Goal: Transaction & Acquisition: Download file/media

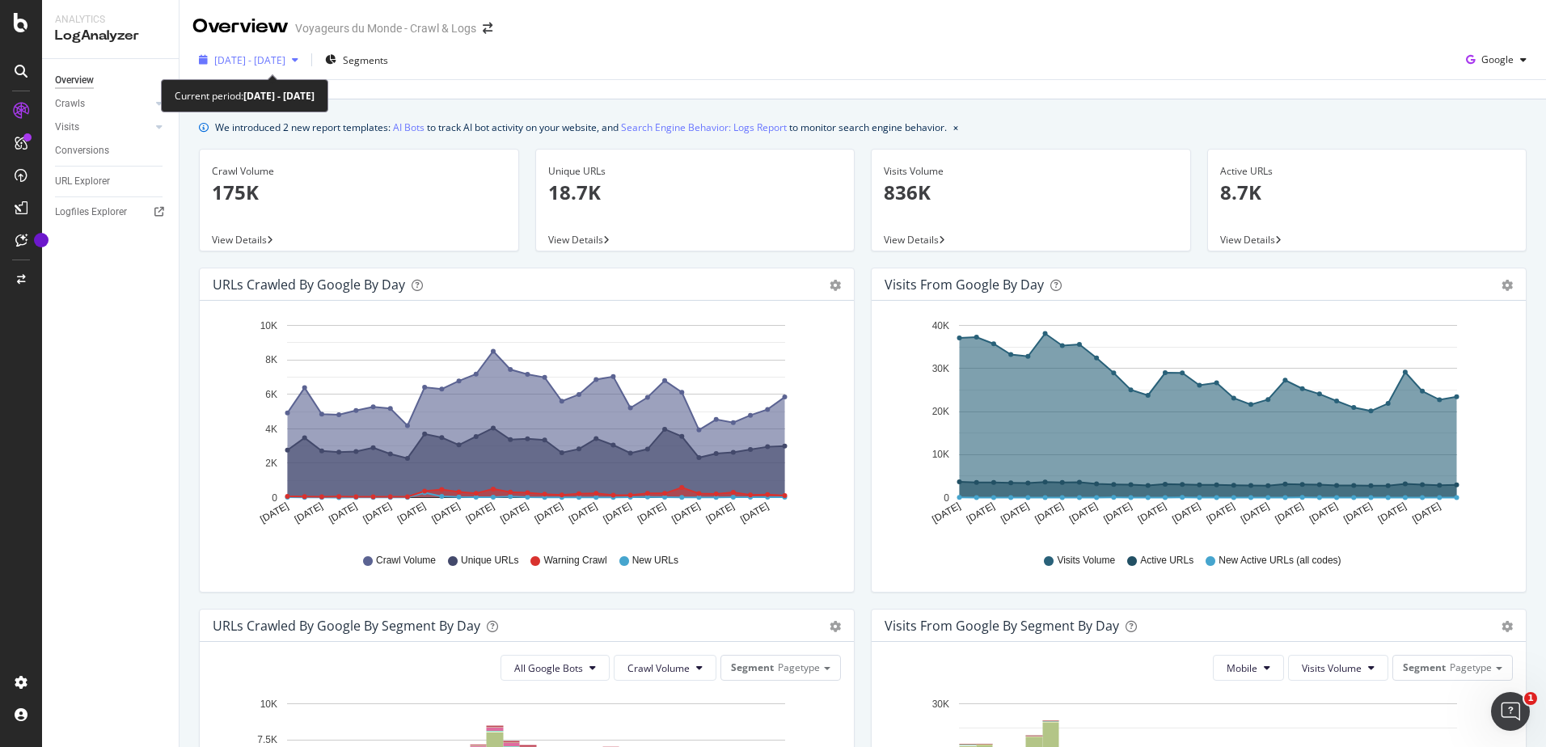
click at [285, 59] on span "[DATE] - [DATE]" at bounding box center [249, 60] width 71 height 14
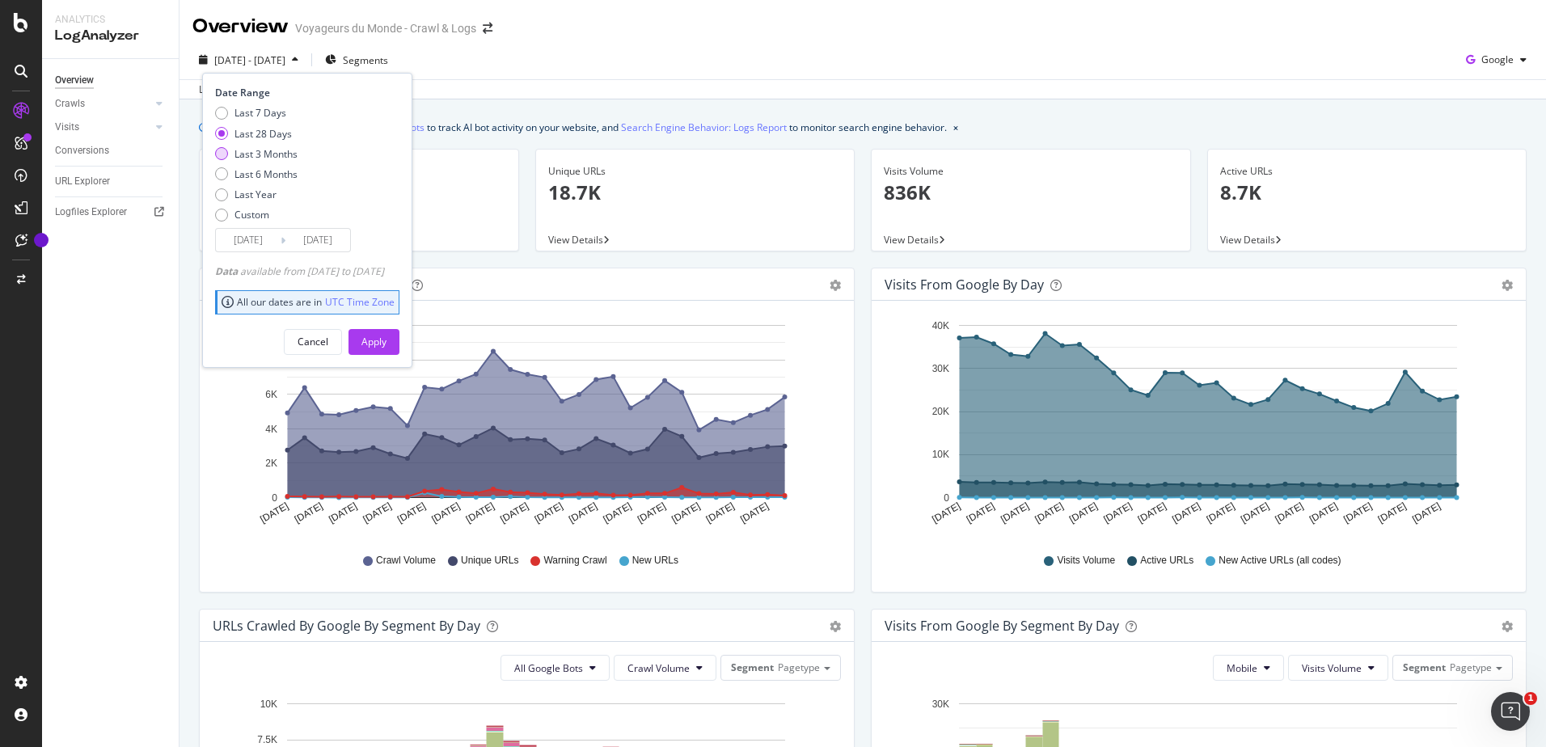
click at [260, 156] on div "Last 3 Months" at bounding box center [265, 154] width 63 height 14
type input "[DATE]"
click at [386, 352] on div "Apply" at bounding box center [373, 342] width 25 height 24
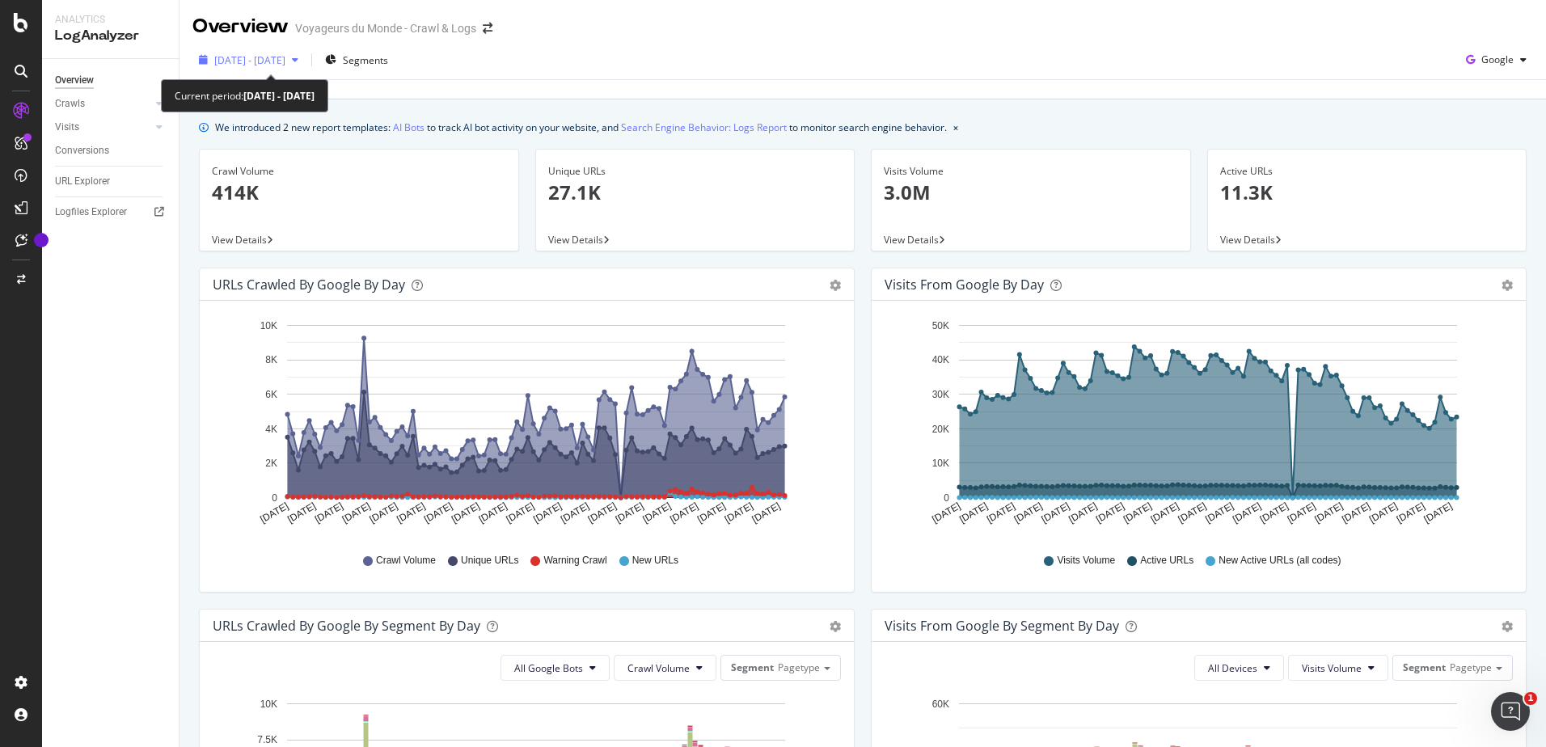
click at [285, 63] on span "[DATE] - [DATE]" at bounding box center [249, 60] width 71 height 14
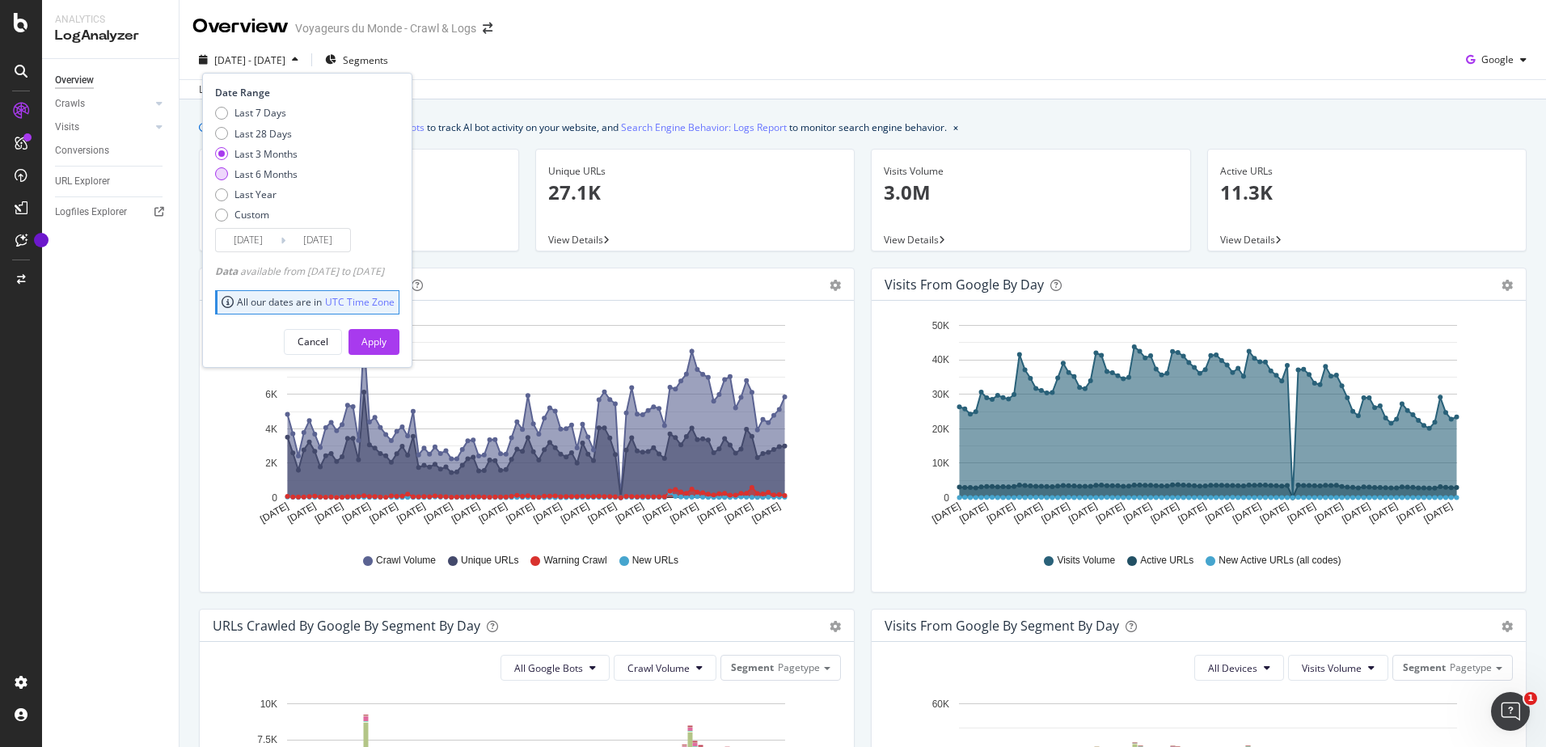
click at [267, 174] on div "Last 6 Months" at bounding box center [265, 174] width 63 height 14
type input "[DATE]"
click at [386, 352] on div "Apply" at bounding box center [373, 342] width 25 height 24
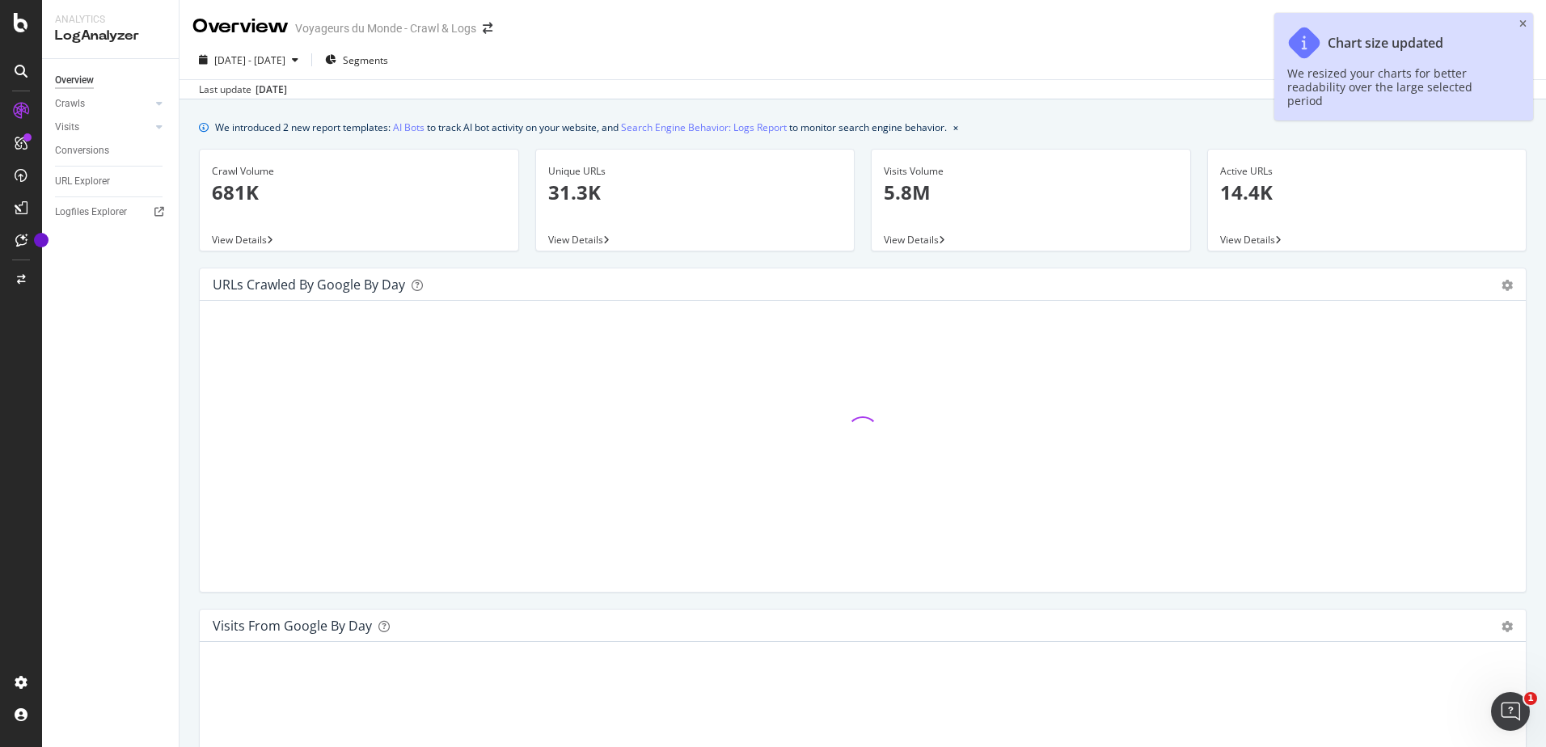
click at [1525, 23] on icon "close toast" at bounding box center [1522, 24] width 7 height 10
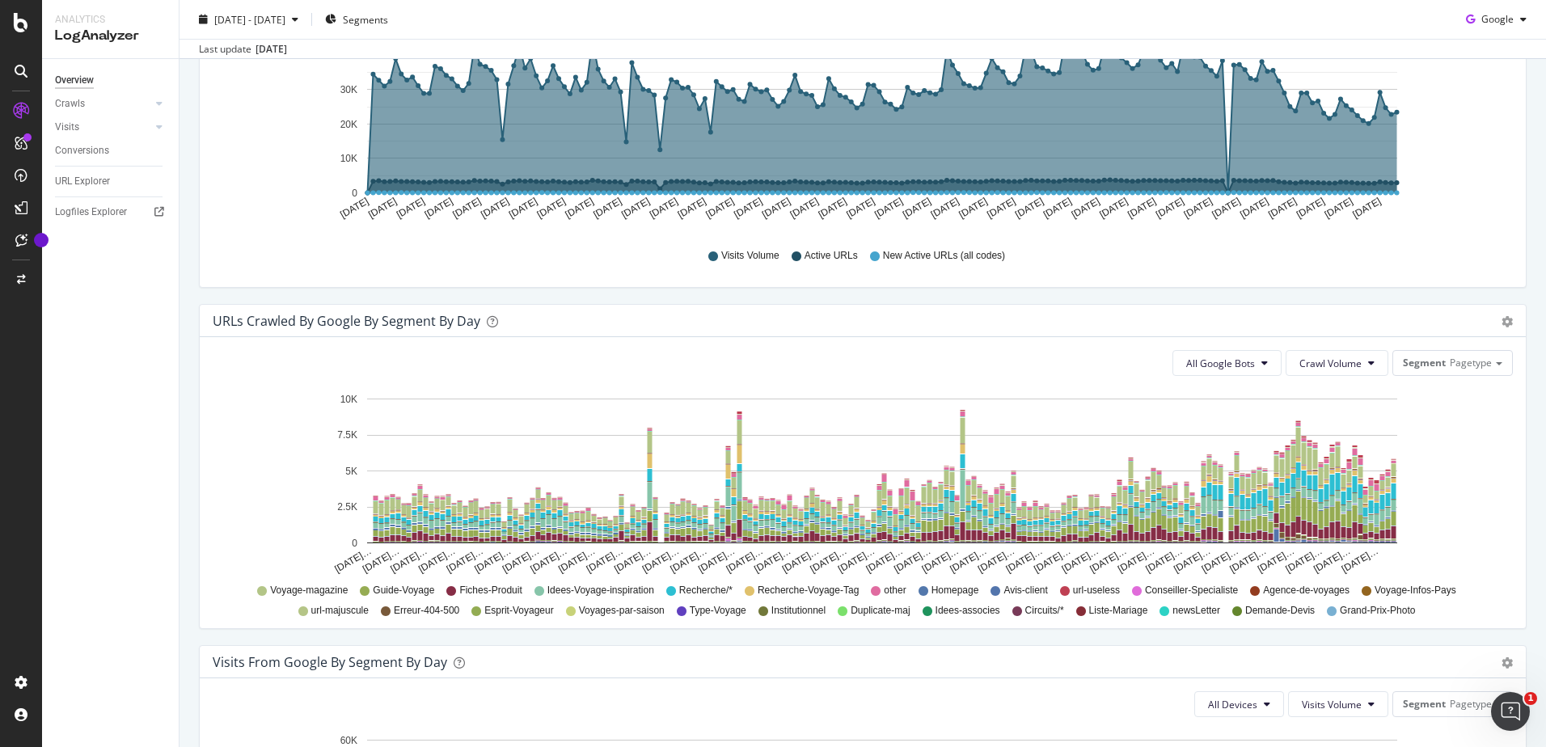
scroll to position [647, 0]
click at [1190, 354] on button "All Google Bots" at bounding box center [1226, 362] width 109 height 26
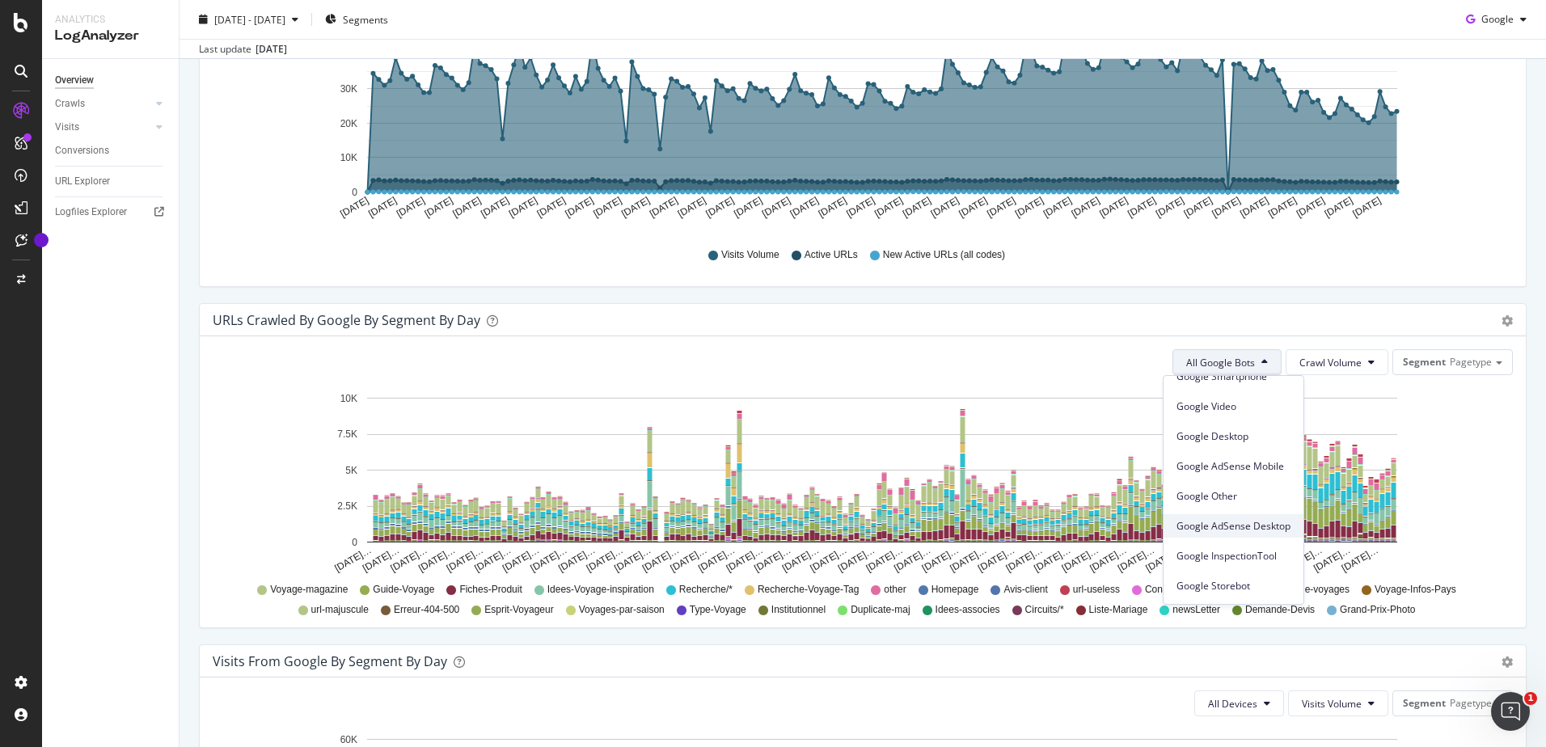
scroll to position [0, 0]
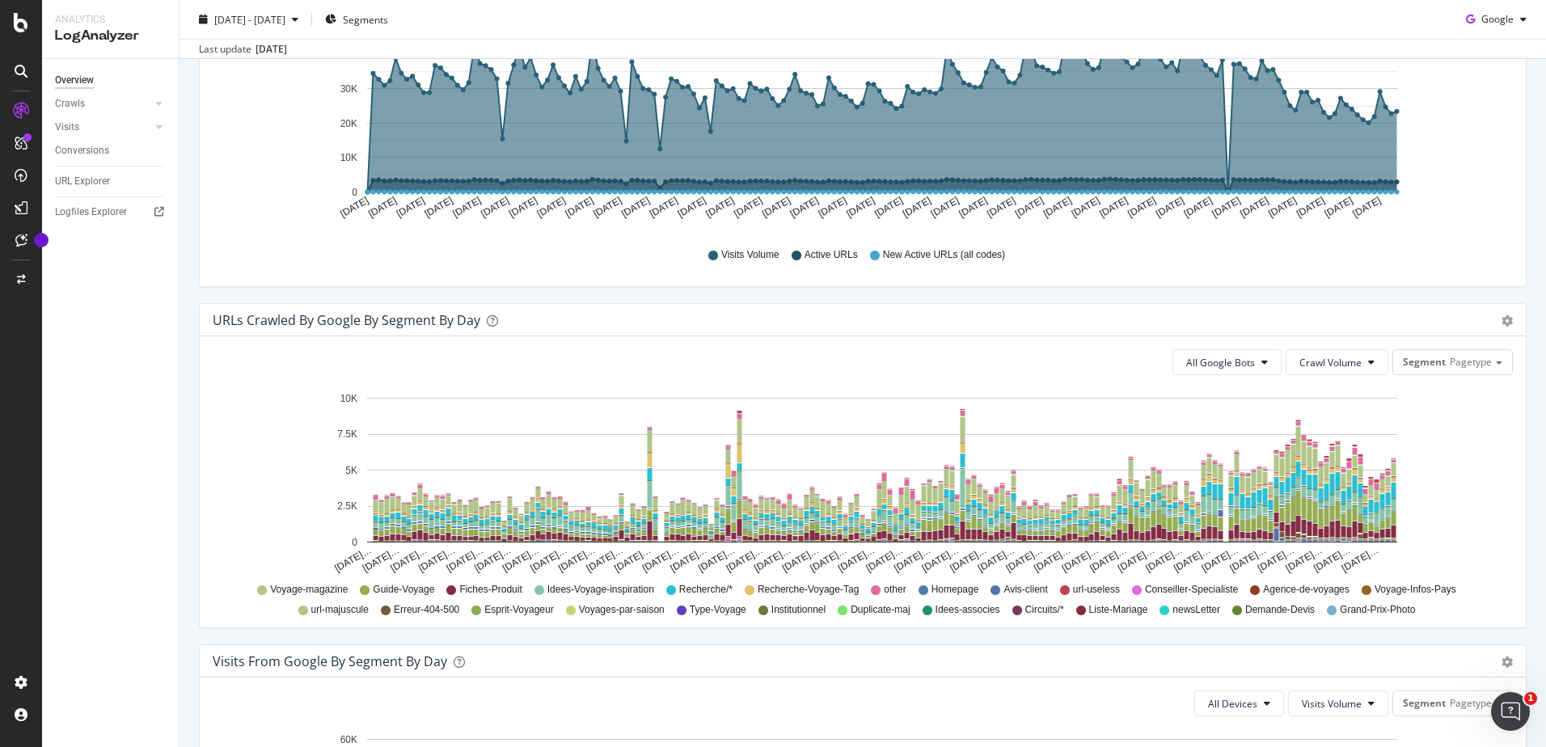
click at [1094, 329] on div "URLs Crawled by Google By Segment By Day Timeline (by Value) Table" at bounding box center [863, 320] width 1326 height 32
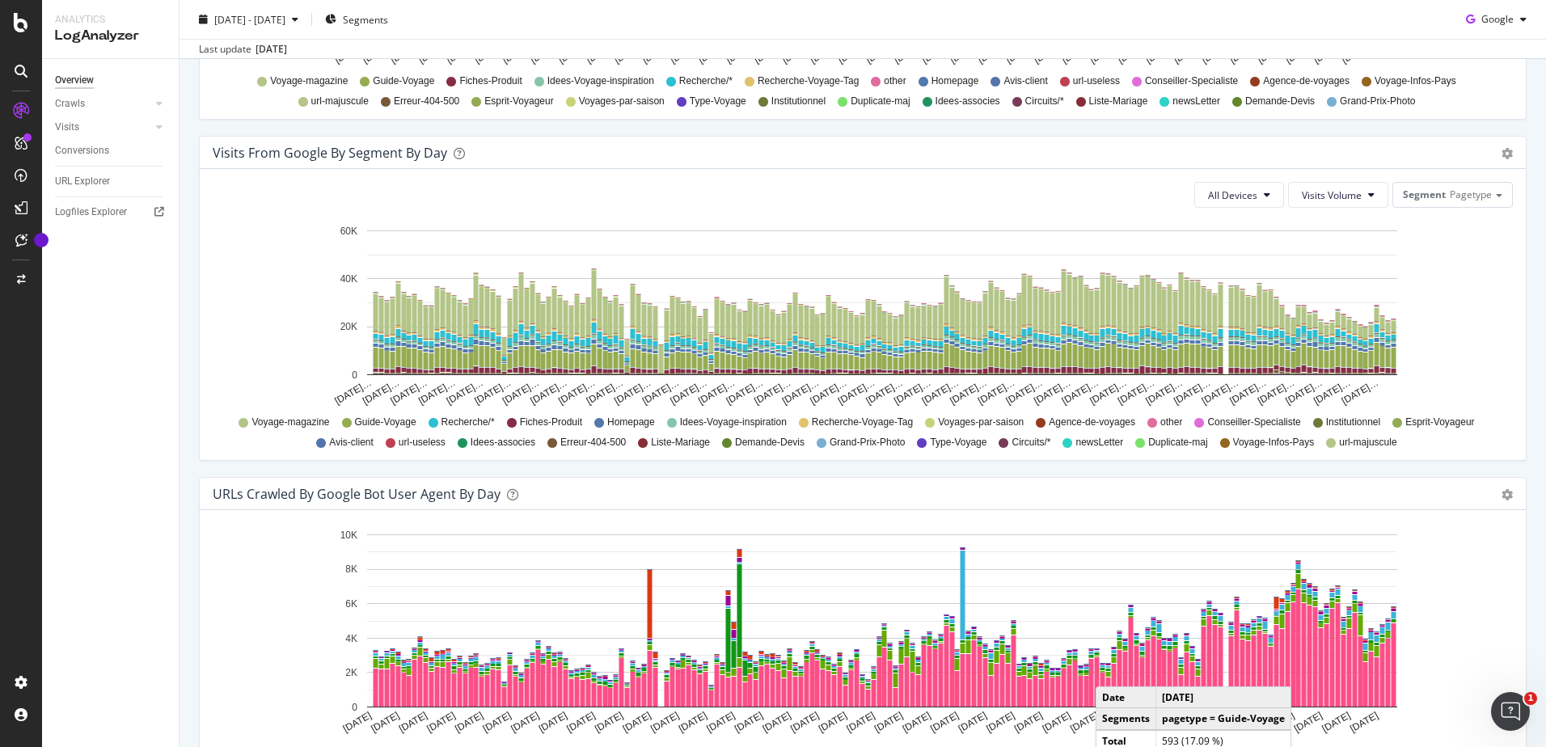
scroll to position [1293, 0]
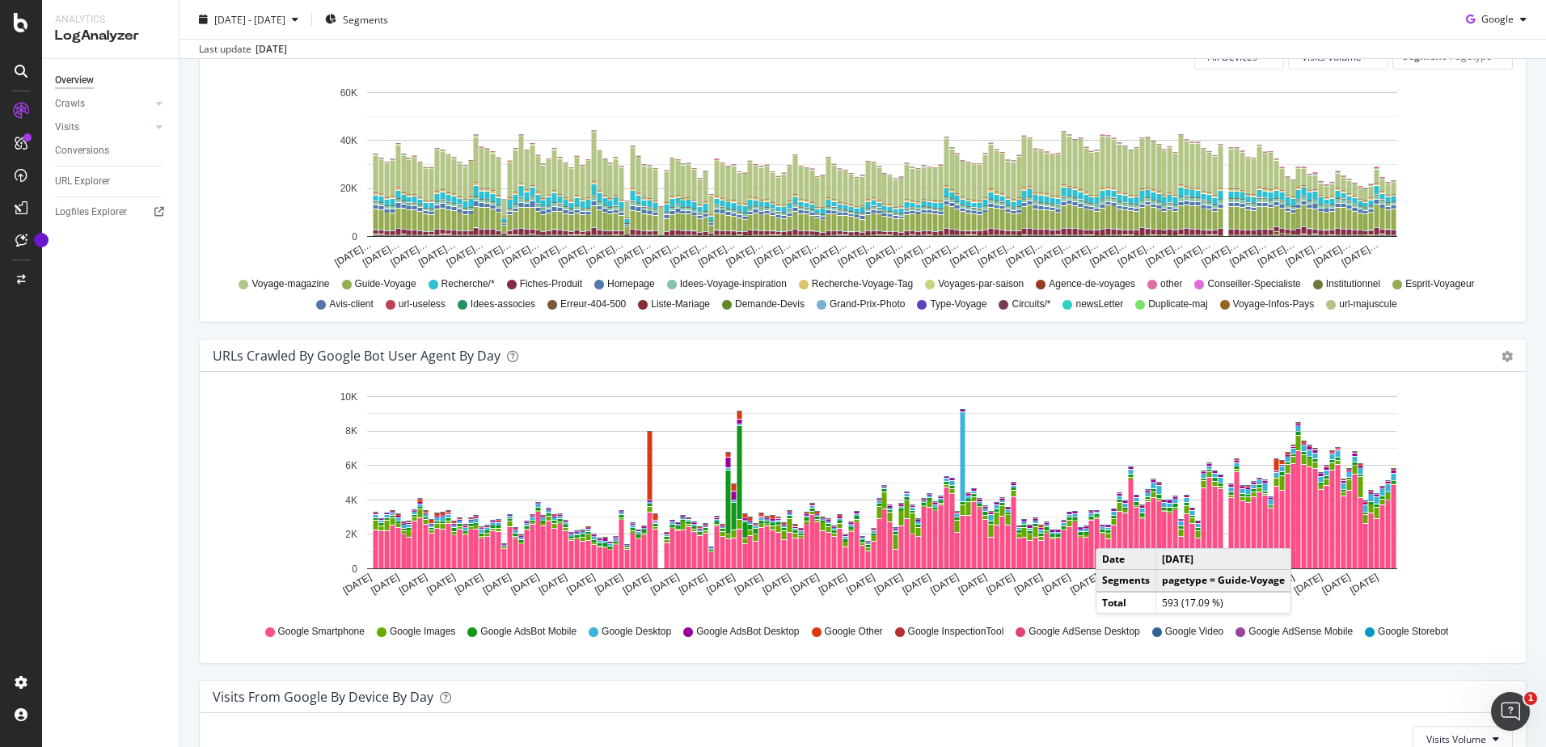
click at [1432, 586] on icon "[DATE] [DATE] [DATE] [DATE] [DATE] [DATE] [DATE] [DATE] [DATE] [DATE] [DATE] [D…" at bounding box center [857, 497] width 1288 height 225
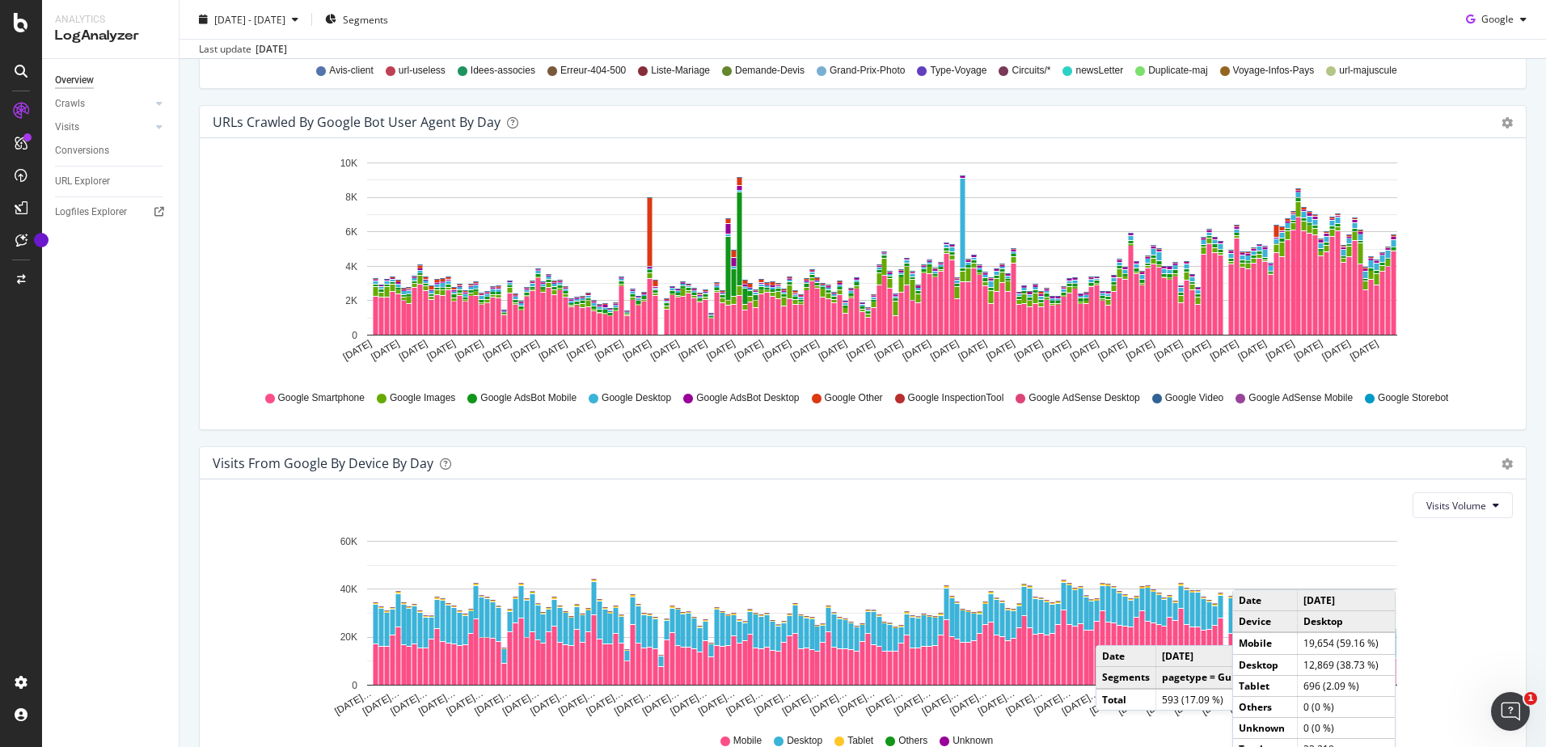
scroll to position [1624, 0]
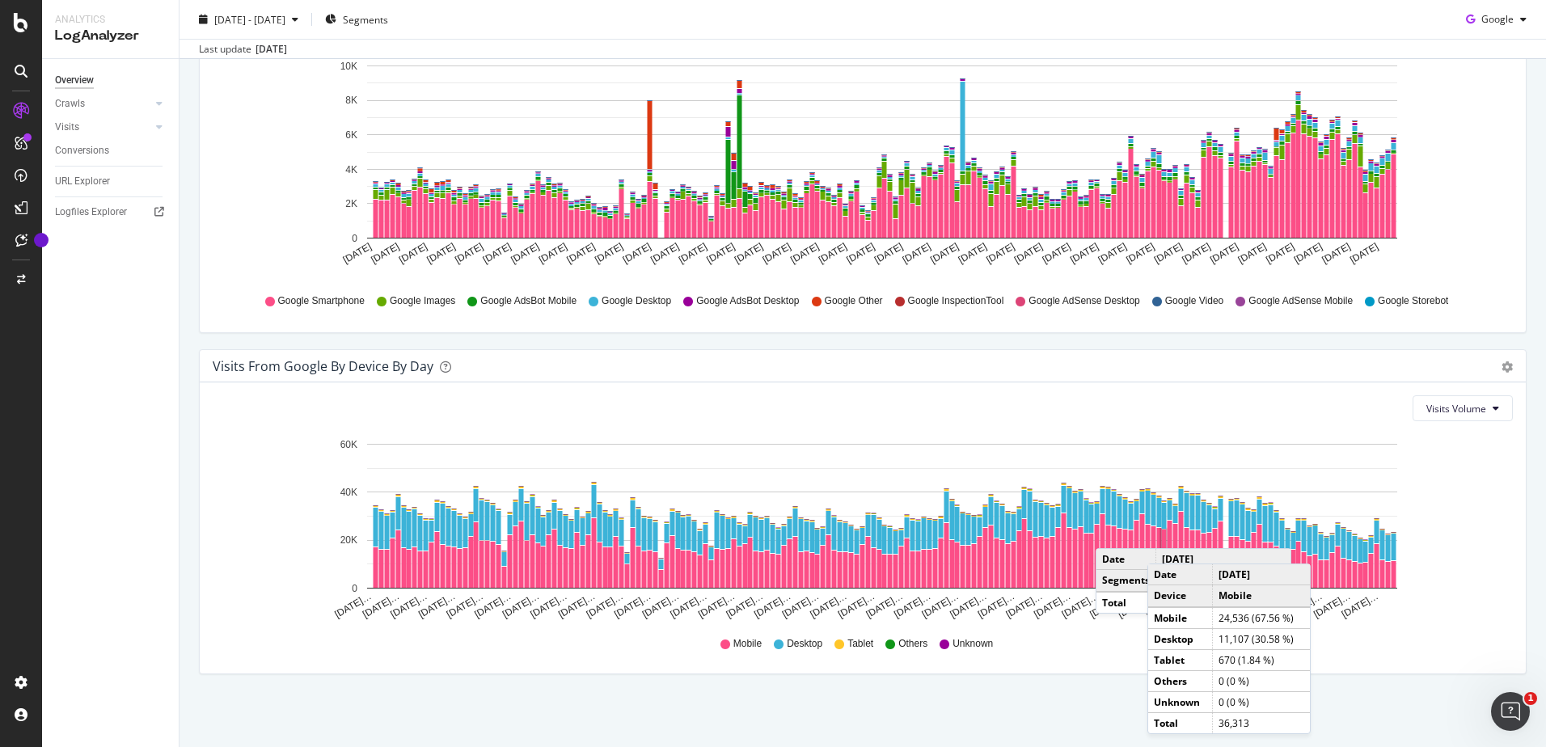
click at [1119, 559] on td "Date" at bounding box center [1126, 559] width 60 height 21
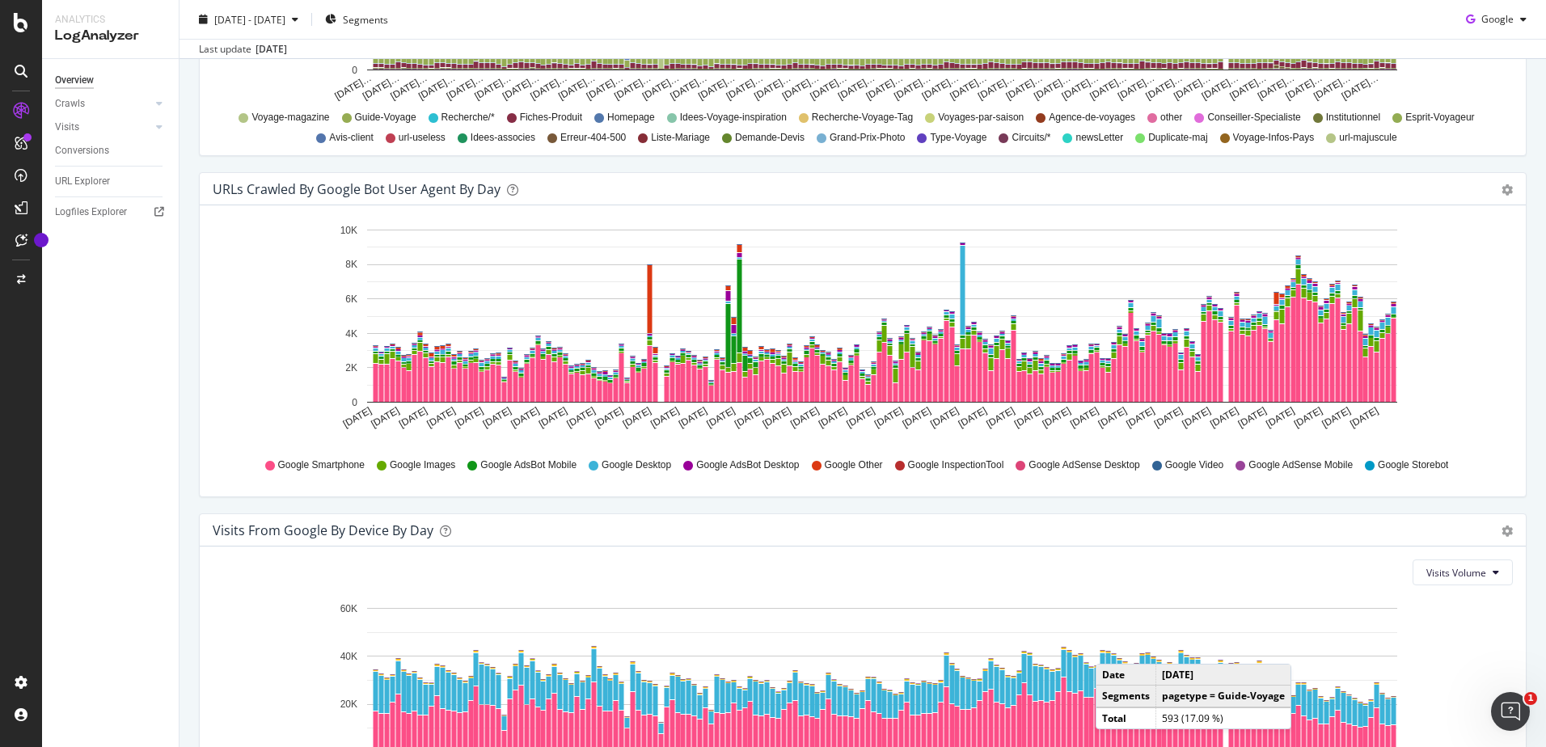
scroll to position [1301, 0]
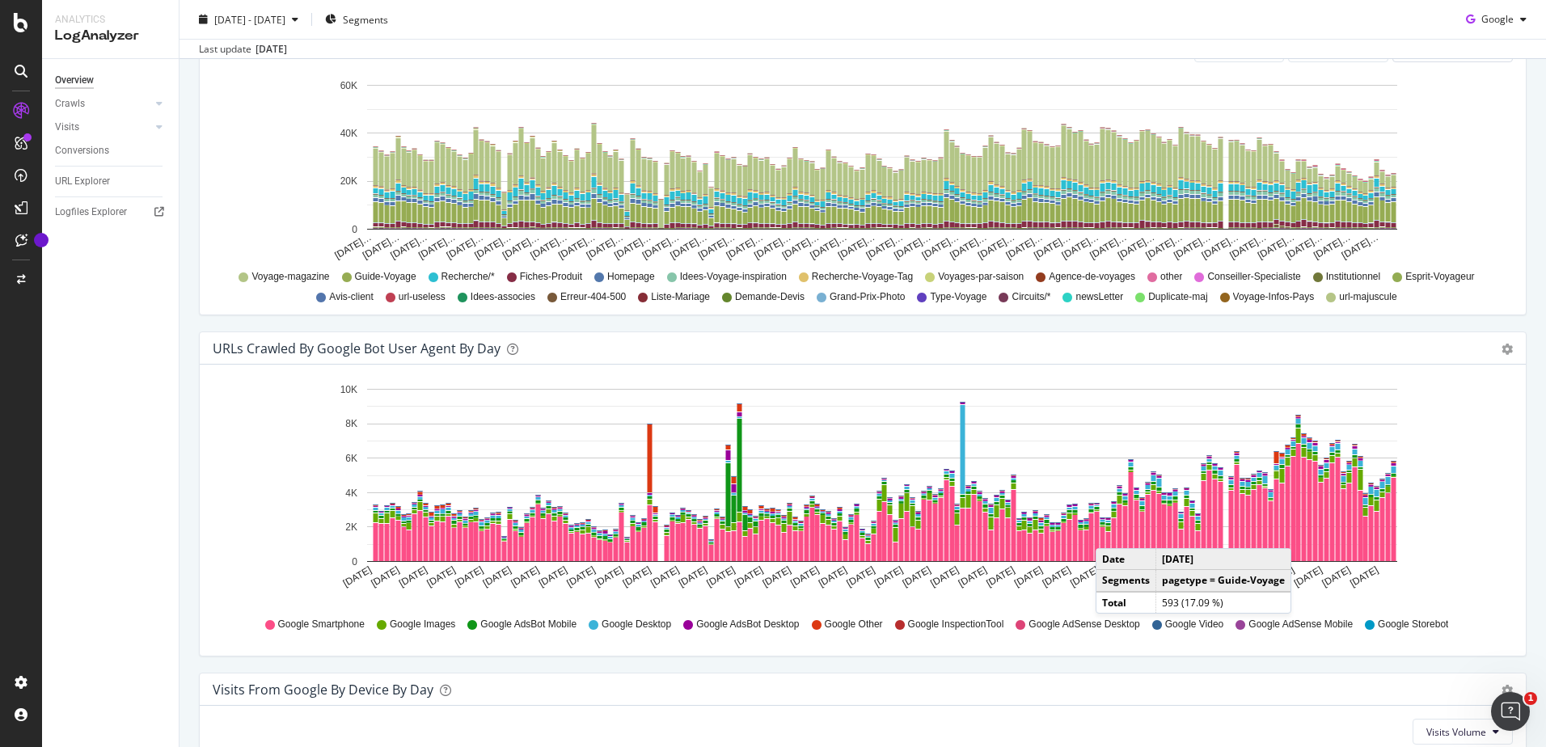
click at [1192, 571] on td "pagetype = Guide-Voyage" at bounding box center [1223, 581] width 135 height 22
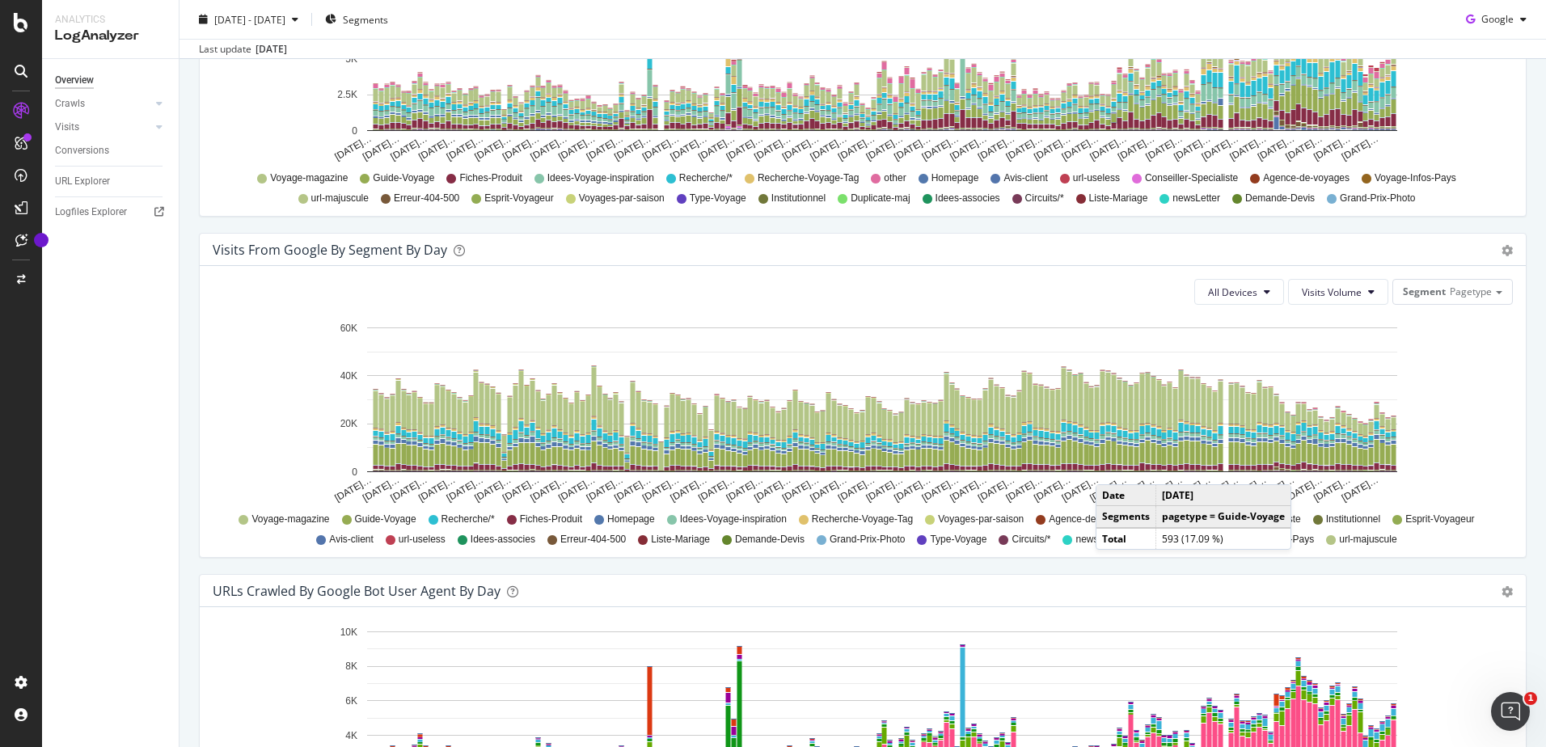
scroll to position [816, 0]
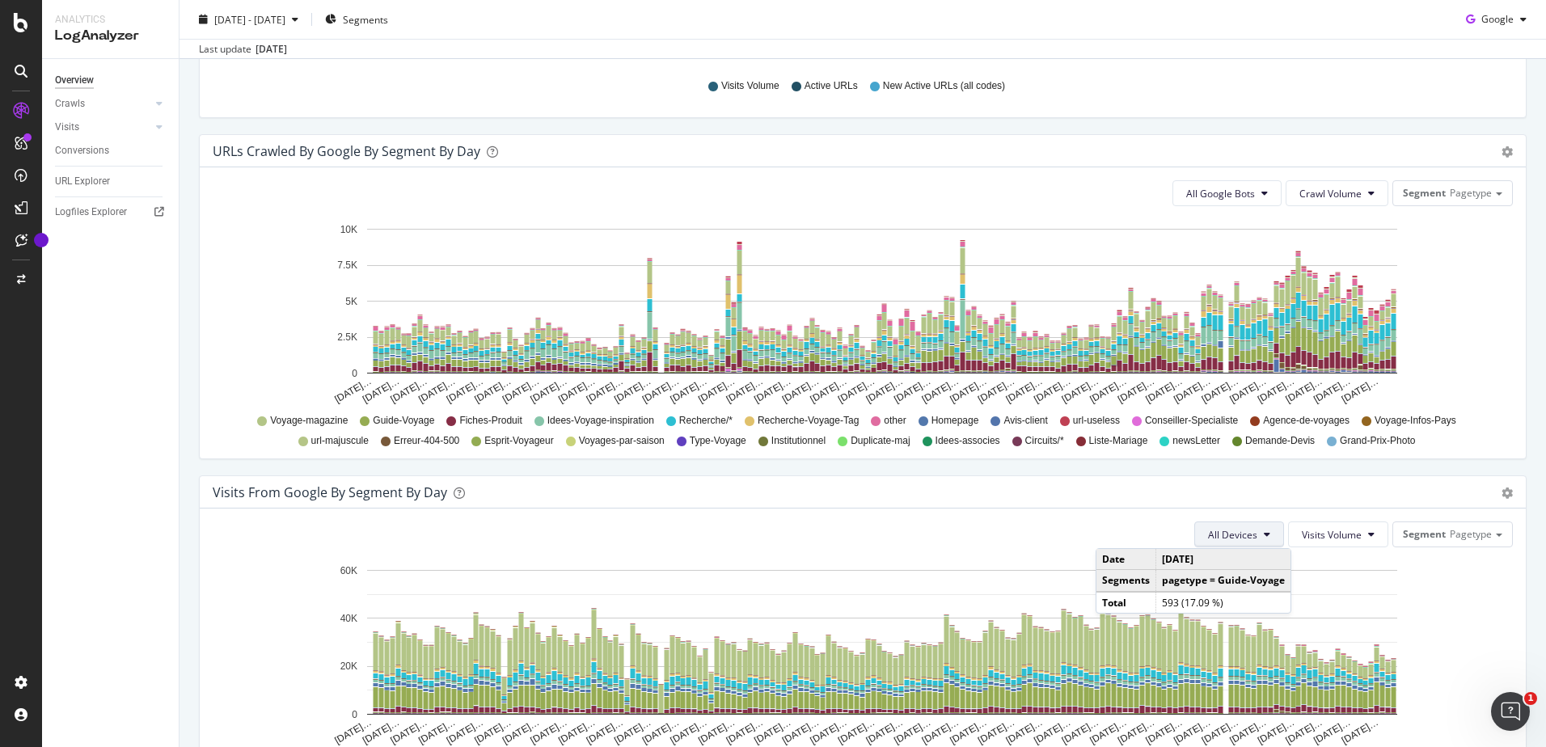
click at [1198, 525] on button "All Devices" at bounding box center [1239, 534] width 90 height 26
click at [1208, 534] on span "All Devices" at bounding box center [1232, 535] width 49 height 14
click at [1097, 521] on div "All Devices Visits Volume Segment Pagetype" at bounding box center [863, 534] width 1300 height 26
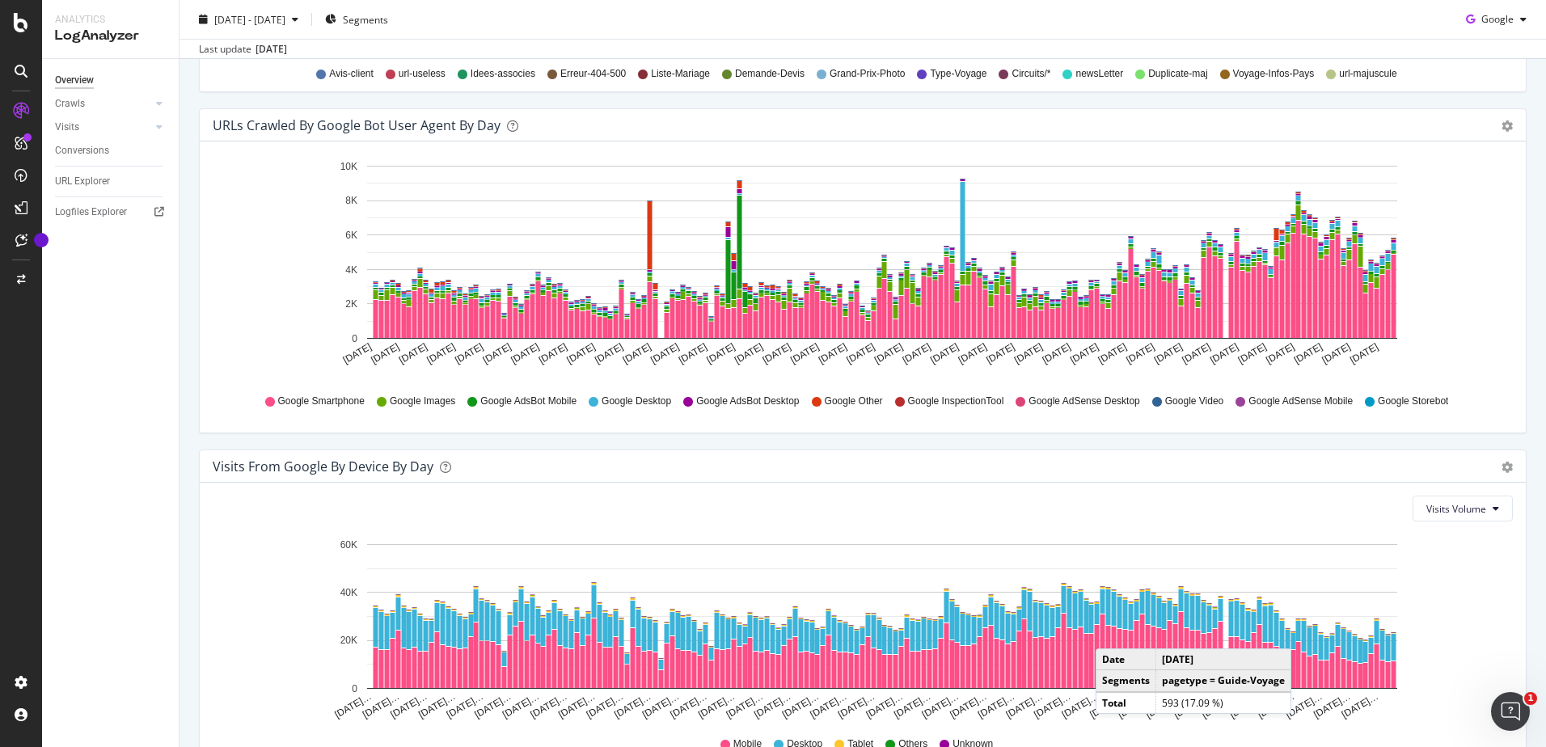
scroll to position [1624, 0]
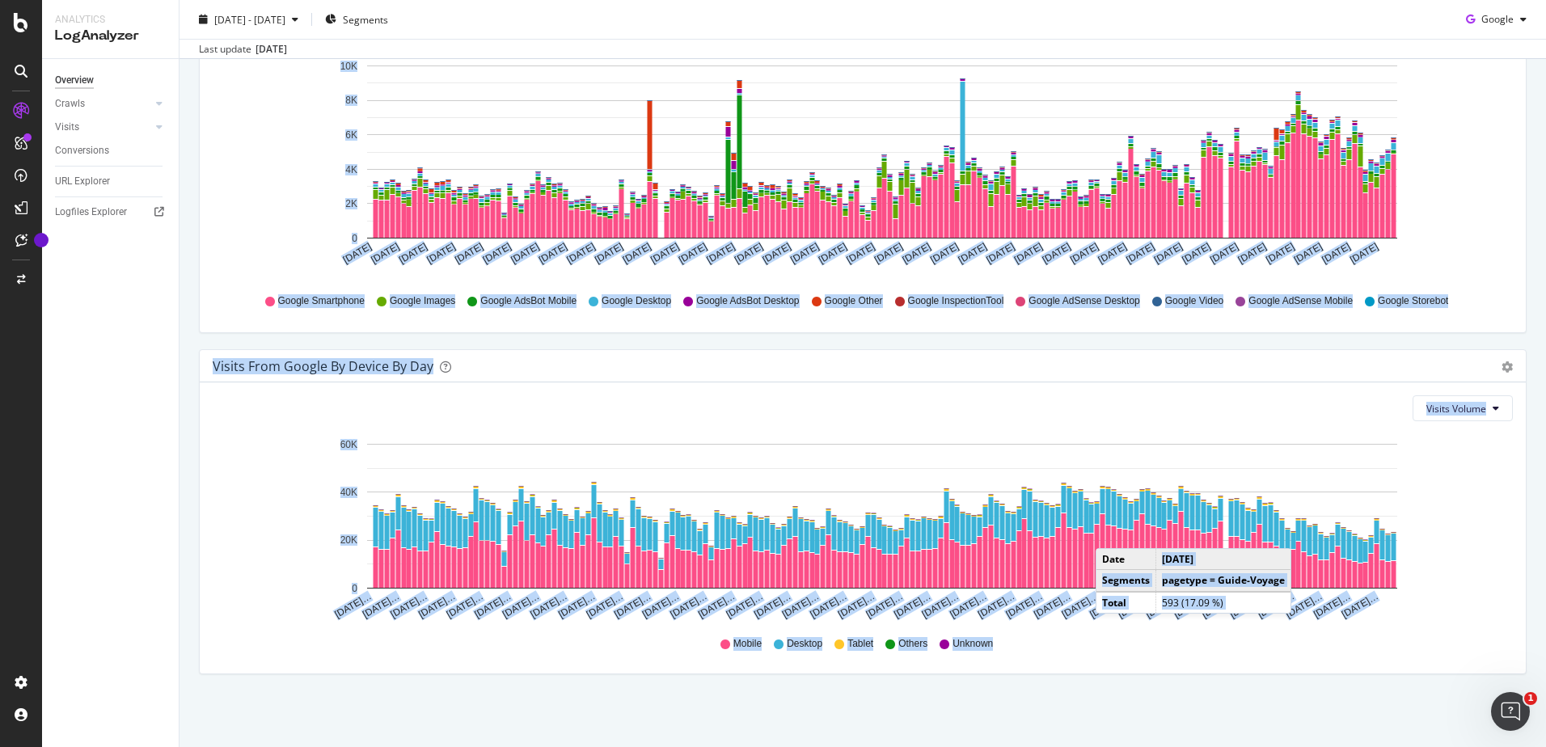
drag, startPoint x: 1151, startPoint y: 562, endPoint x: 1074, endPoint y: 673, distance: 135.9
drag, startPoint x: 1074, startPoint y: 673, endPoint x: 1141, endPoint y: 665, distance: 68.4
click at [1141, 665] on div "Visits Volume Hold CTRL while clicking to filter the report. [DATE]… [DATE]… [D…" at bounding box center [863, 527] width 1326 height 291
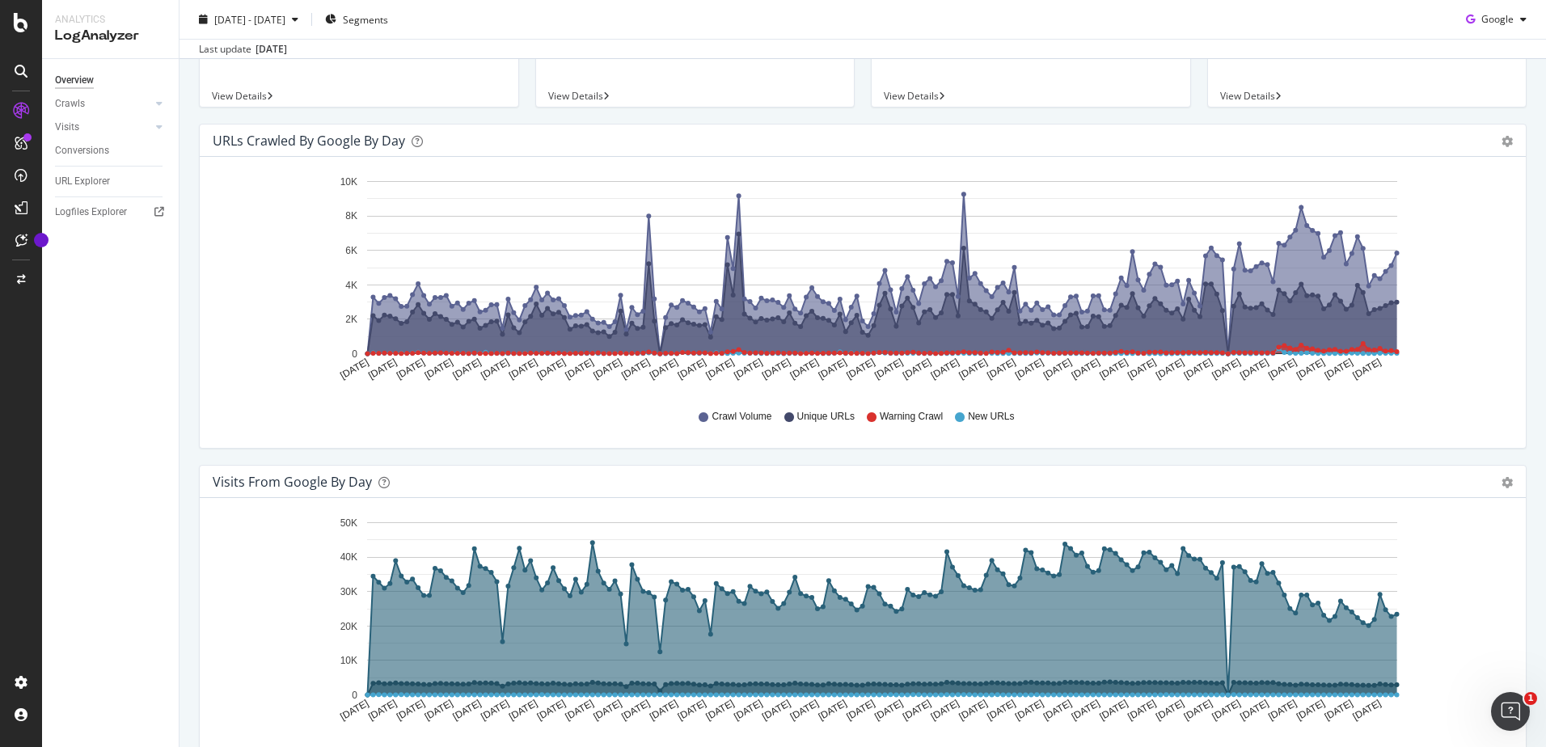
scroll to position [0, 0]
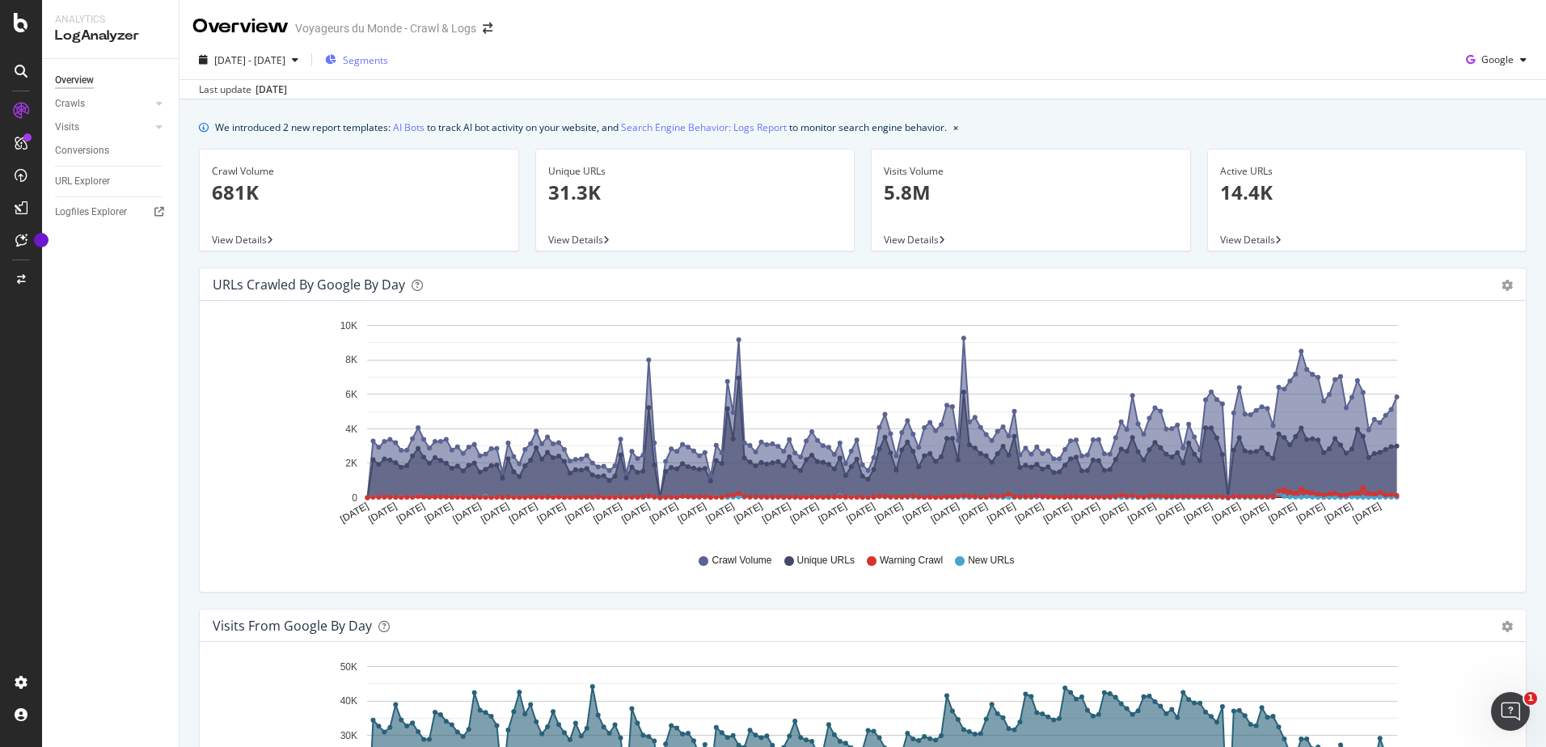
click at [388, 58] on span "Segments" at bounding box center [365, 60] width 45 height 14
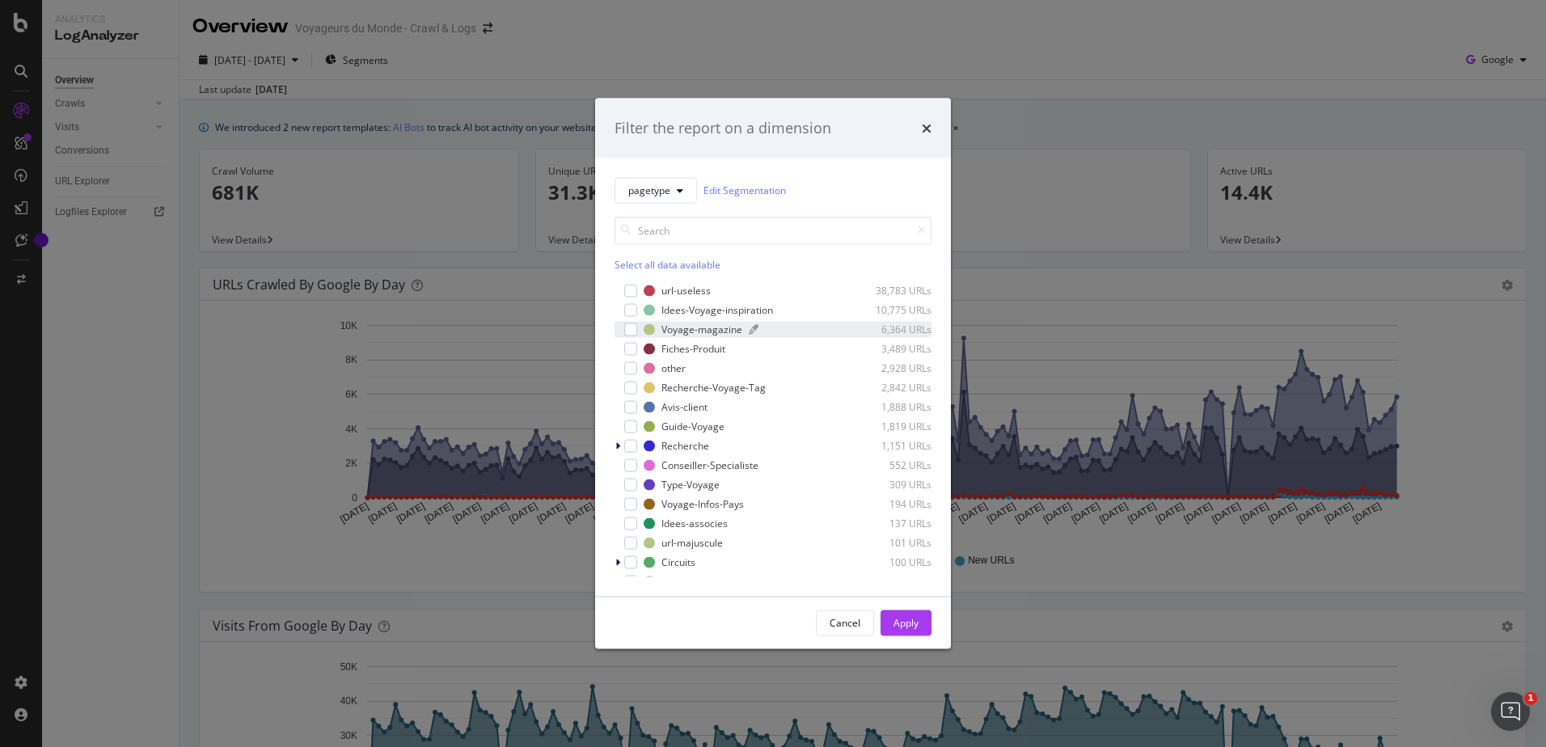
click at [697, 325] on div "Voyage-magazine" at bounding box center [701, 330] width 81 height 14
click at [905, 618] on div "Apply" at bounding box center [905, 623] width 25 height 14
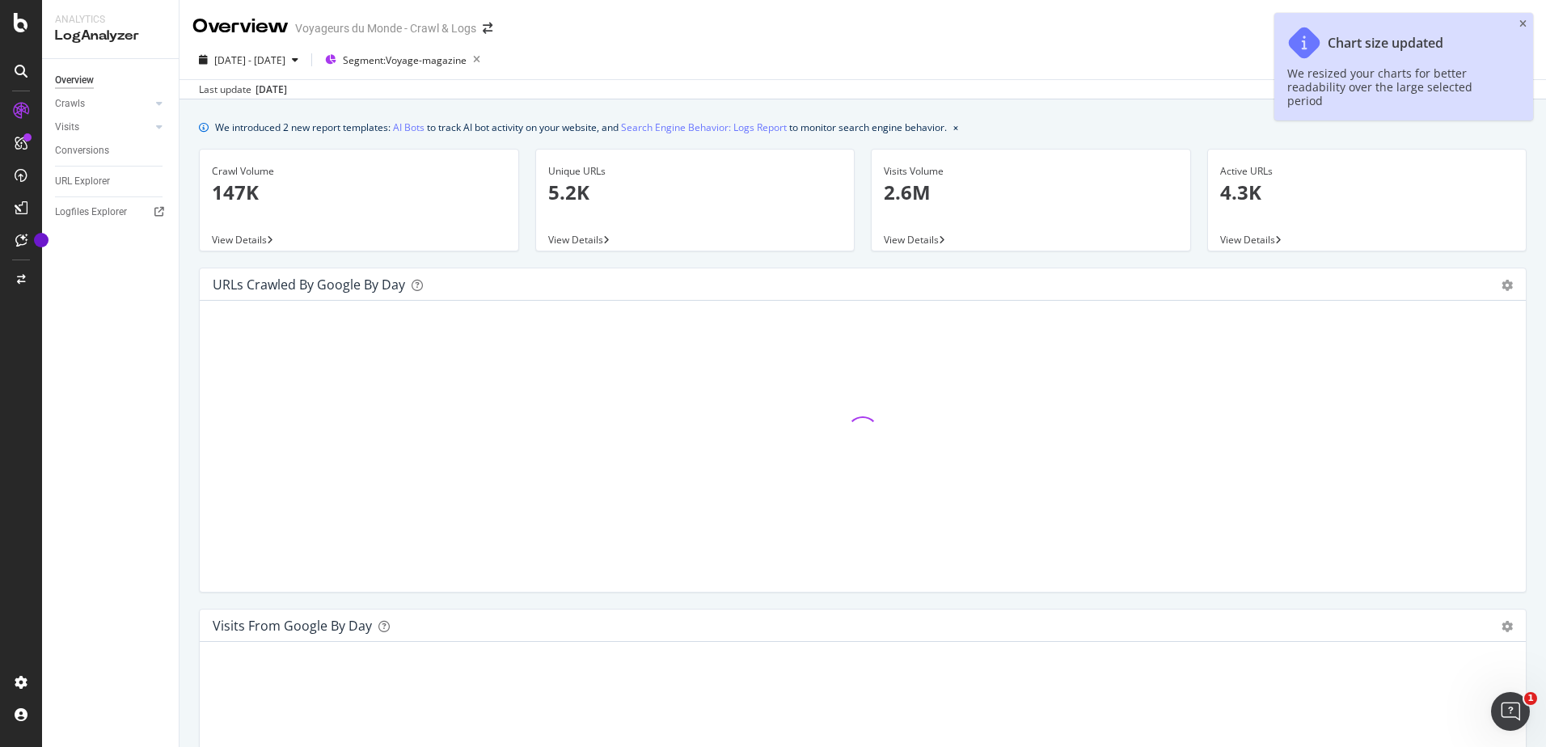
click at [1518, 23] on div "Chart size updated We resized your charts for better readability over the large…" at bounding box center [1403, 67] width 259 height 108
click at [1521, 23] on icon "close toast" at bounding box center [1522, 24] width 7 height 10
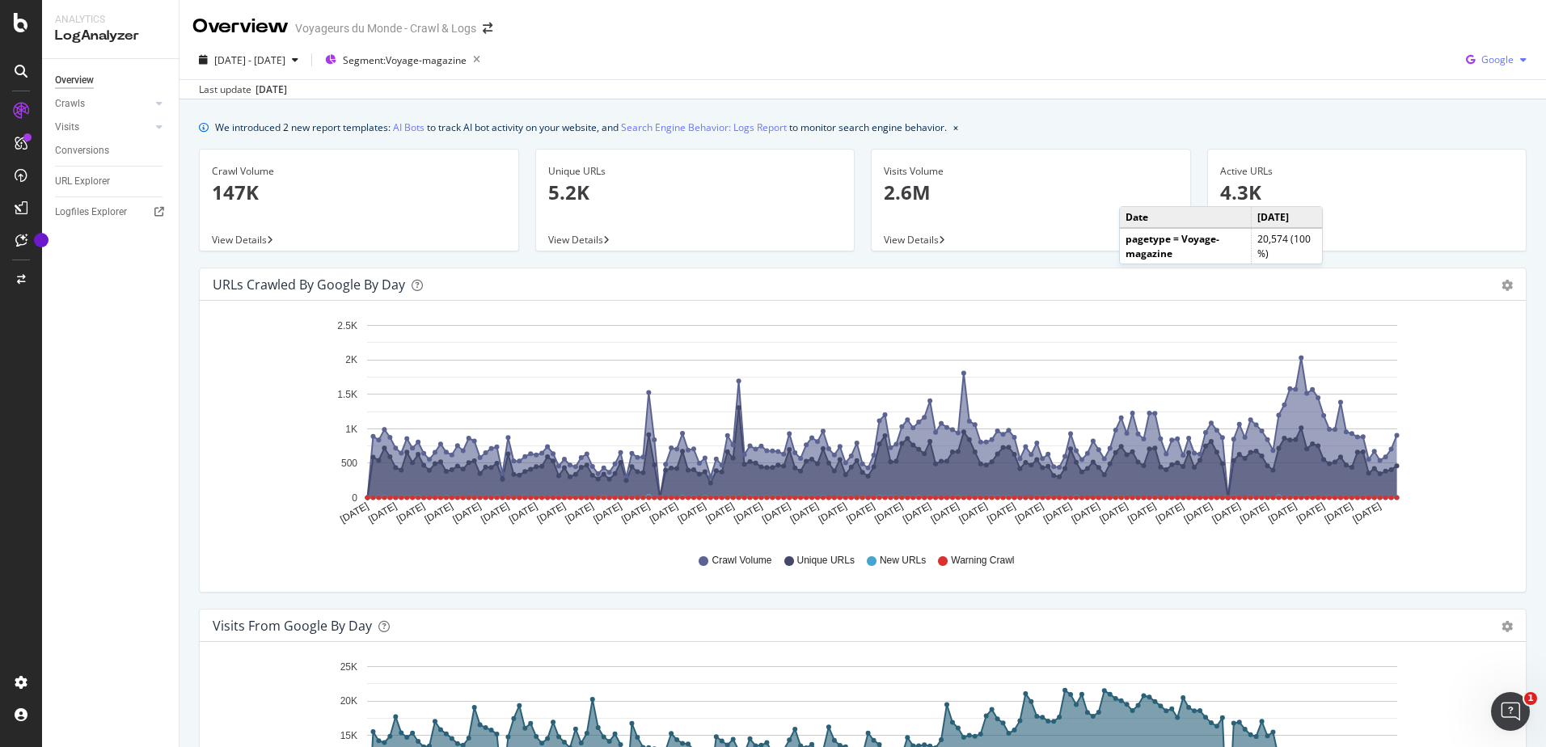
click at [1492, 53] on span "Google" at bounding box center [1497, 60] width 32 height 14
click at [1080, 124] on div "We introduced 2 new report templates: AI Bots to track AI bot activity on your …" at bounding box center [862, 127] width 1327 height 17
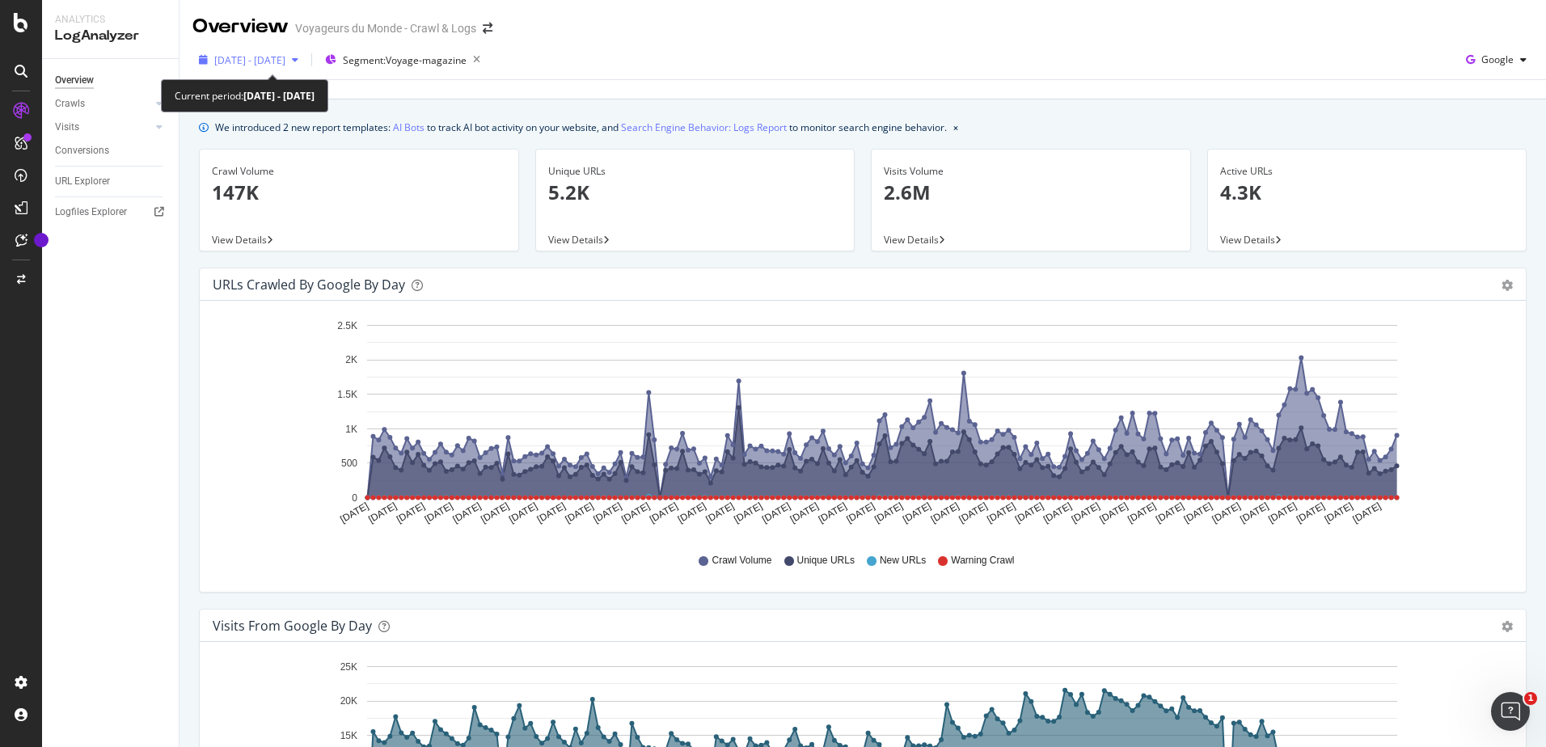
click at [285, 61] on span "[DATE] - [DATE]" at bounding box center [249, 60] width 71 height 14
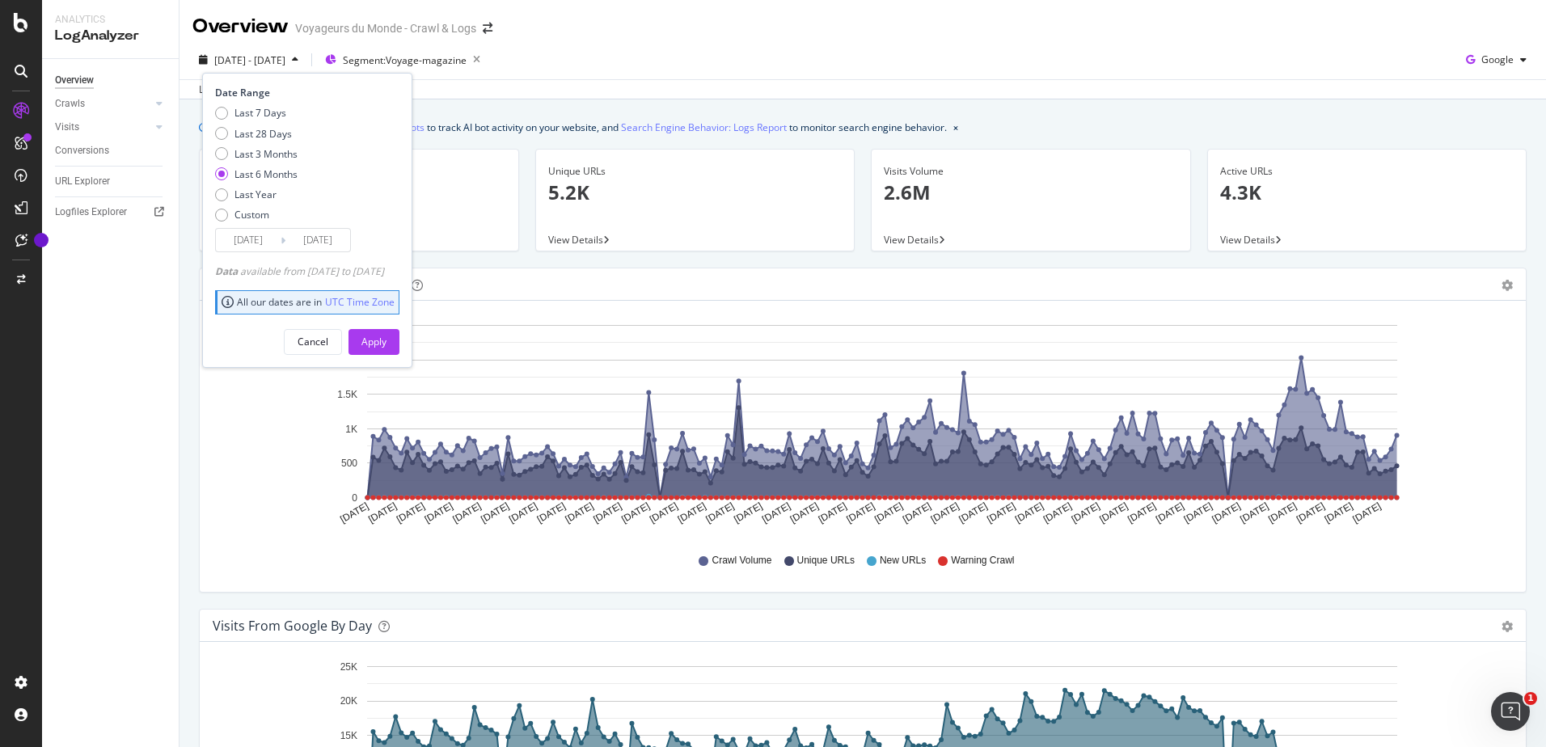
click at [276, 244] on input "[DATE]" at bounding box center [248, 240] width 65 height 23
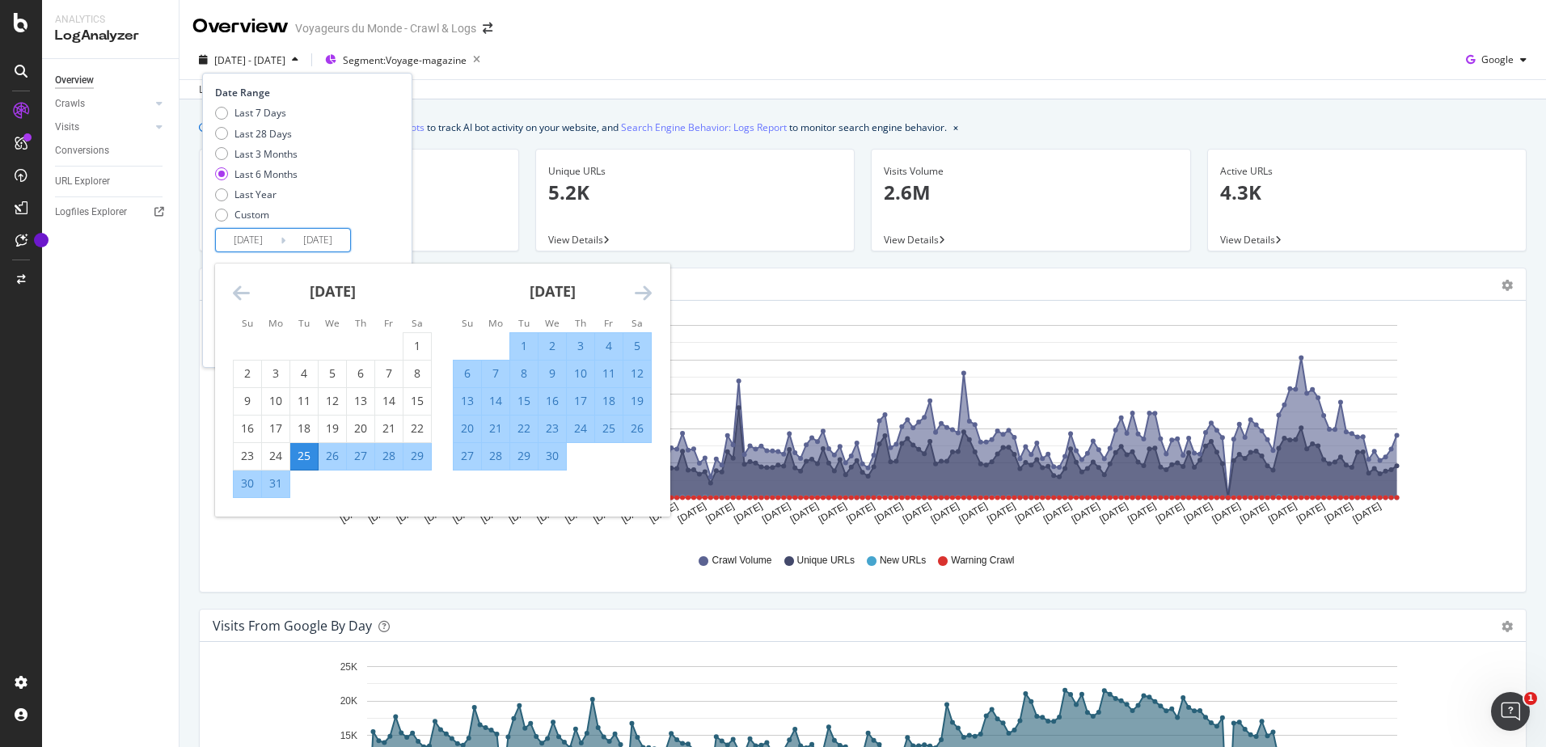
click at [639, 296] on icon "Move forward to switch to the next month." at bounding box center [643, 292] width 17 height 19
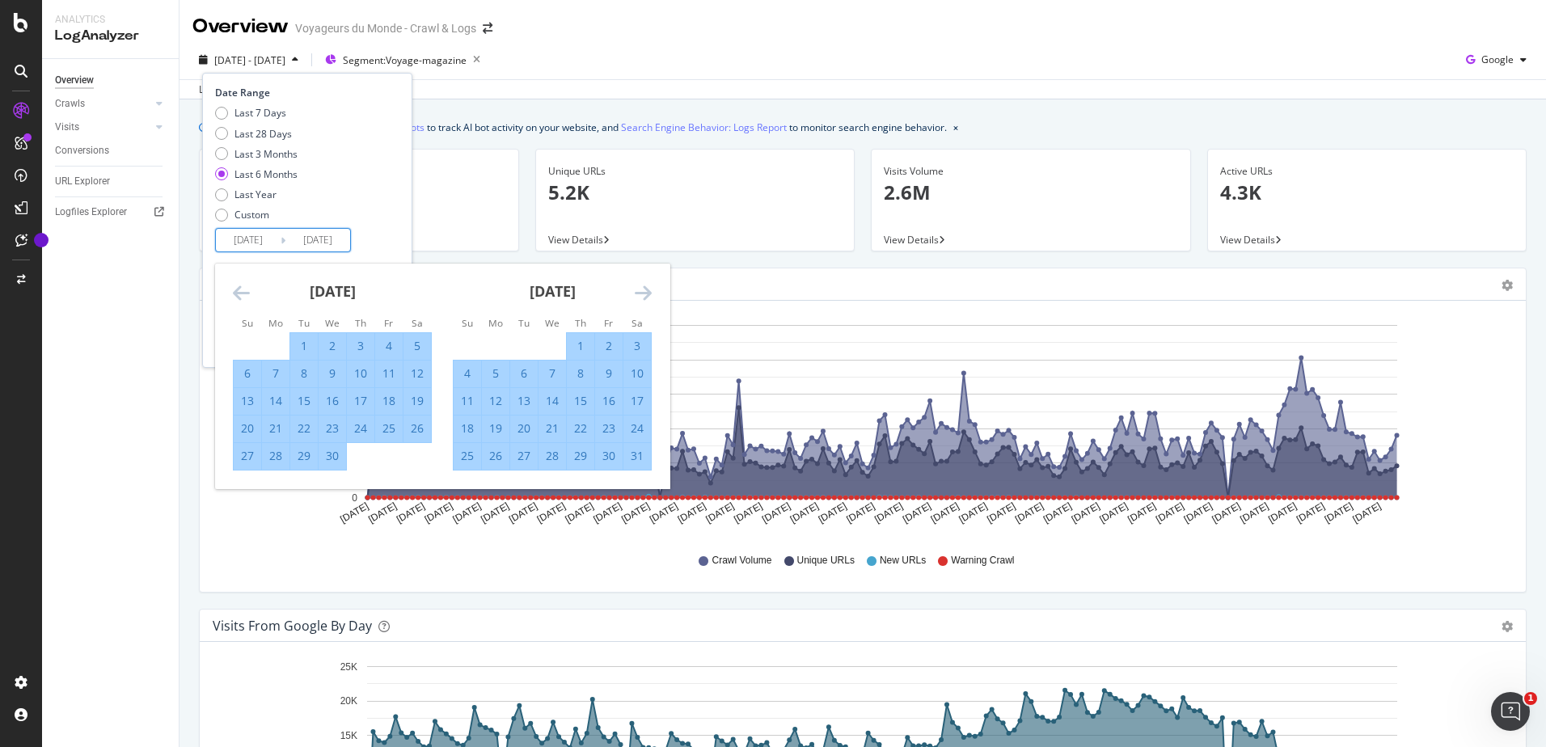
click at [639, 296] on icon "Move forward to switch to the next month." at bounding box center [643, 292] width 17 height 19
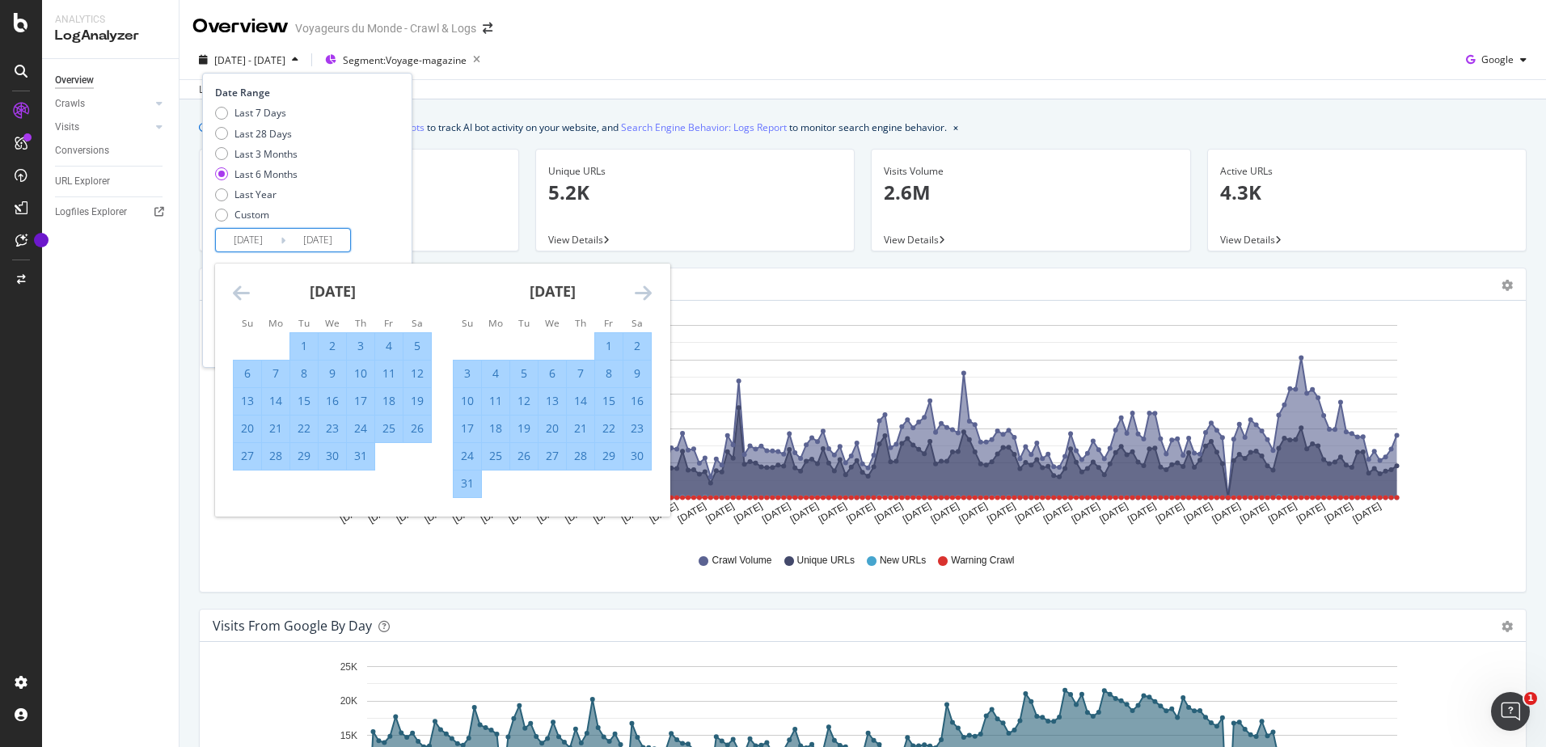
click at [639, 296] on icon "Move forward to switch to the next month." at bounding box center [643, 292] width 17 height 19
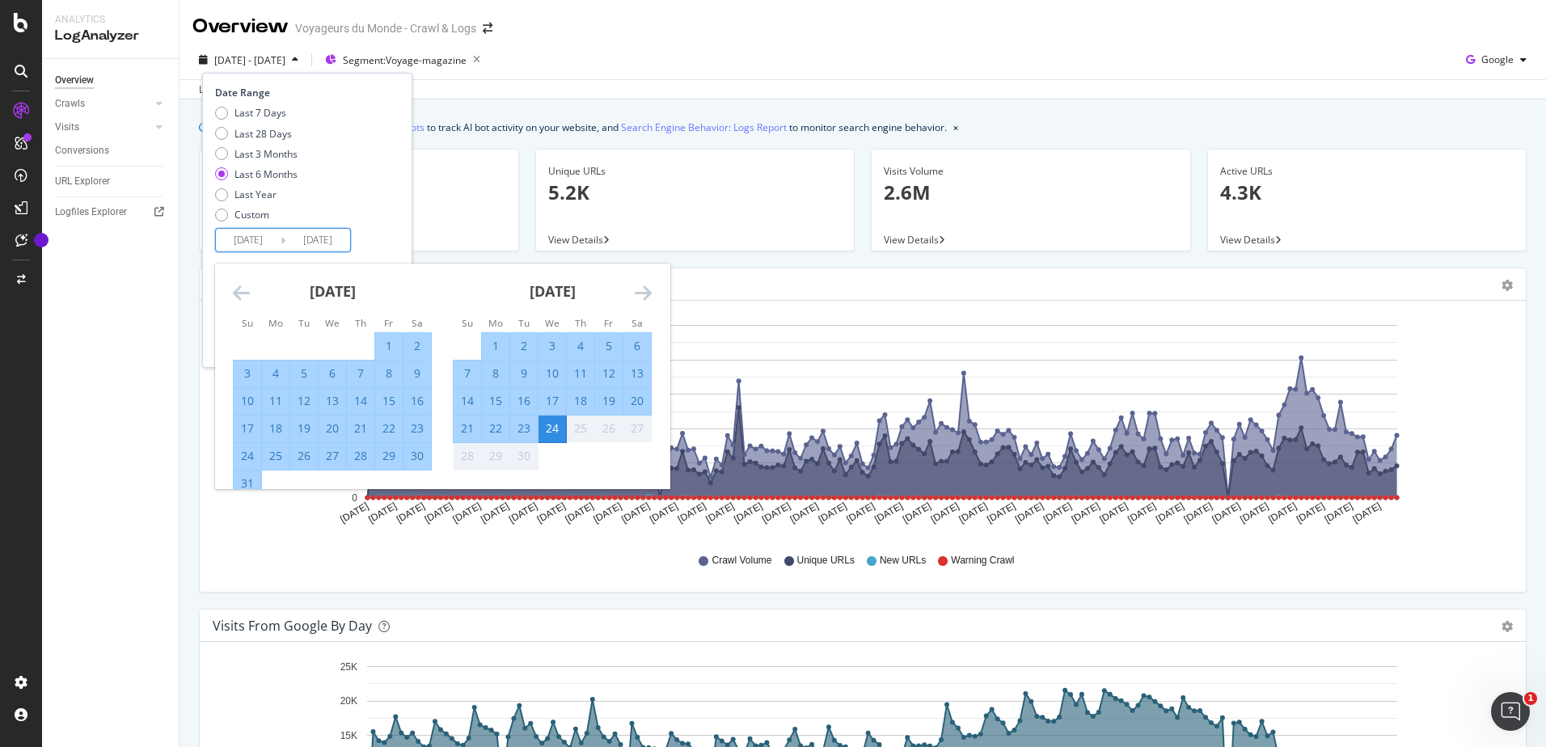
click at [546, 346] on div "3" at bounding box center [551, 346] width 27 height 16
type input "[DATE]"
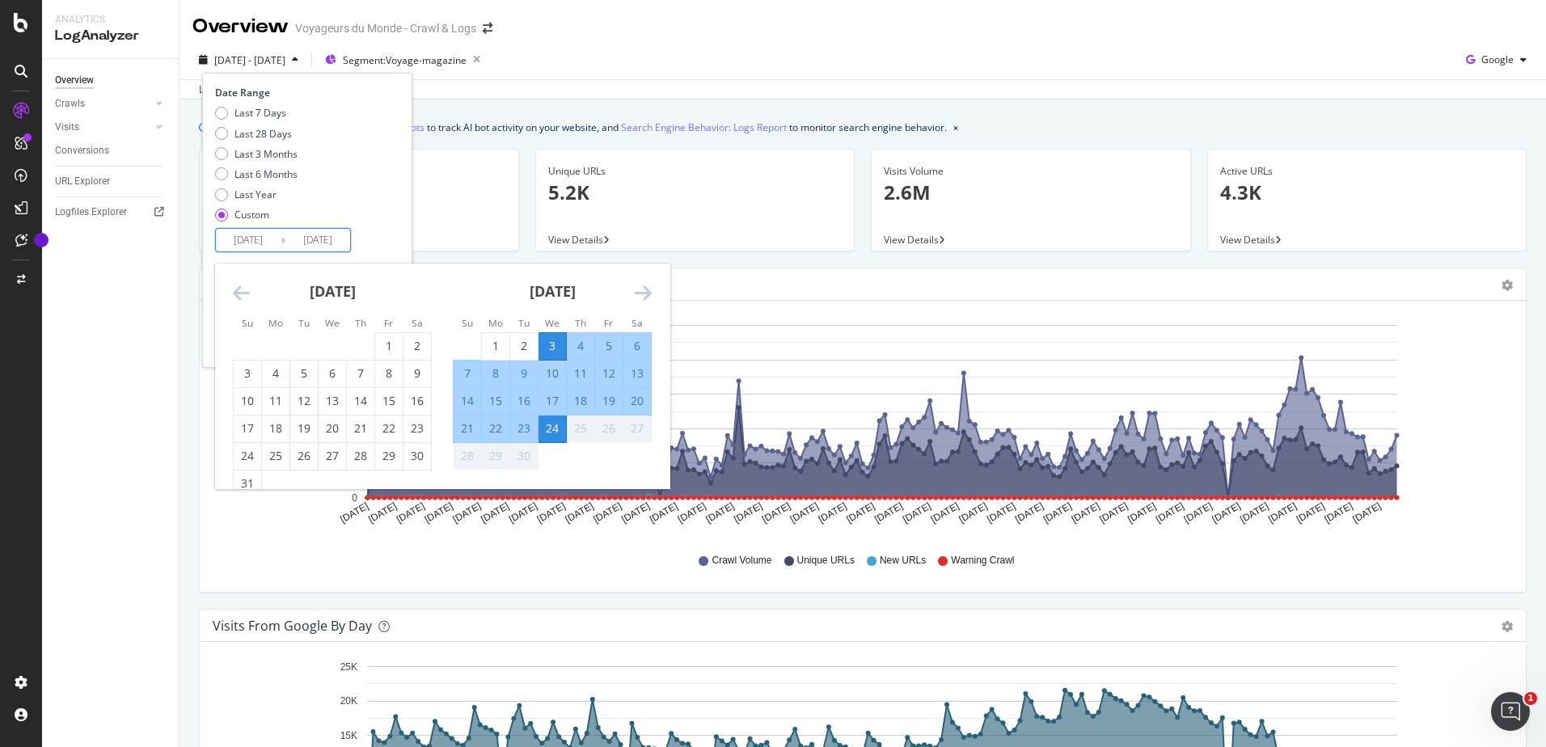
click at [551, 414] on div "17" at bounding box center [551, 401] width 27 height 27
type input "[DATE]"
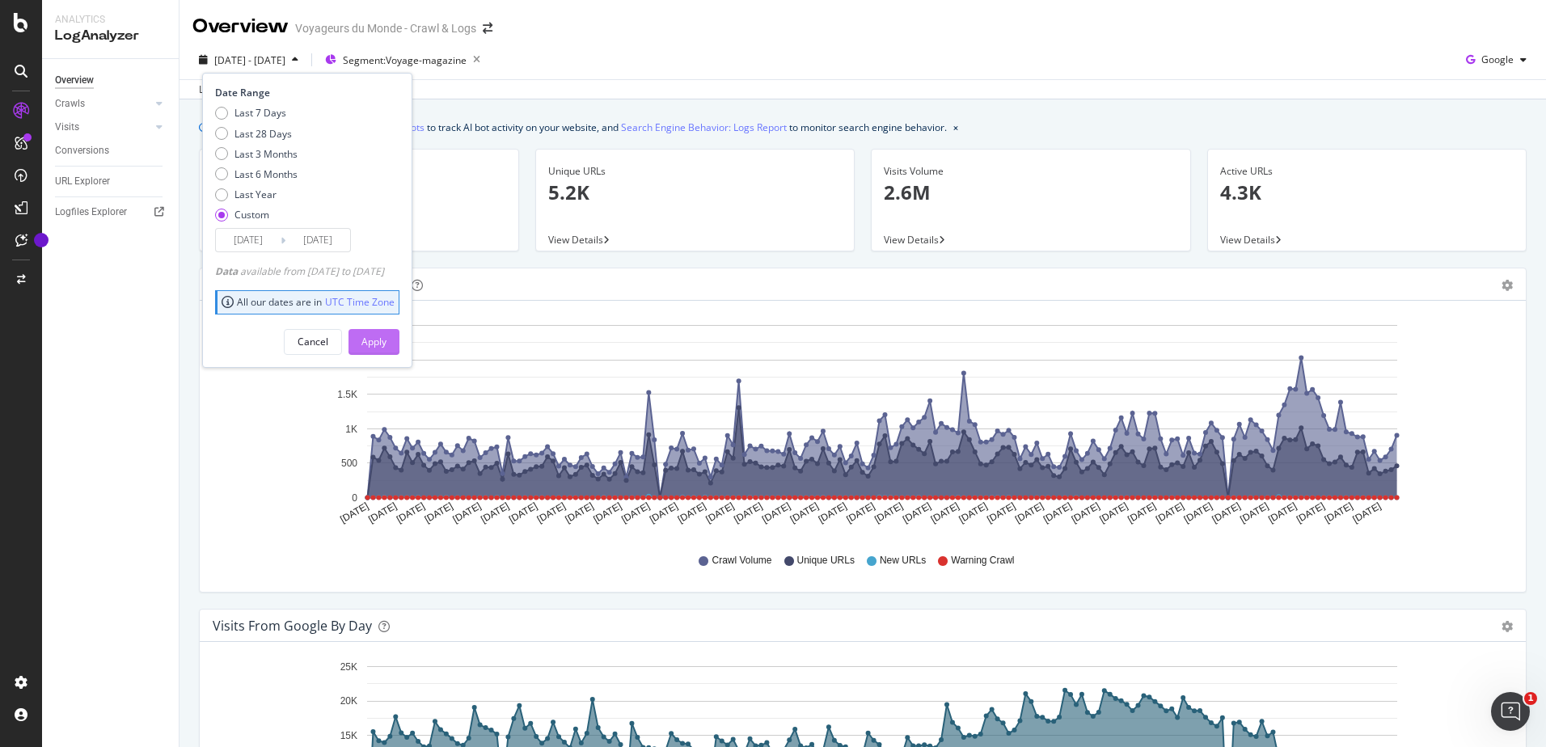
click at [386, 342] on div "Apply" at bounding box center [373, 342] width 25 height 14
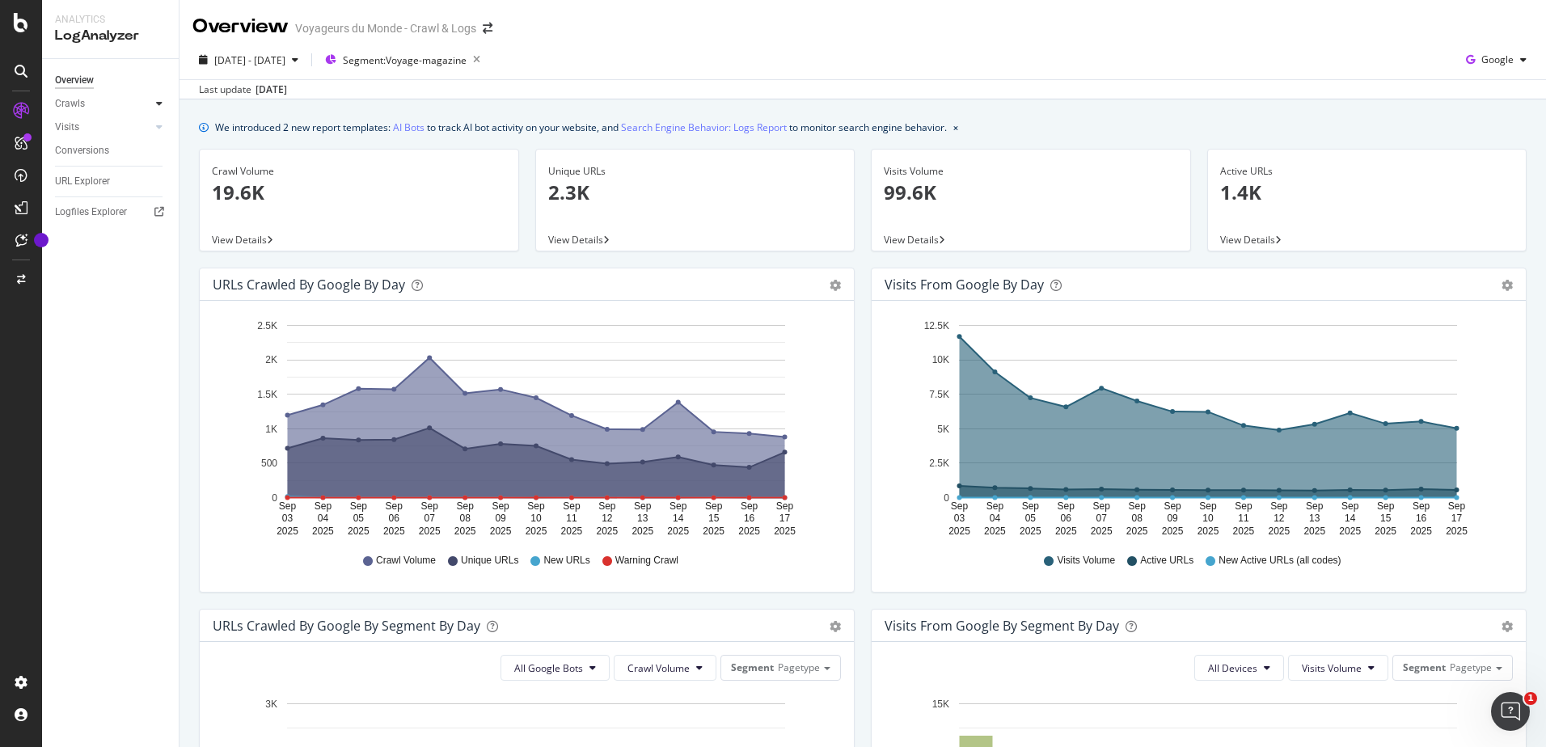
click at [162, 103] on div at bounding box center [159, 103] width 16 height 16
click at [162, 133] on div at bounding box center [159, 127] width 16 height 16
click at [87, 207] on div "LogAnalyzer" at bounding box center [91, 208] width 63 height 16
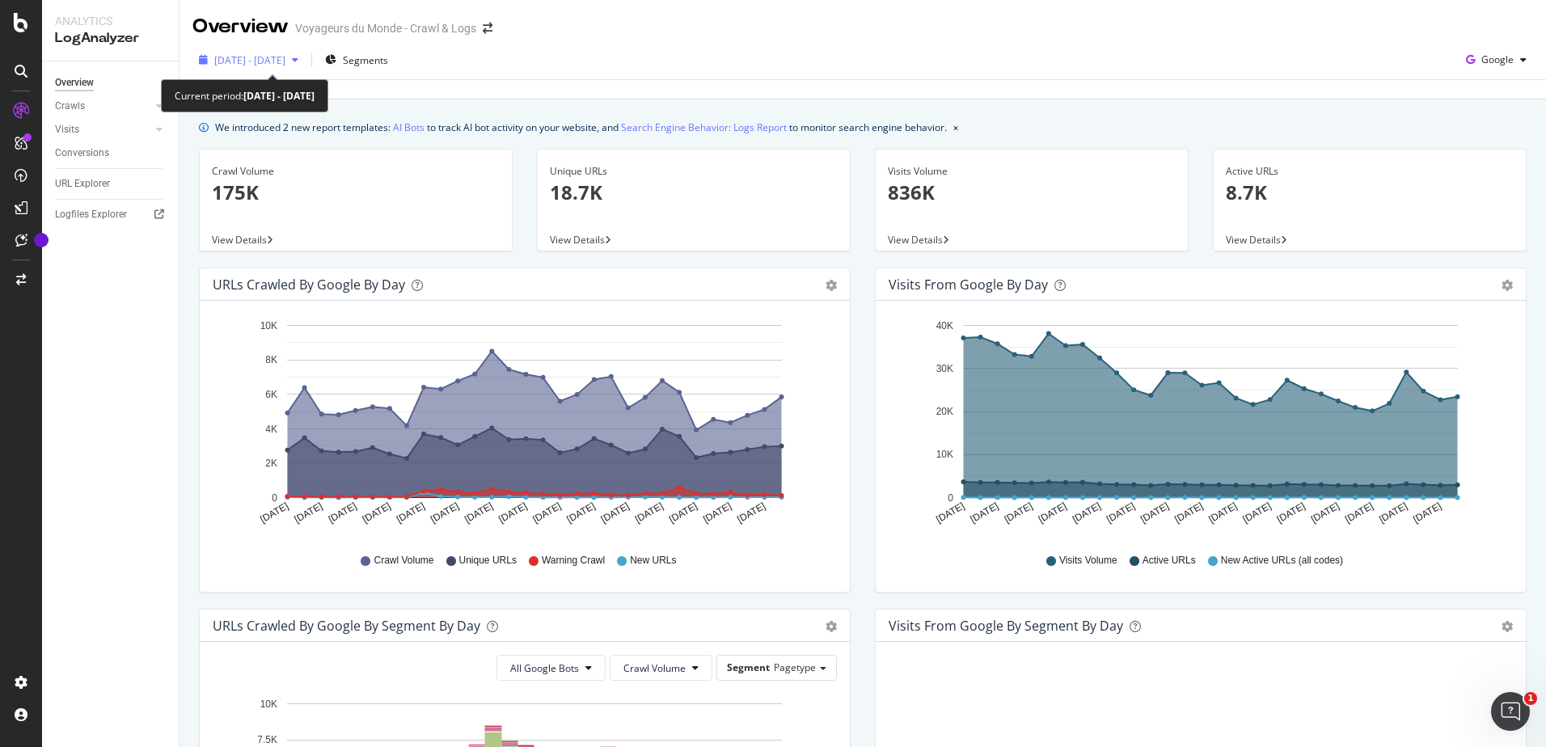
click at [285, 62] on span "[DATE] - [DATE]" at bounding box center [249, 60] width 71 height 14
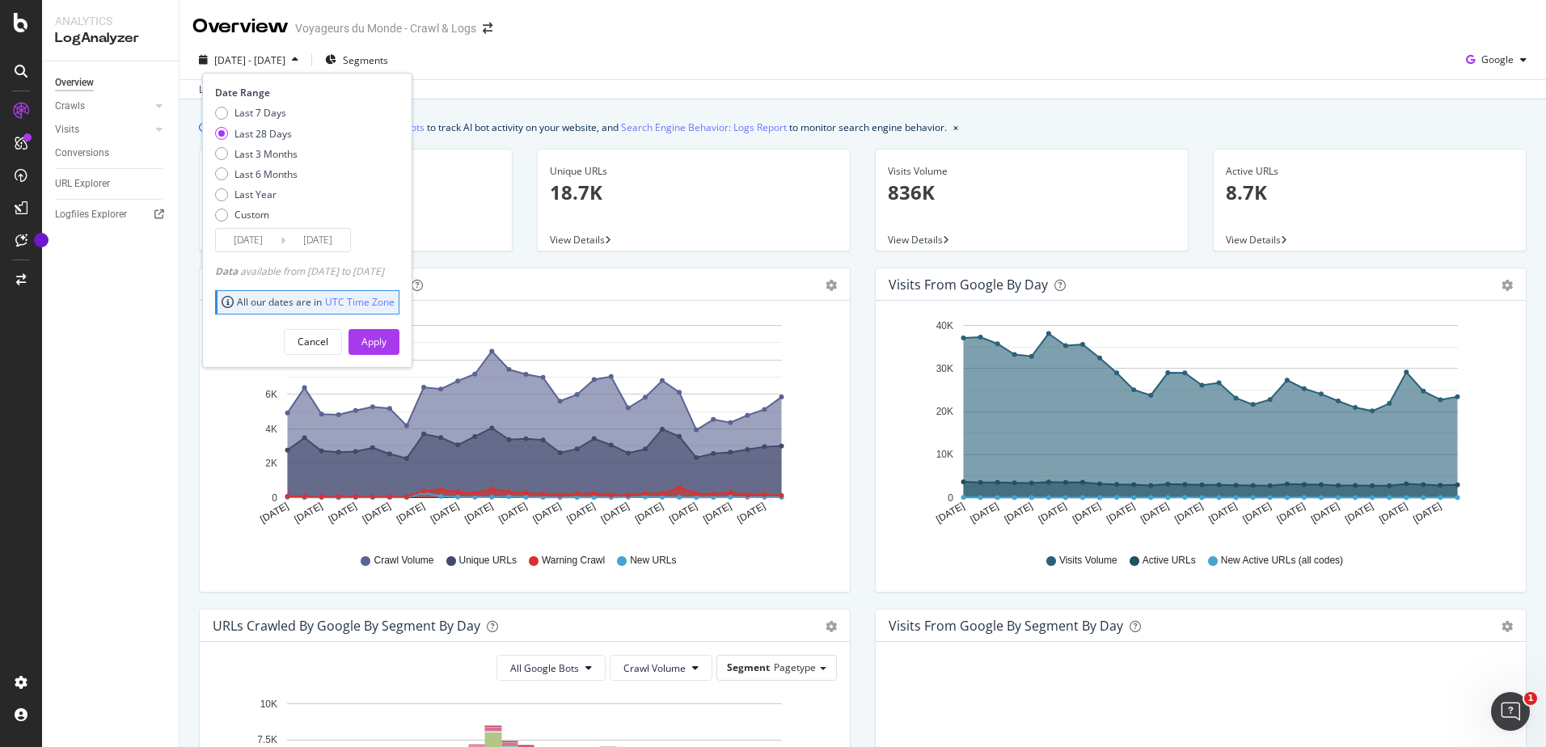
click at [259, 244] on input "[DATE]" at bounding box center [248, 240] width 65 height 23
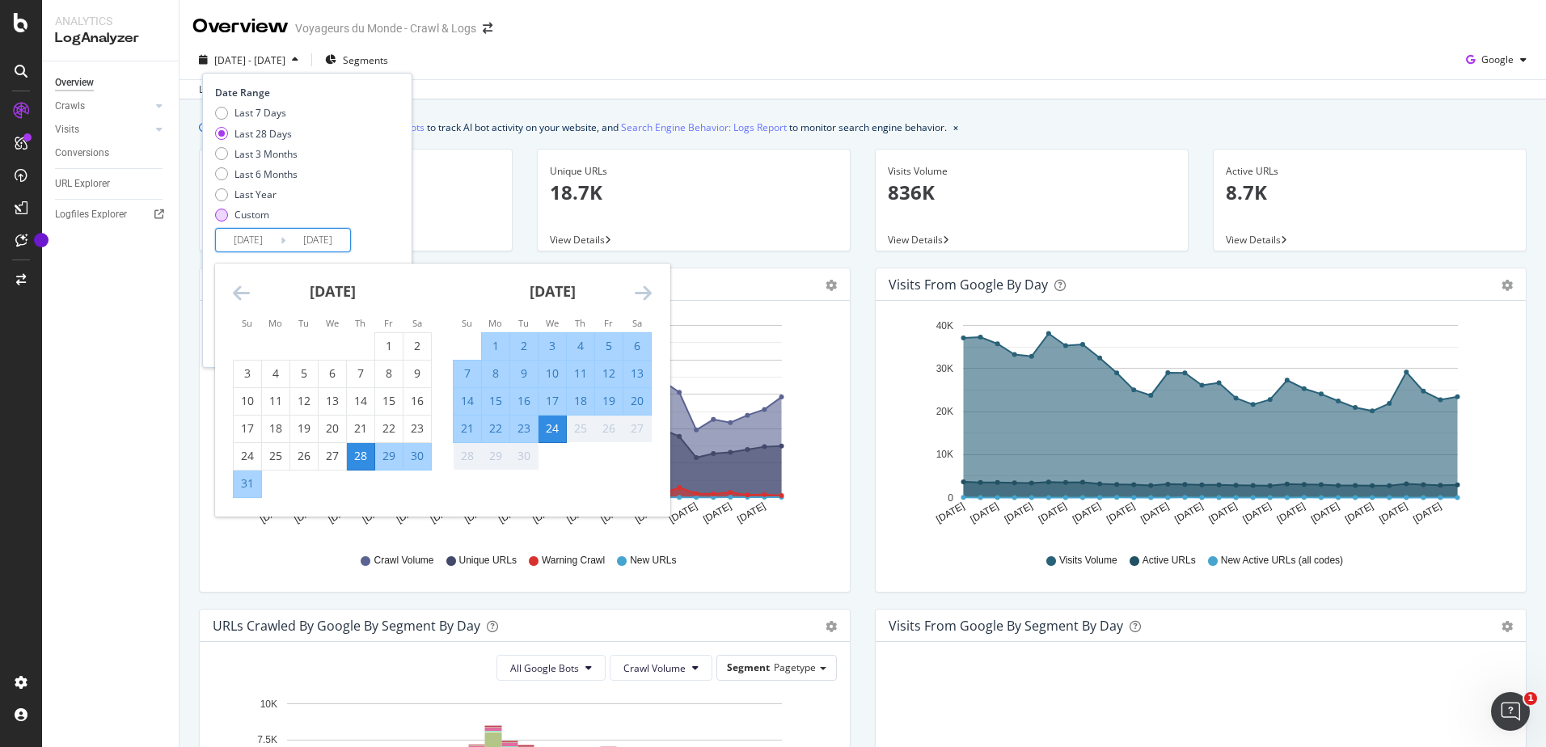
click at [264, 215] on div "Custom" at bounding box center [251, 215] width 35 height 14
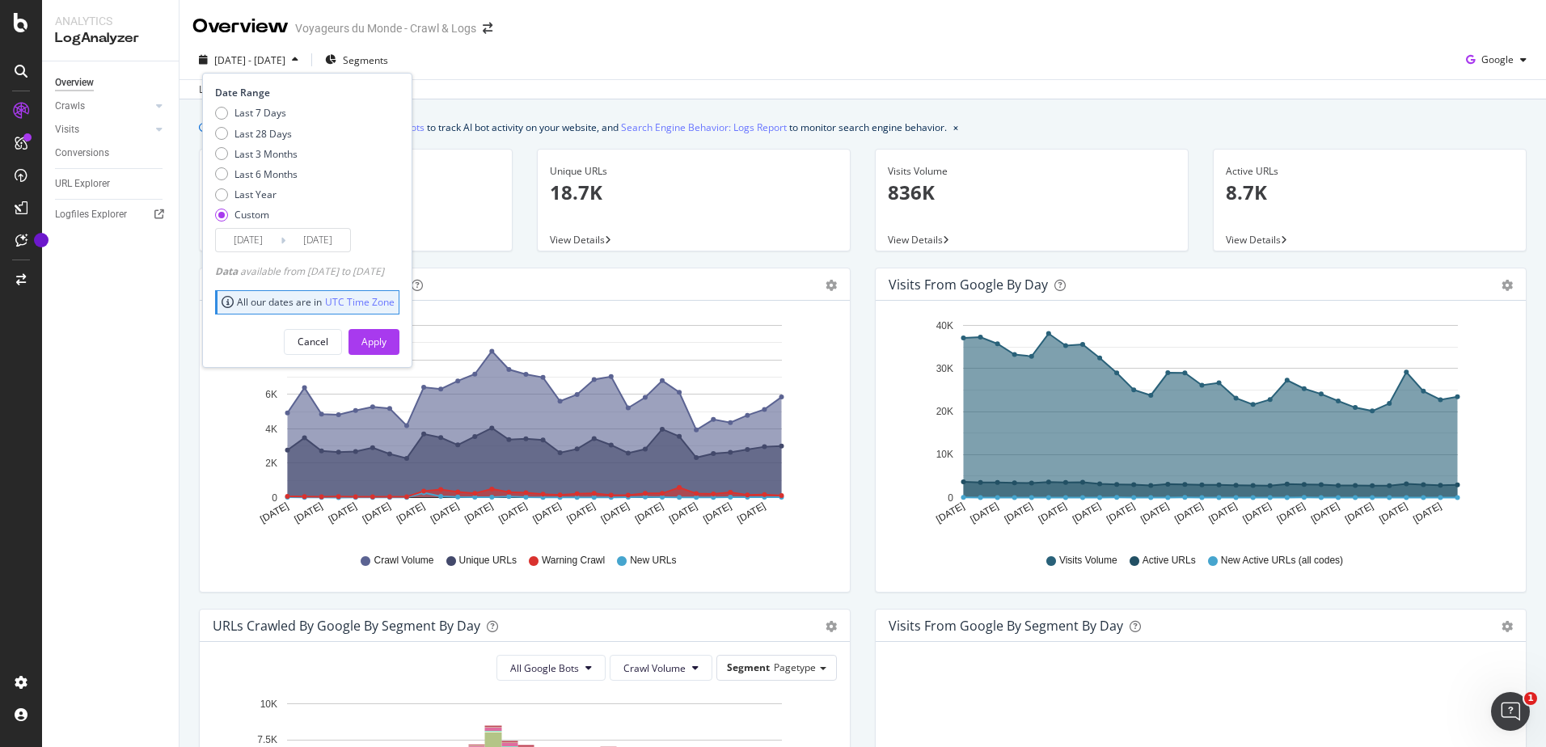
click at [276, 241] on input "[DATE]" at bounding box center [248, 240] width 65 height 23
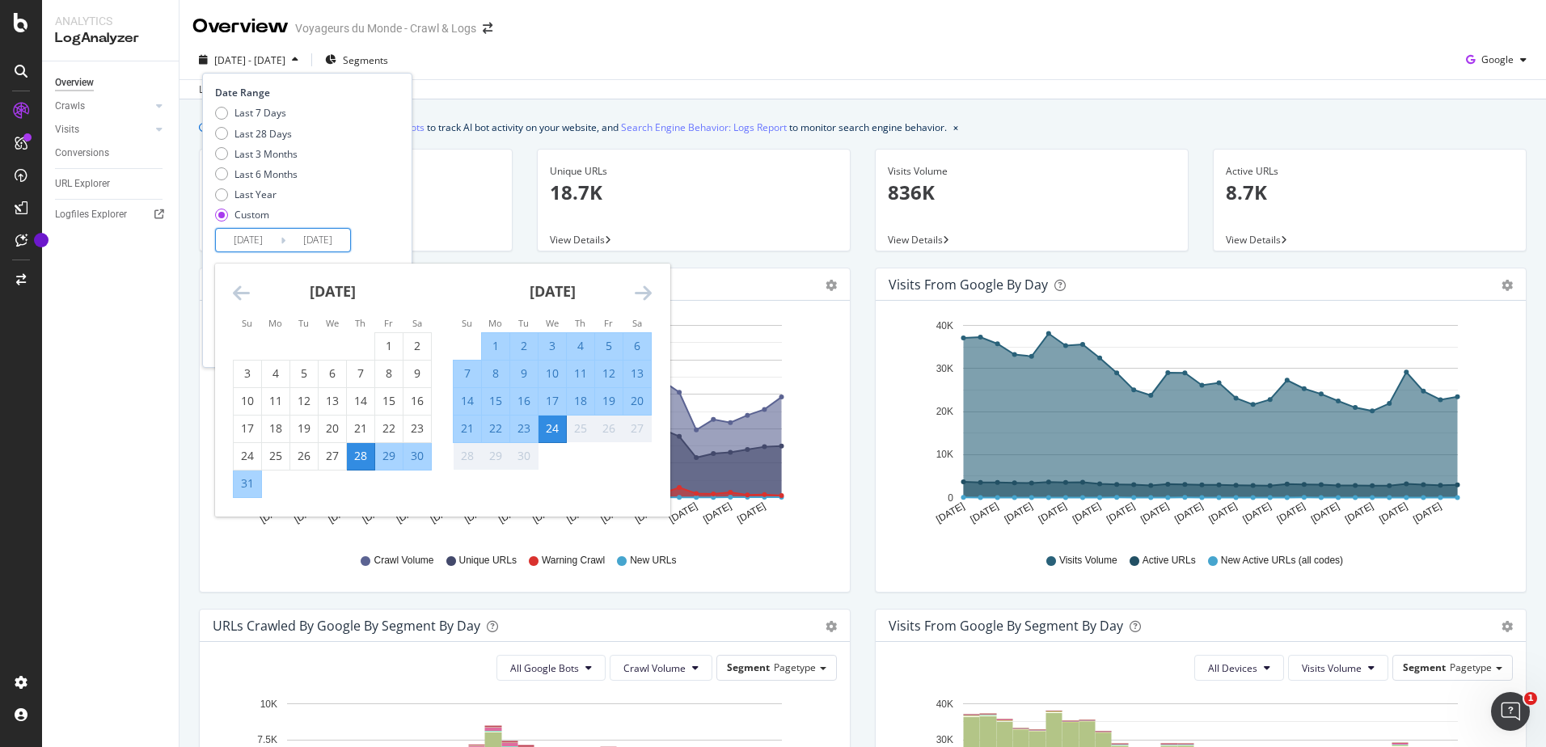
click at [553, 348] on div "3" at bounding box center [551, 346] width 27 height 16
type input "[DATE]"
click at [545, 448] on td "Calendar" at bounding box center [552, 455] width 28 height 27
click at [558, 435] on div "24" at bounding box center [551, 428] width 27 height 16
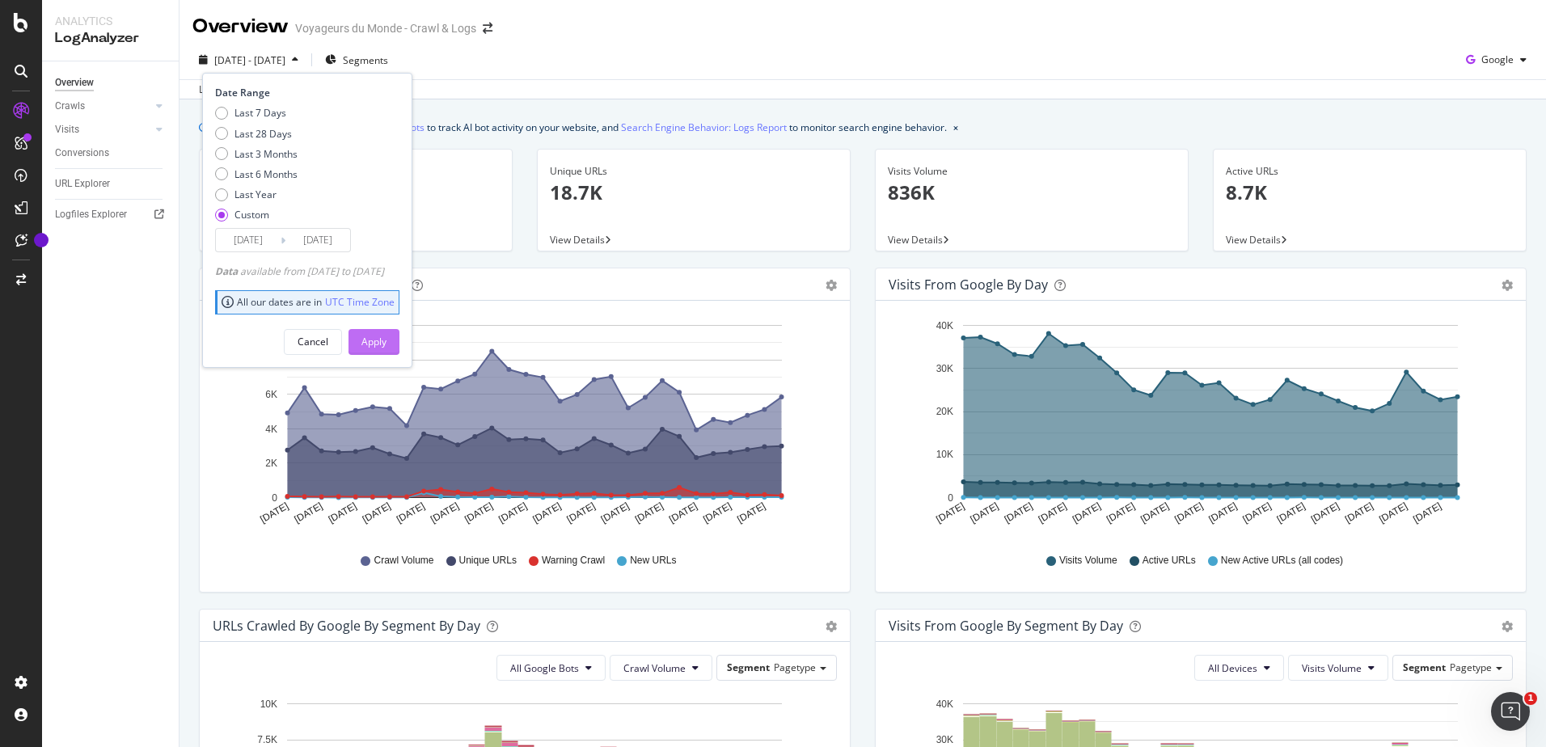
click at [386, 348] on div "Apply" at bounding box center [373, 342] width 25 height 14
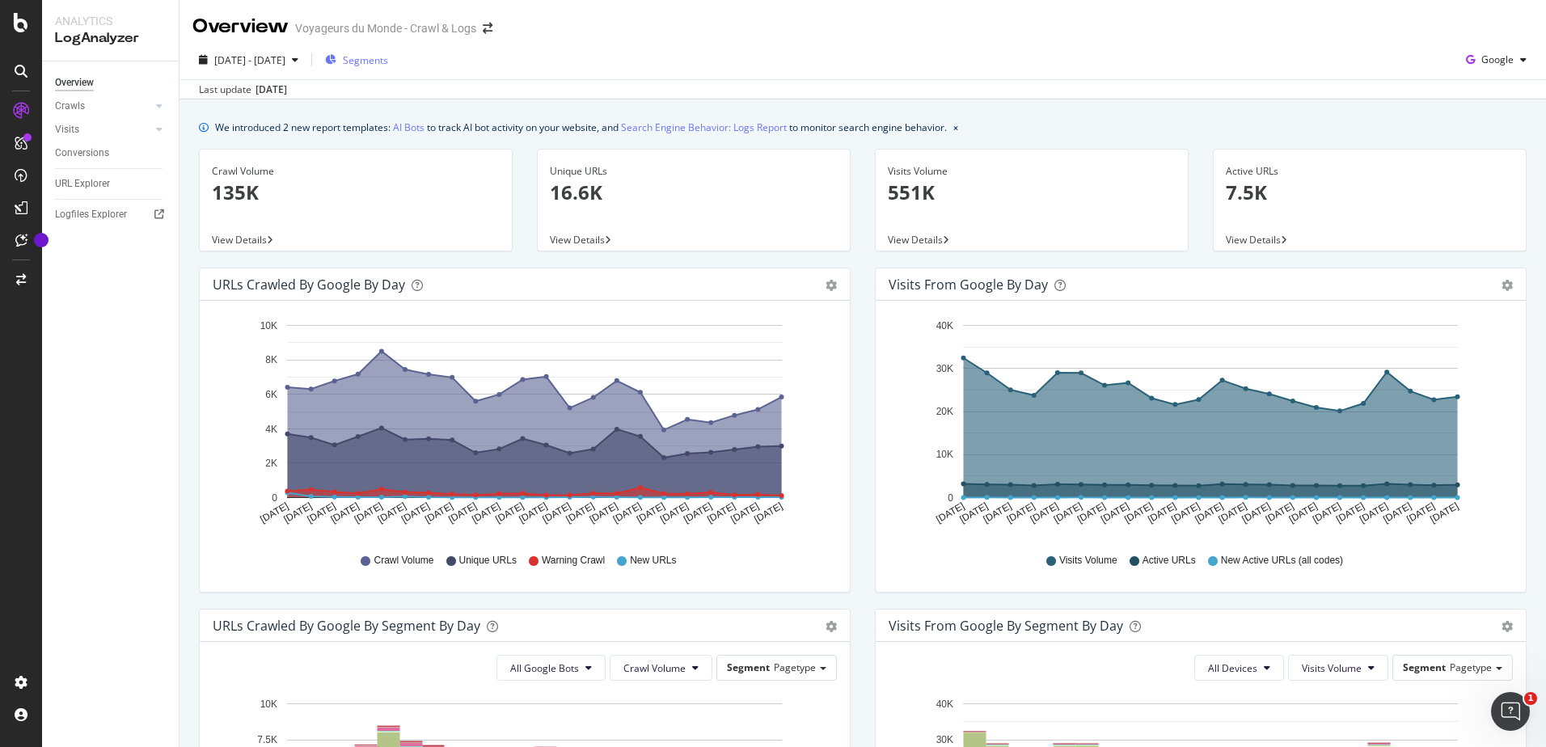
click at [388, 64] on span "Segments" at bounding box center [365, 60] width 45 height 14
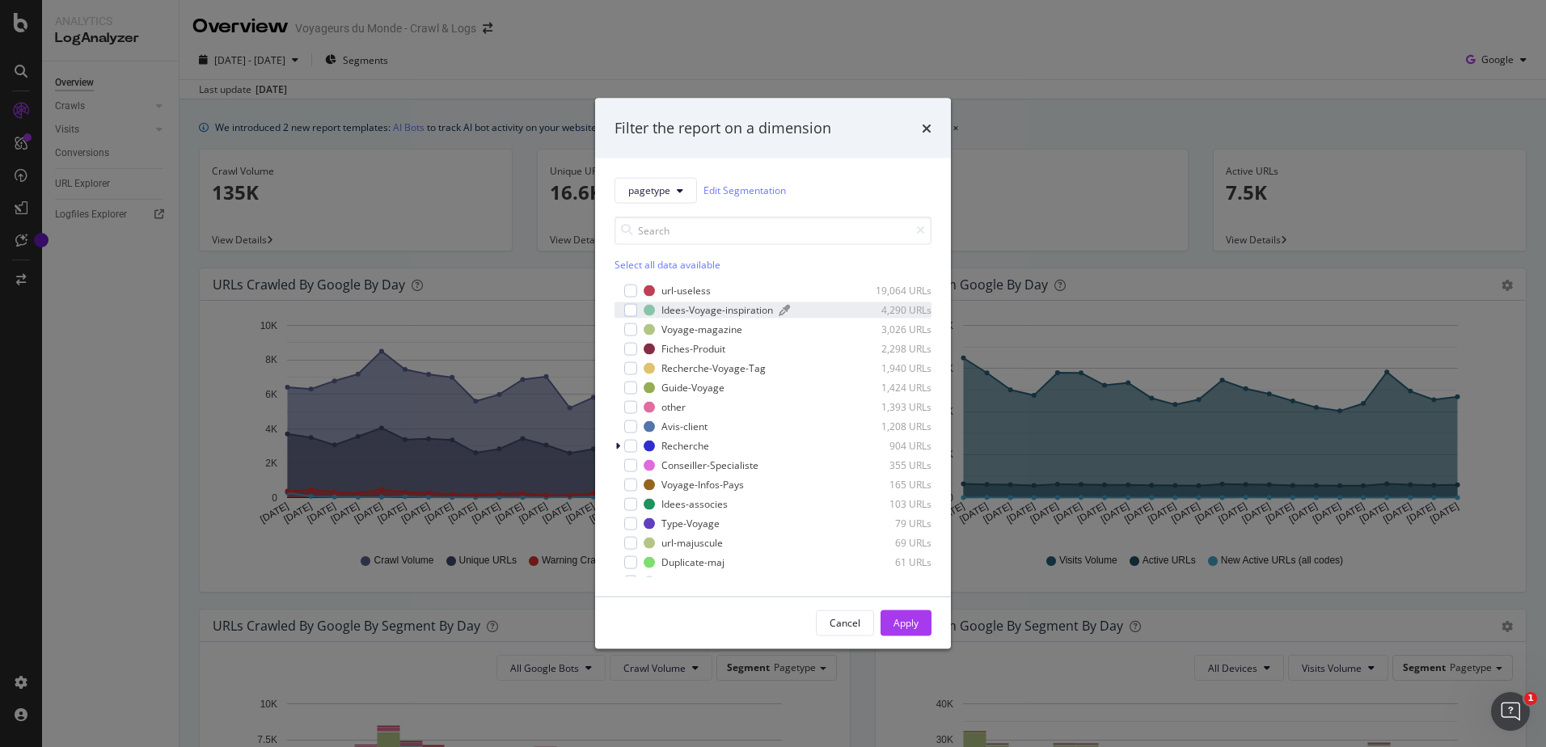
click at [654, 311] on div "modal" at bounding box center [648, 309] width 11 height 11
click at [669, 313] on div "Idees-Voyage-inspiration" at bounding box center [717, 310] width 112 height 14
click at [673, 335] on div "Voyage-magazine" at bounding box center [701, 330] width 81 height 14
drag, startPoint x: 951, startPoint y: 631, endPoint x: 915, endPoint y: 617, distance: 38.4
click at [950, 631] on div "Filter the report on a dimension pagetype Edit Segmentation Select all data ava…" at bounding box center [773, 373] width 1546 height 747
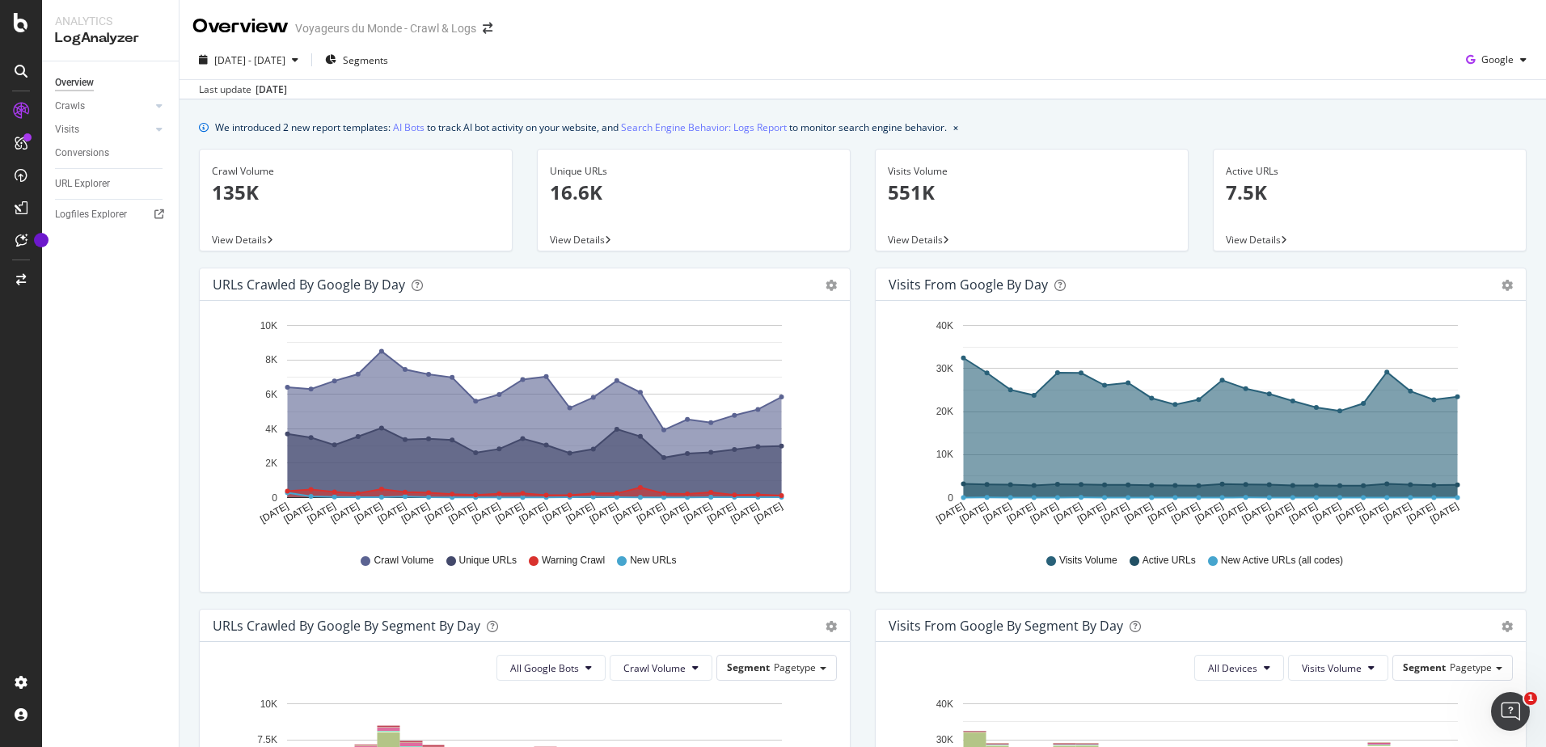
click at [914, 618] on div "Visits from Google By Segment By Day" at bounding box center [1005, 626] width 234 height 16
click at [388, 64] on span "Segments" at bounding box center [365, 60] width 45 height 14
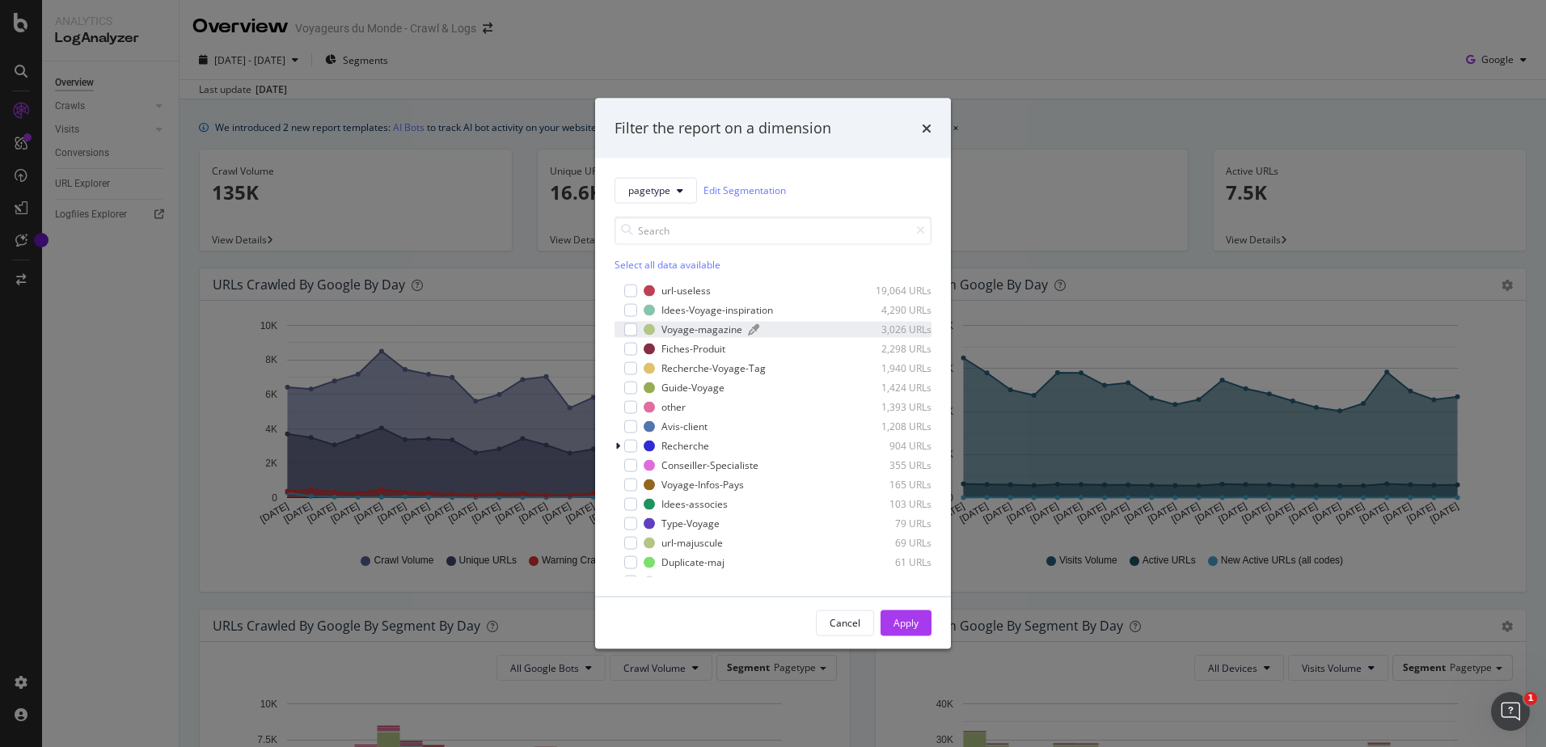
click at [685, 335] on div "Voyage-magazine" at bounding box center [701, 330] width 81 height 14
click at [897, 623] on div "Apply" at bounding box center [905, 623] width 25 height 14
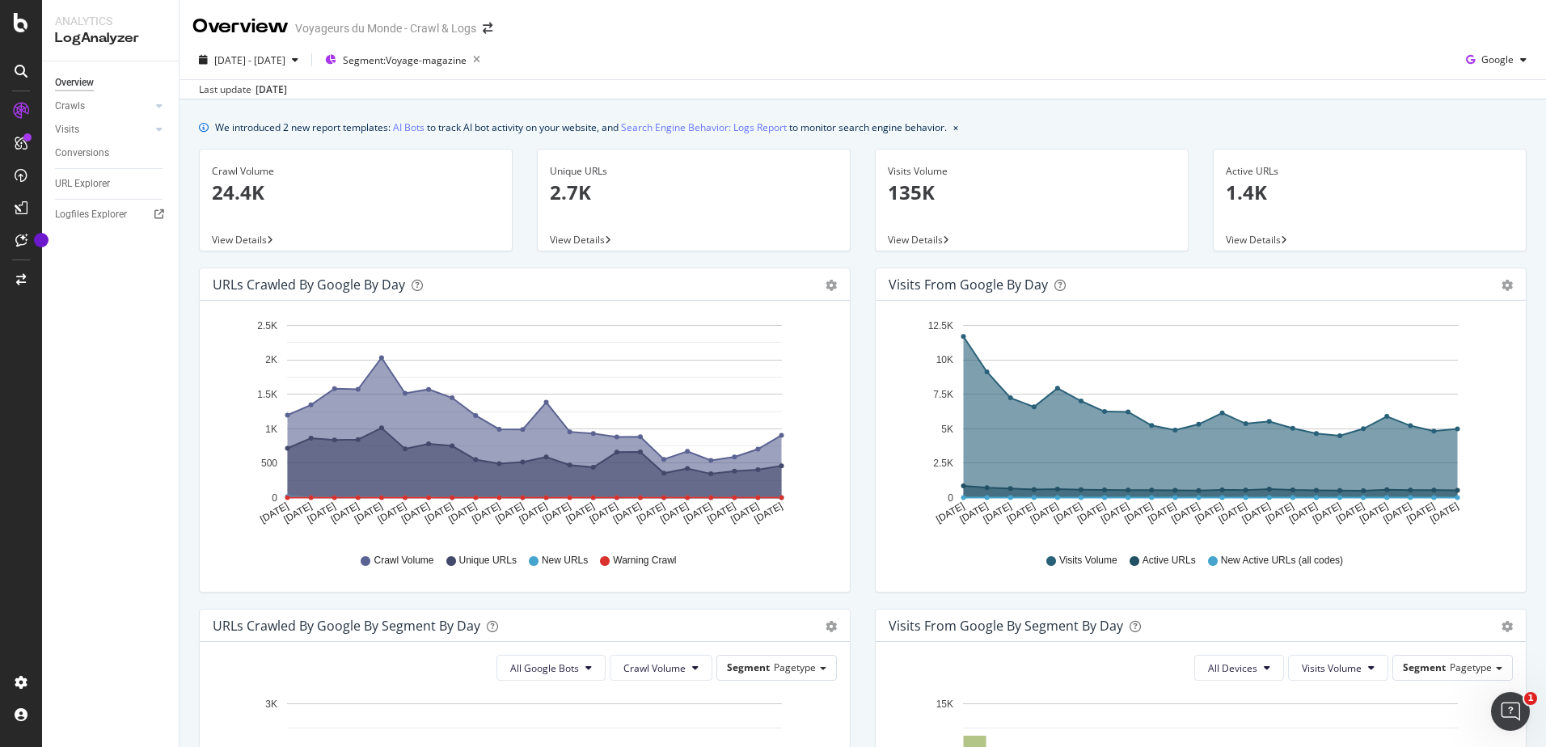
click at [598, 243] on span "View Details" at bounding box center [577, 240] width 55 height 14
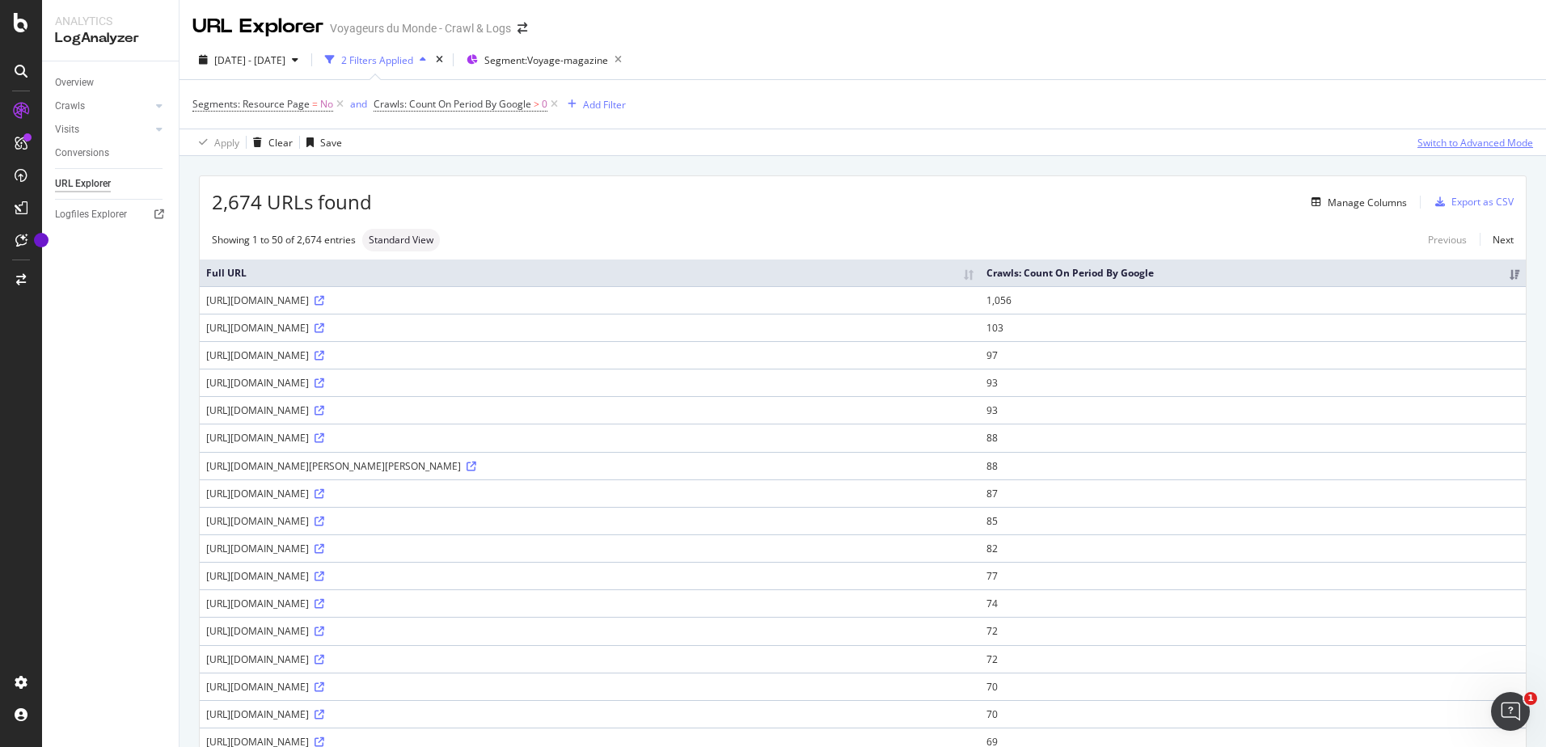
click at [1436, 146] on div "Switch to Advanced Mode" at bounding box center [1475, 143] width 116 height 14
click at [298, 57] on icon "button" at bounding box center [295, 60] width 6 height 10
click at [591, 105] on div "Add Filter" at bounding box center [604, 105] width 43 height 14
click at [602, 223] on span "URLs (Logs)" at bounding box center [610, 218] width 53 height 14
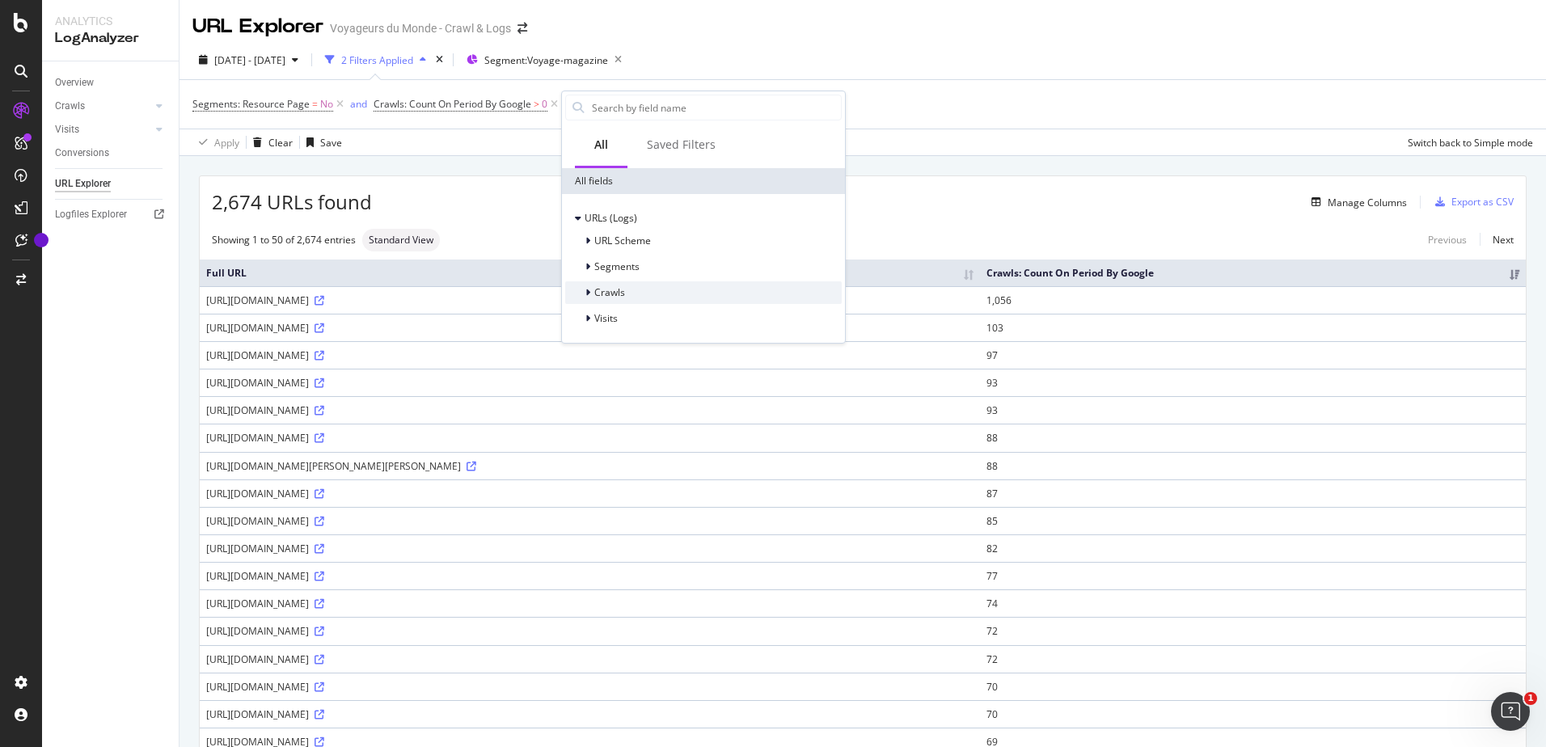
click at [604, 296] on span "Crawls" at bounding box center [609, 292] width 31 height 14
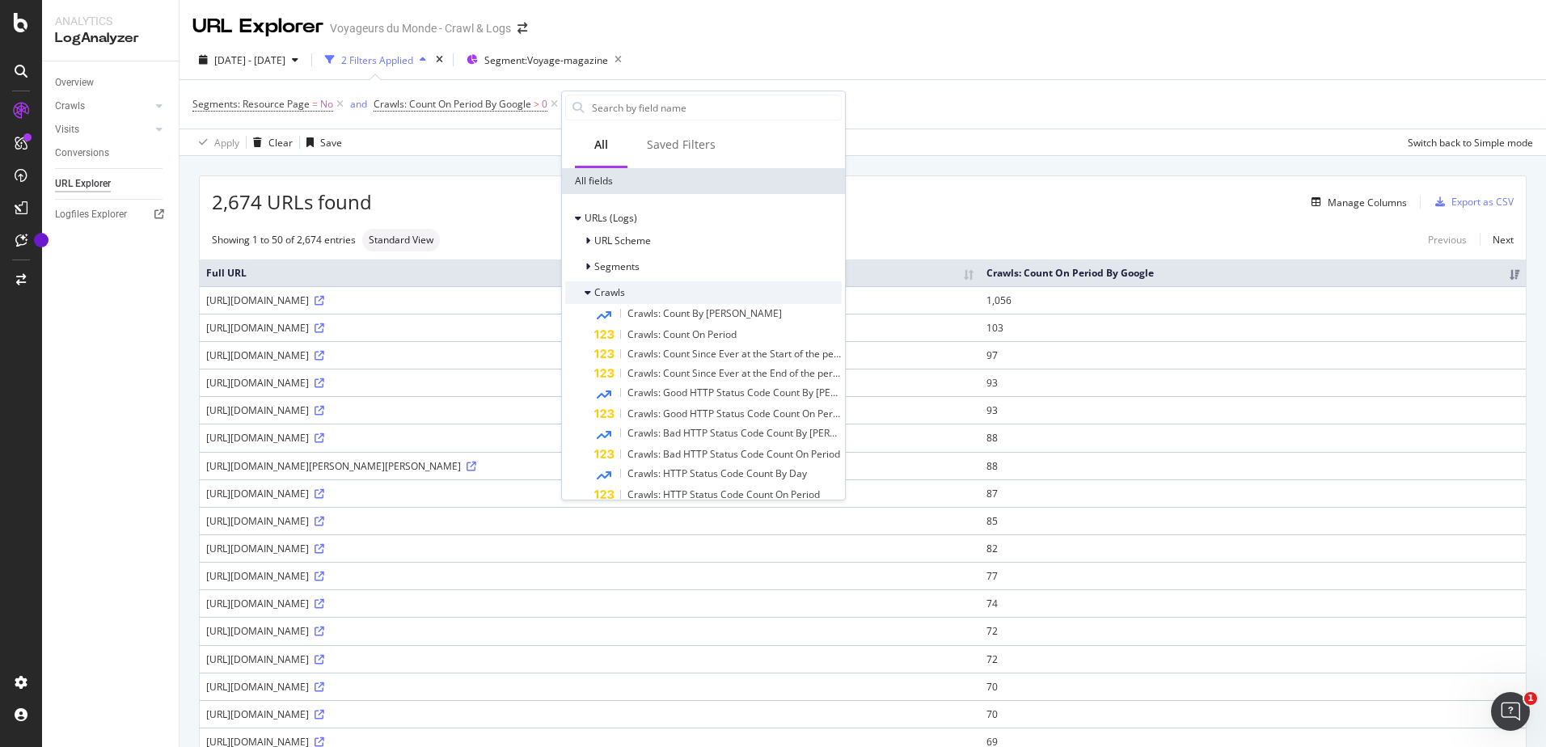
click at [604, 295] on span "Crawls" at bounding box center [609, 292] width 31 height 14
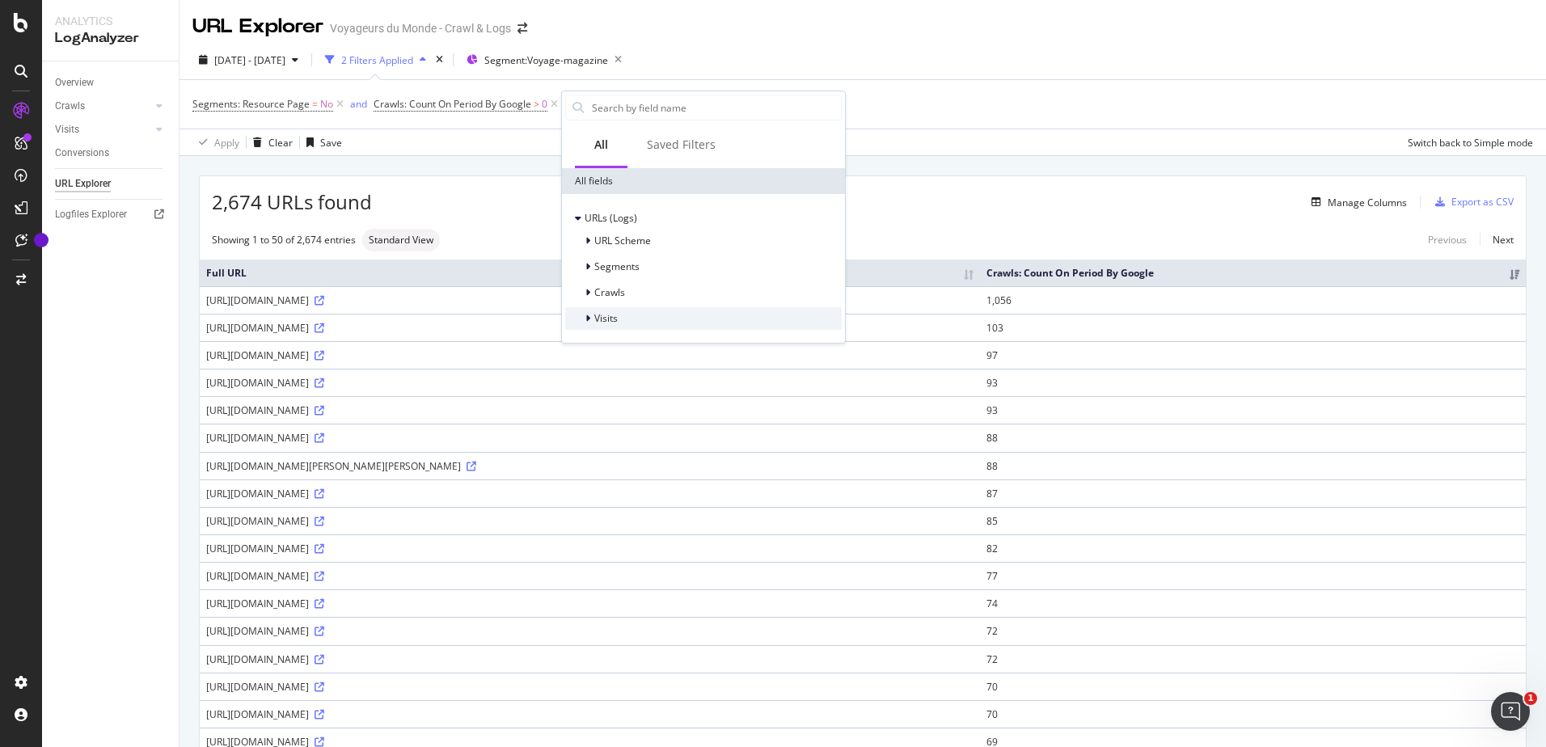
click at [606, 319] on span "Visits" at bounding box center [605, 318] width 23 height 14
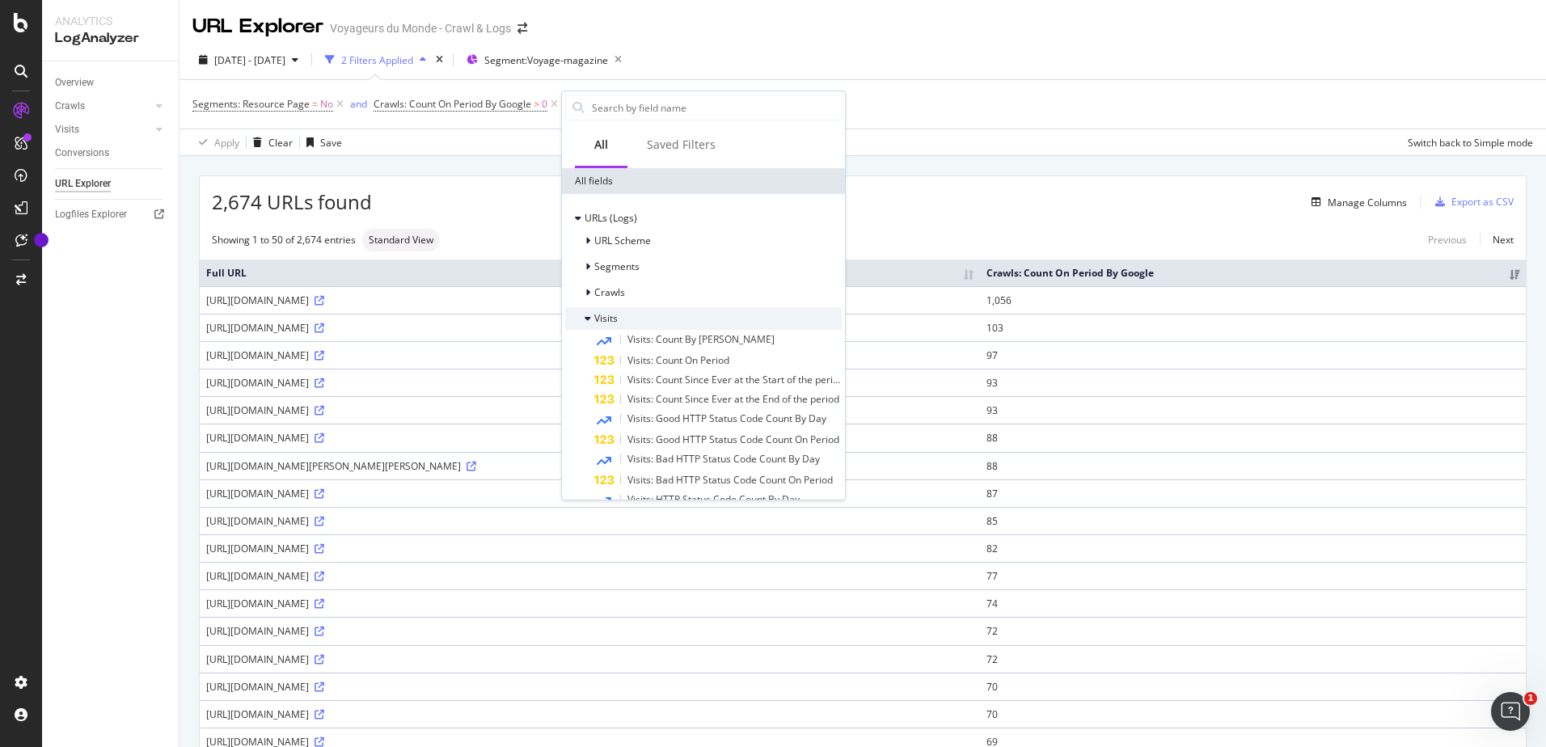
click at [606, 319] on span "Visits" at bounding box center [605, 318] width 23 height 14
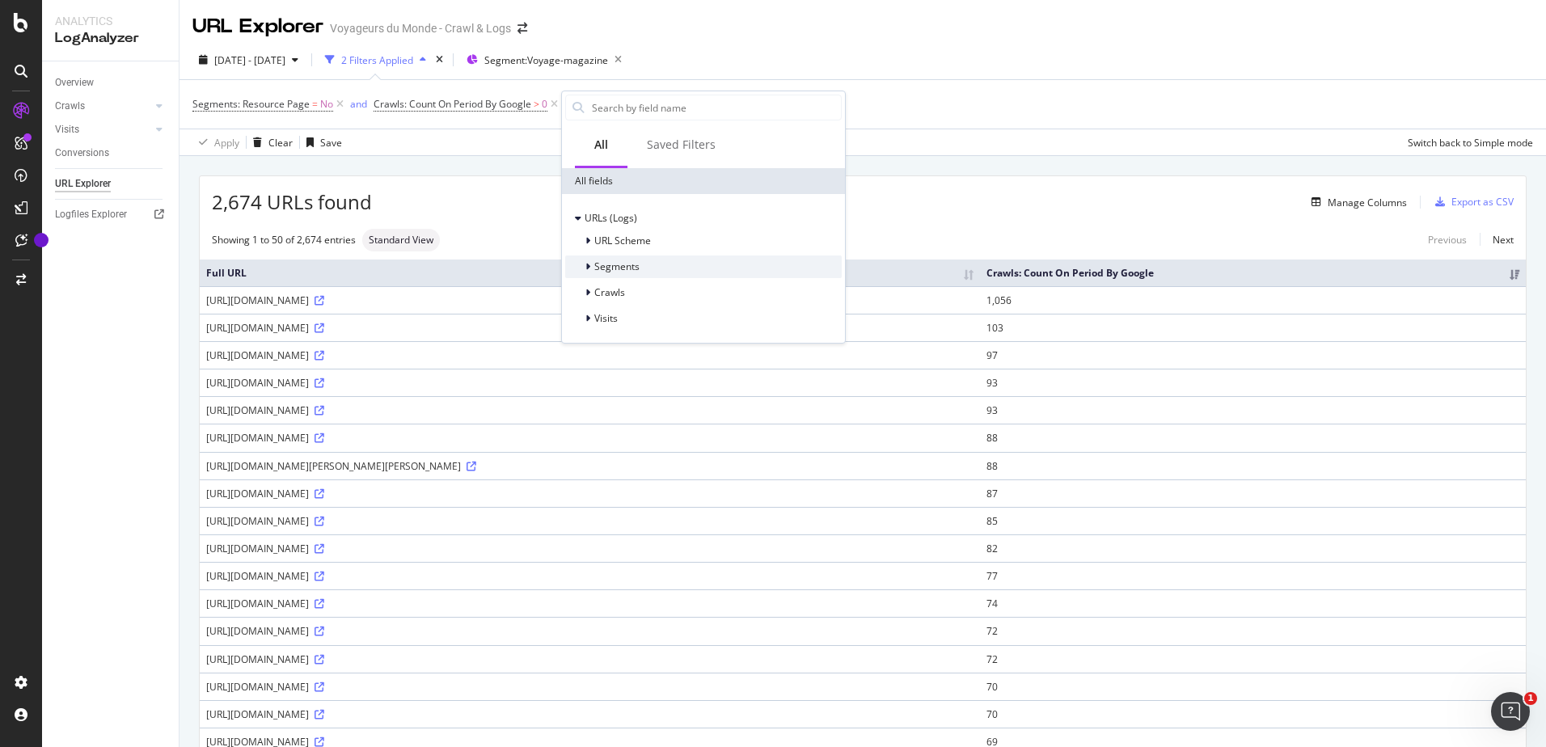
click at [601, 264] on span "Segments" at bounding box center [616, 266] width 45 height 14
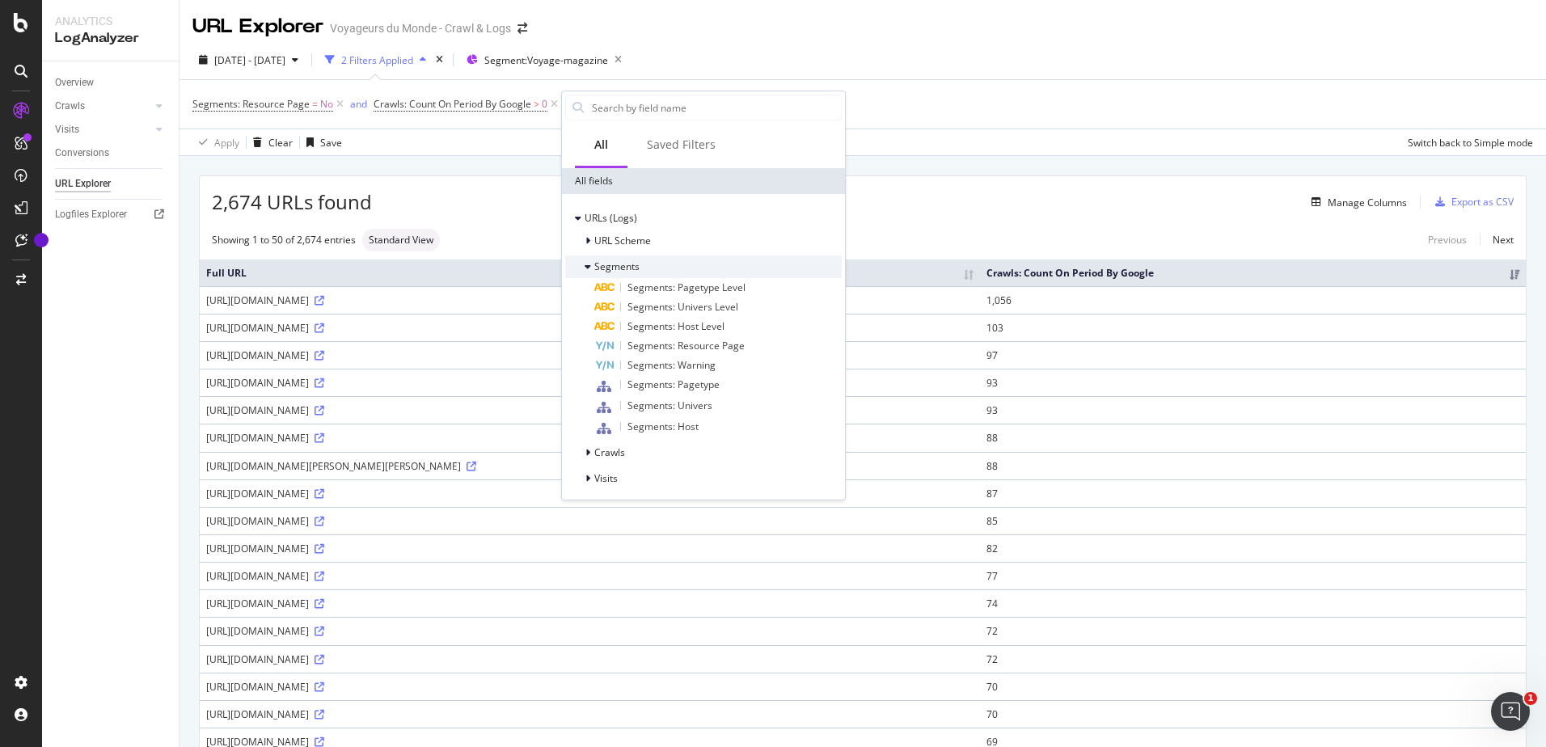
click at [601, 264] on span "Segments" at bounding box center [616, 266] width 45 height 14
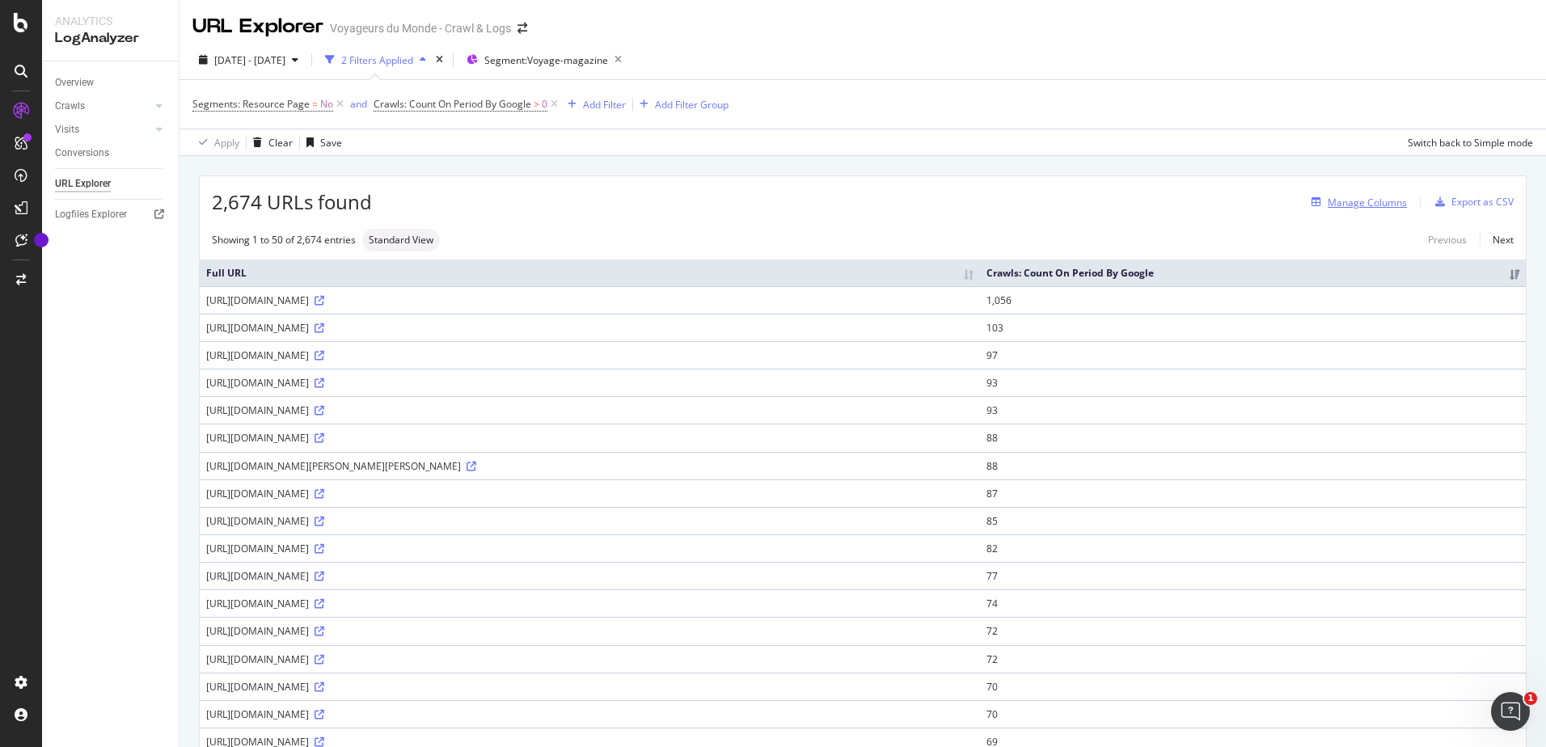
click at [1372, 205] on div "Manage Columns" at bounding box center [1366, 203] width 79 height 14
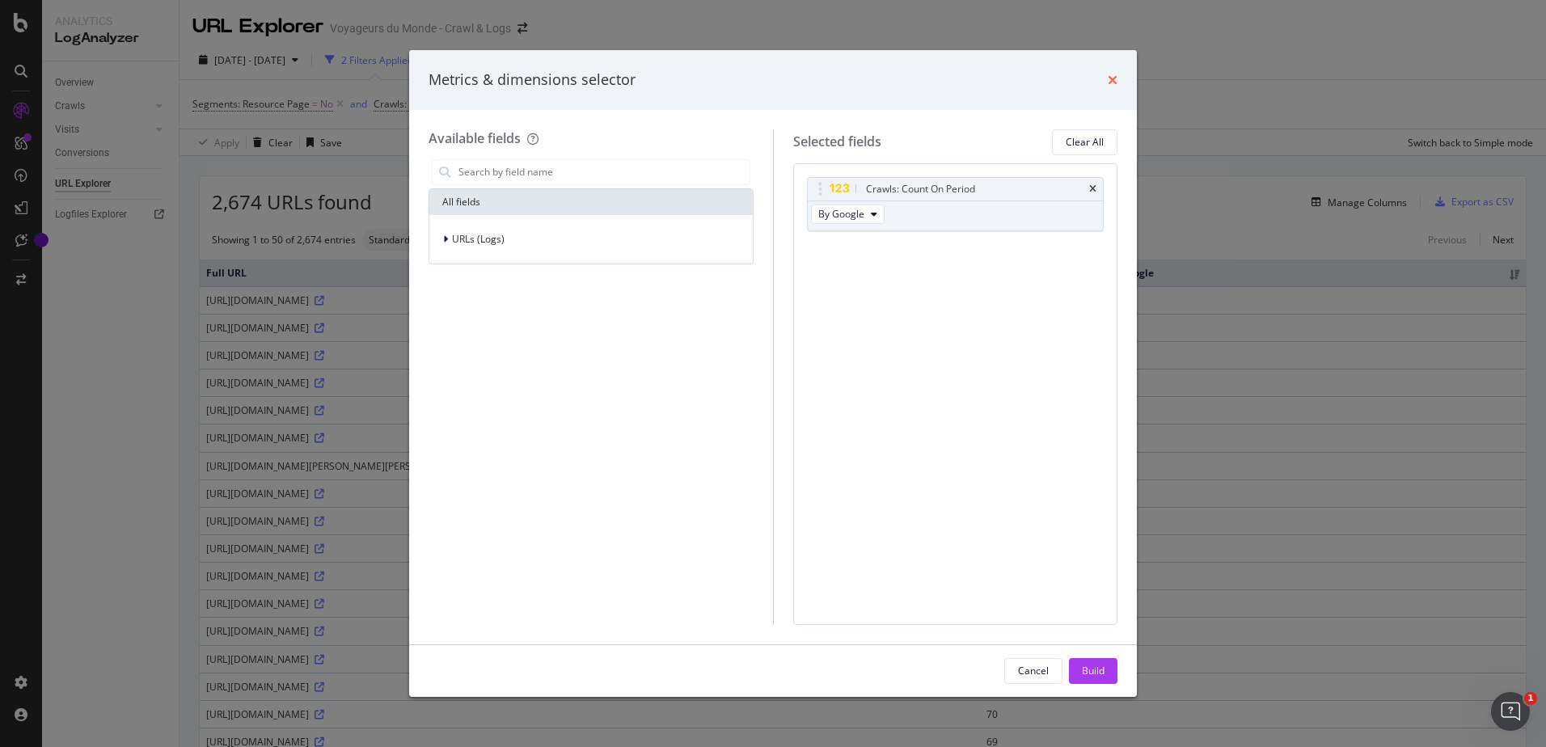
click at [1113, 79] on icon "times" at bounding box center [1112, 80] width 10 height 13
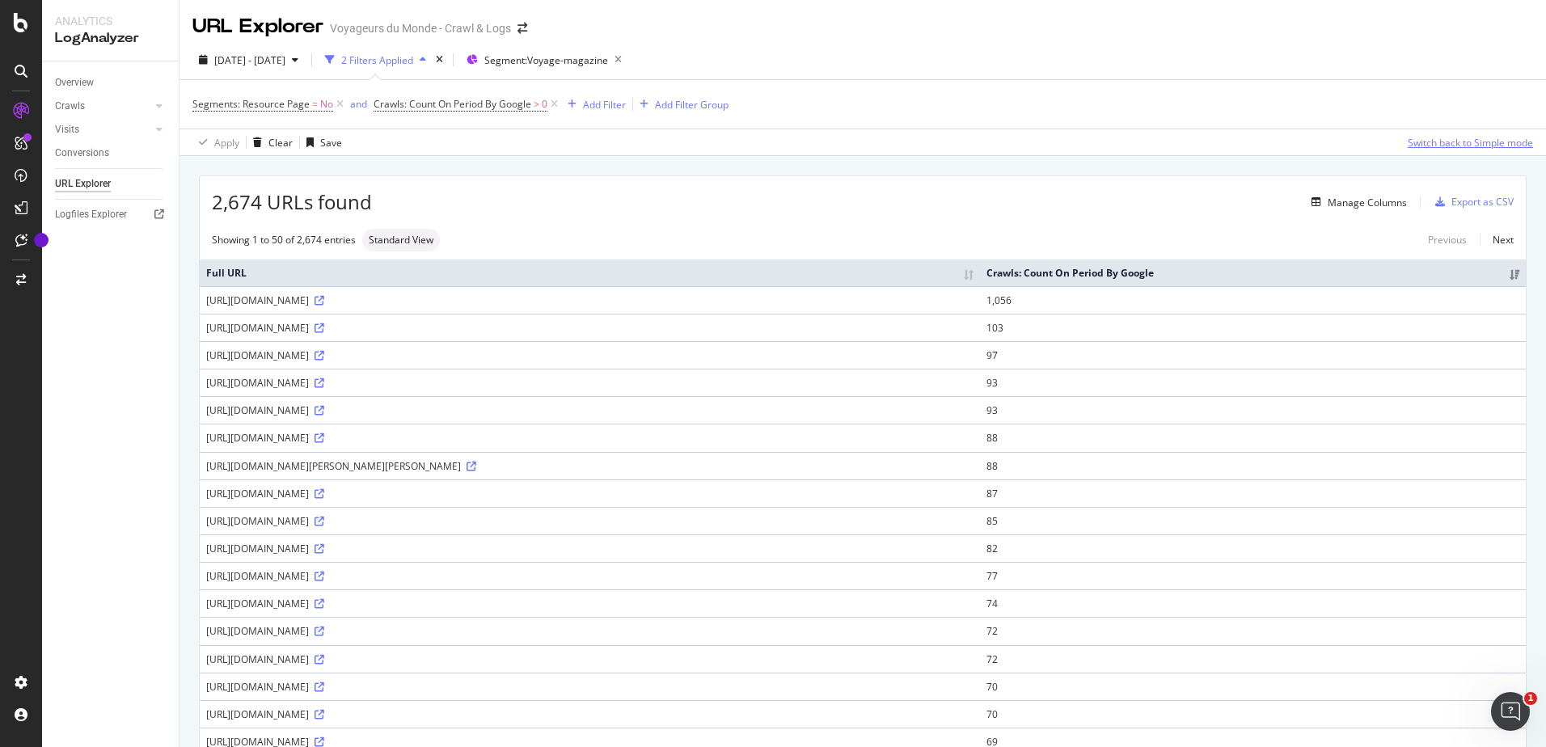
click at [1420, 150] on div "Switch back to Simple mode" at bounding box center [1469, 142] width 125 height 24
click at [1457, 200] on div "Export as CSV" at bounding box center [1482, 202] width 62 height 14
click at [1435, 202] on icon "button" at bounding box center [1440, 202] width 10 height 10
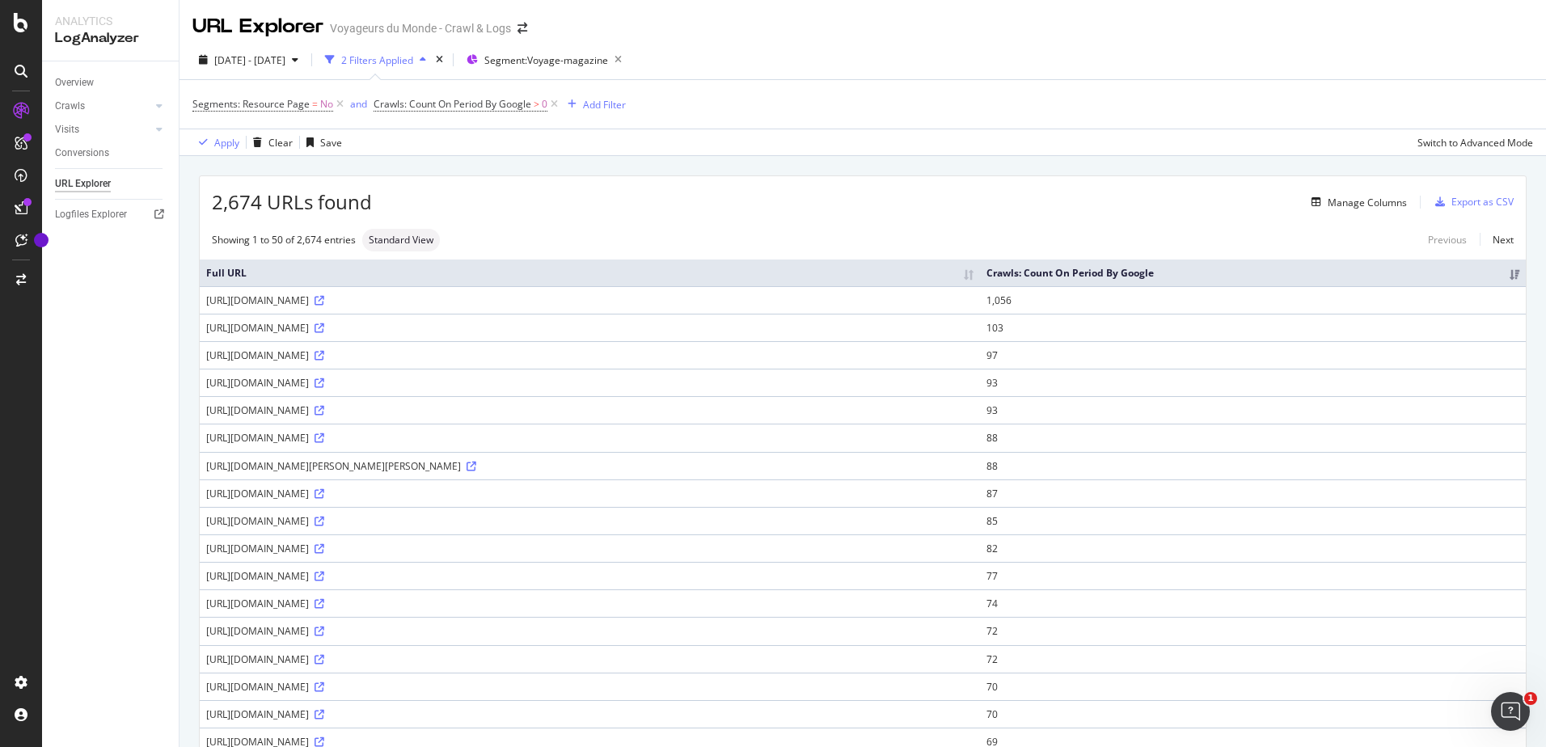
click at [997, 184] on div "2,674 URLs found Manage Columns Export as CSV" at bounding box center [863, 196] width 1326 height 40
click at [285, 54] on span "2025 Sep. 3rd - Sep. 24th" at bounding box center [249, 60] width 71 height 14
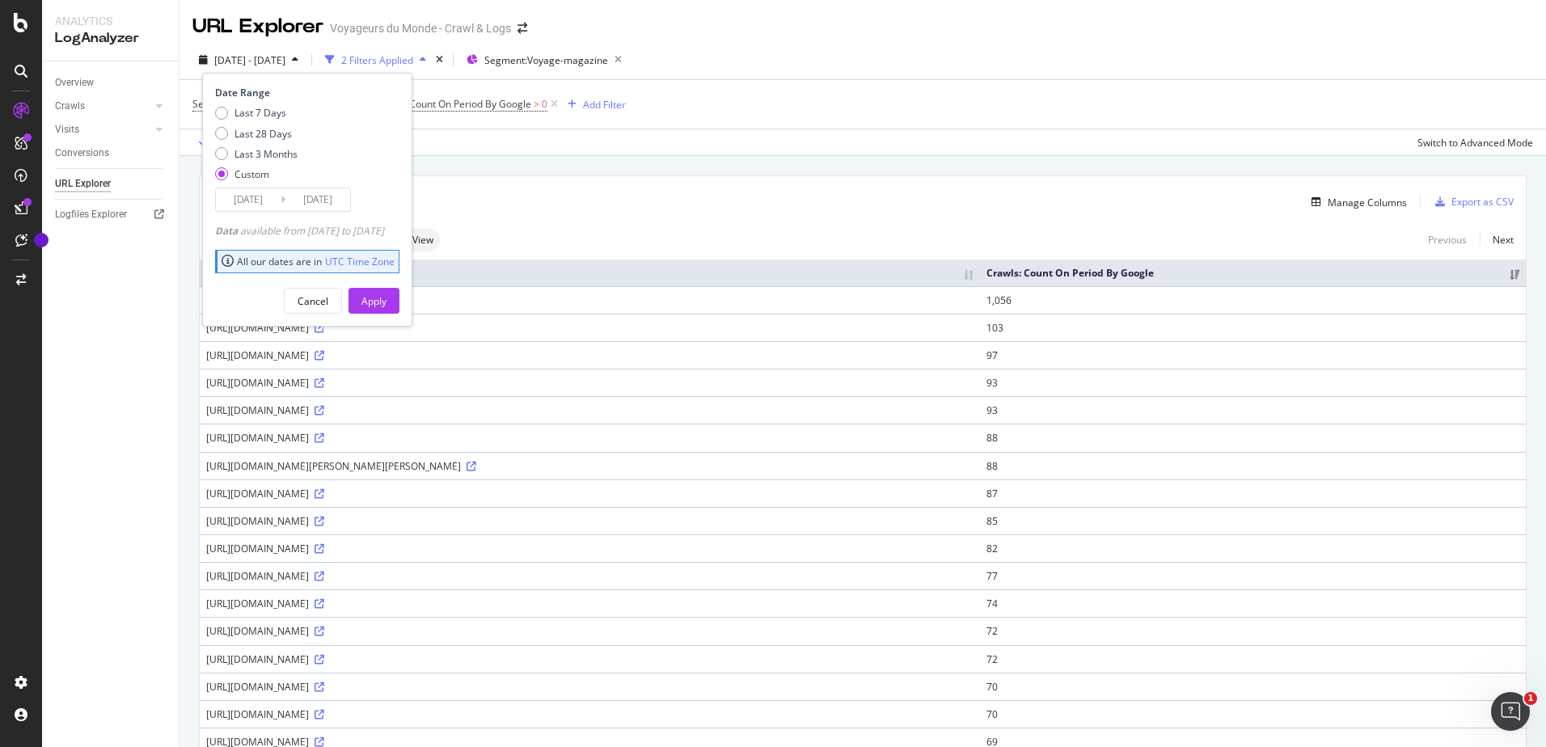
drag, startPoint x: 324, startPoint y: 196, endPoint x: 306, endPoint y: 196, distance: 18.6
click at [324, 196] on input "[DATE]" at bounding box center [317, 199] width 65 height 23
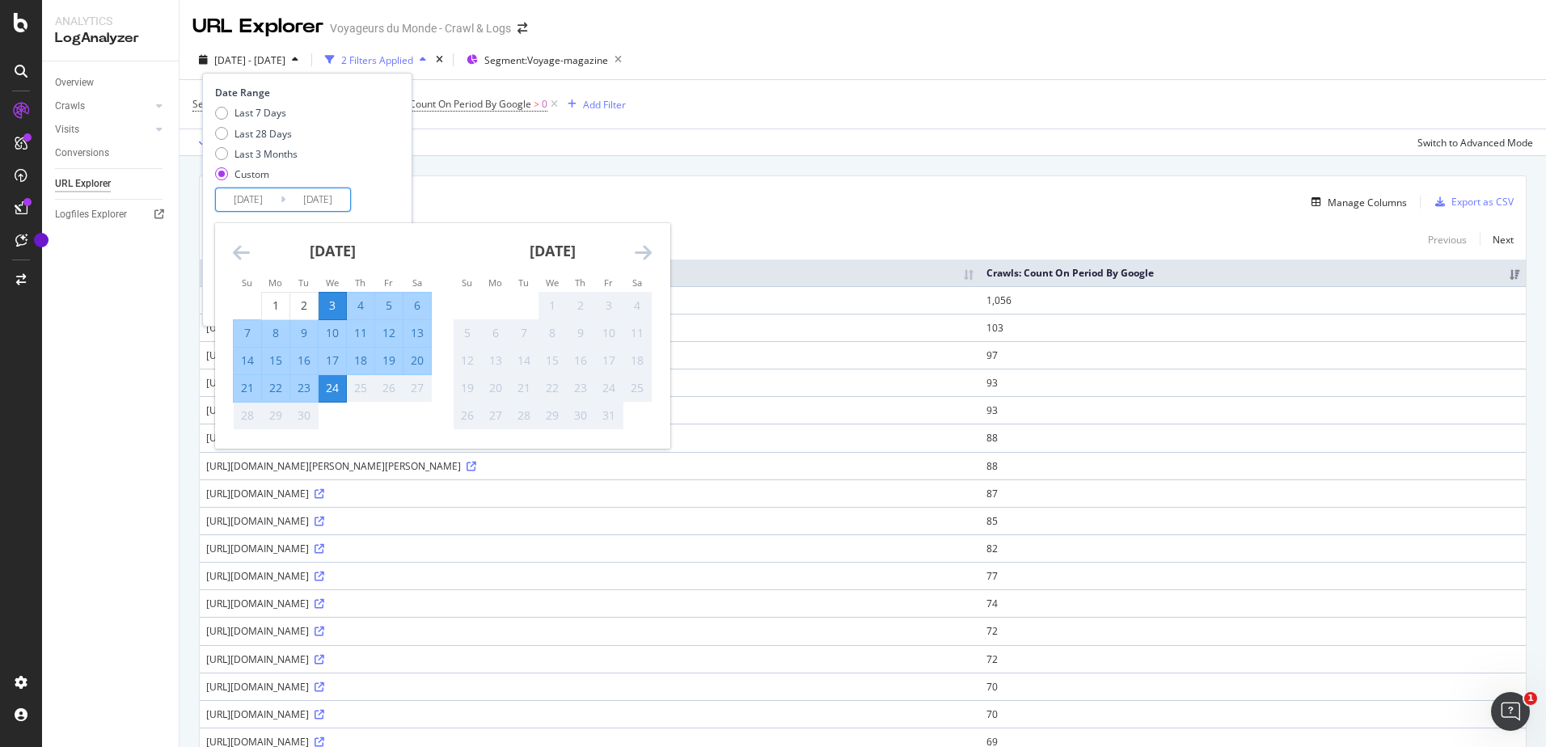
click at [239, 251] on icon "Move backward to switch to the previous month." at bounding box center [241, 252] width 17 height 19
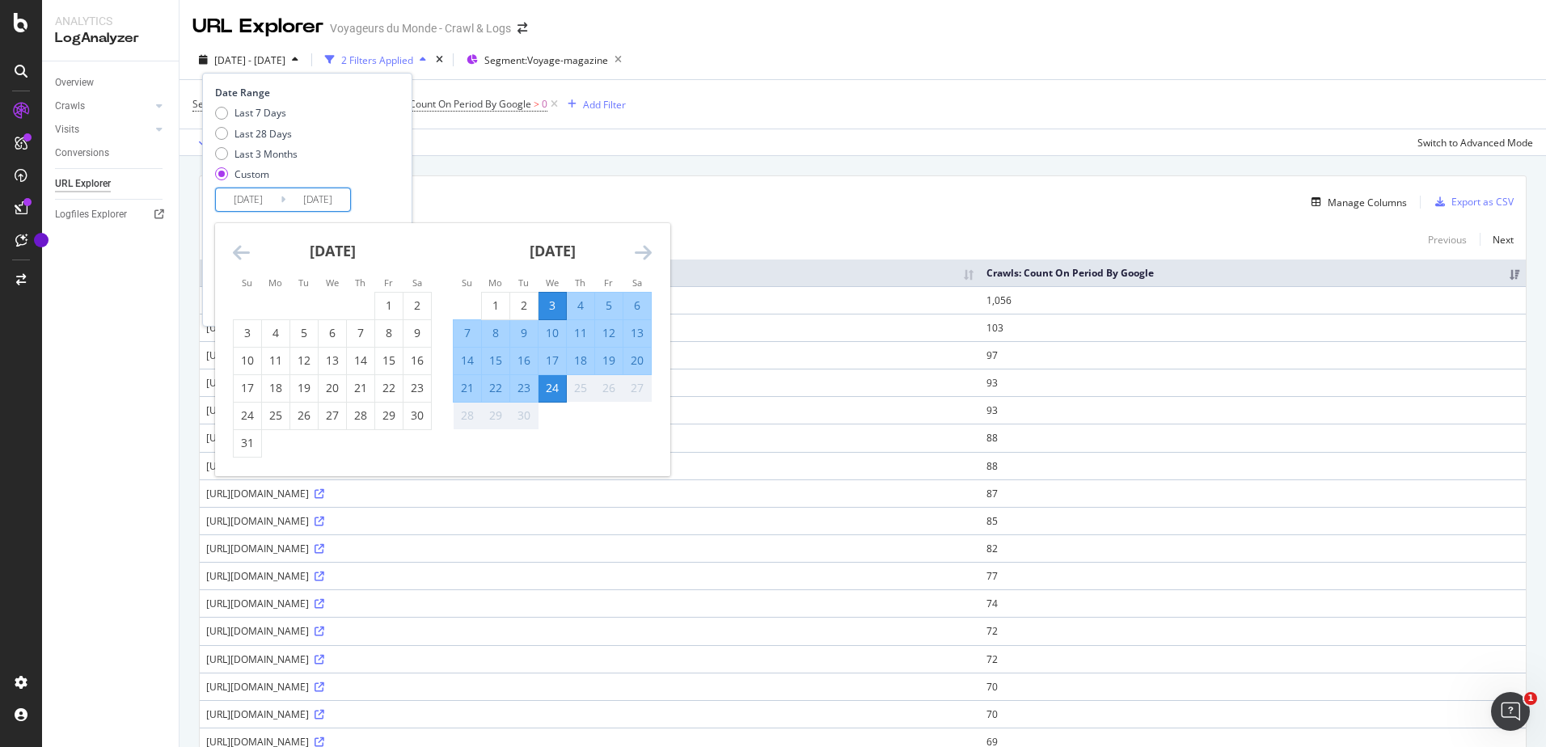
click at [239, 250] on icon "Move backward to switch to the previous month." at bounding box center [241, 252] width 17 height 19
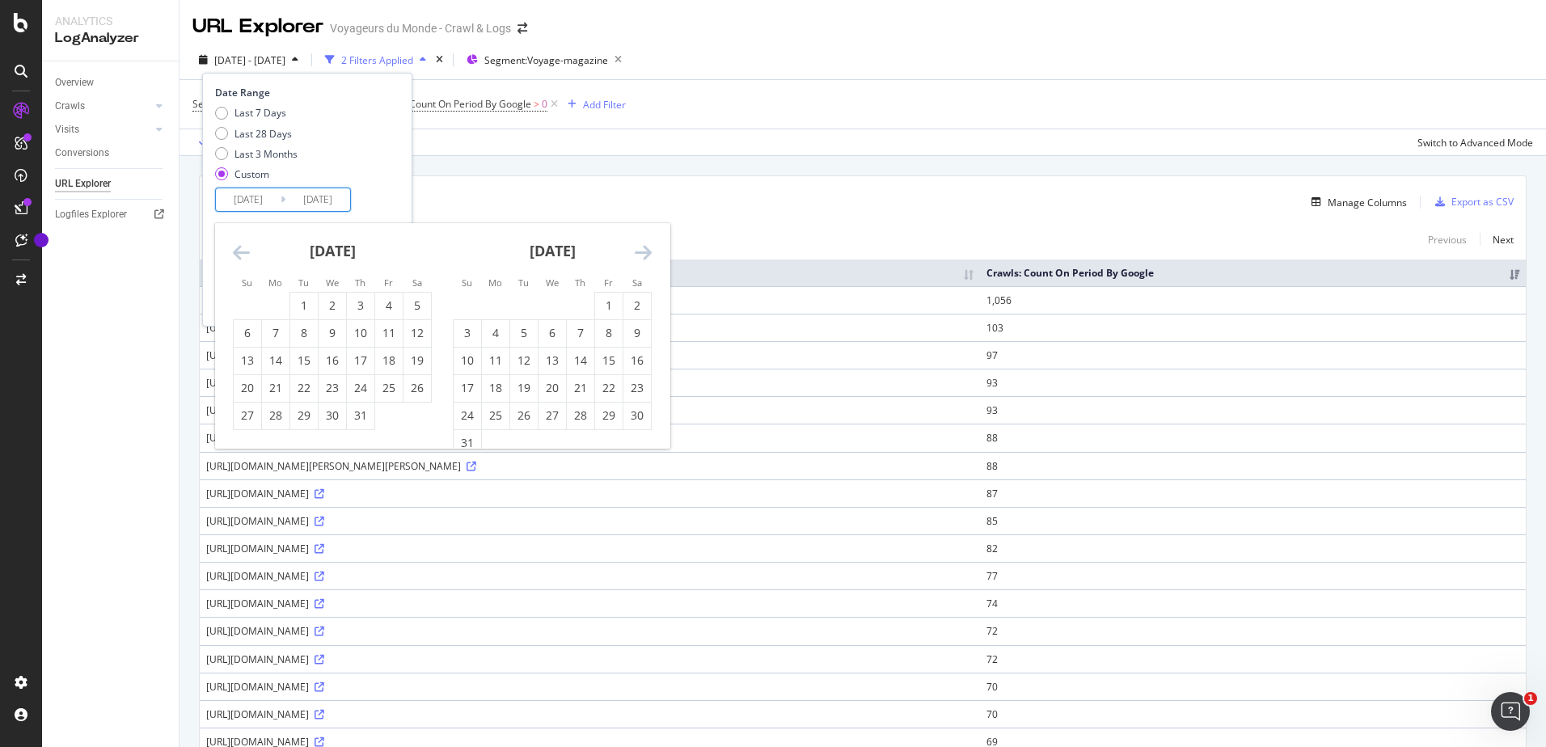
click at [650, 255] on icon "Move forward to switch to the next month." at bounding box center [643, 252] width 17 height 19
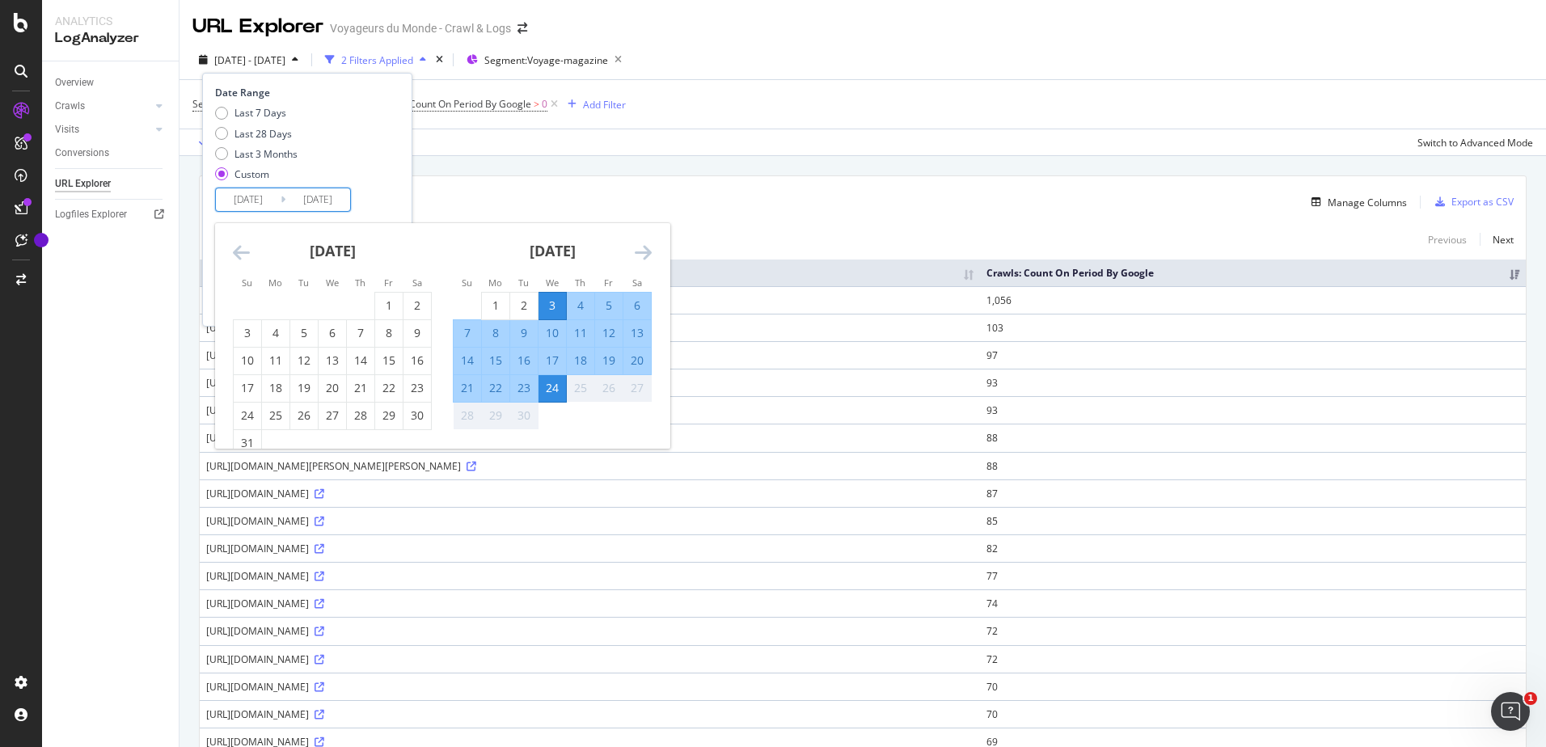
click at [235, 249] on icon "Move backward to switch to the previous month." at bounding box center [241, 252] width 17 height 19
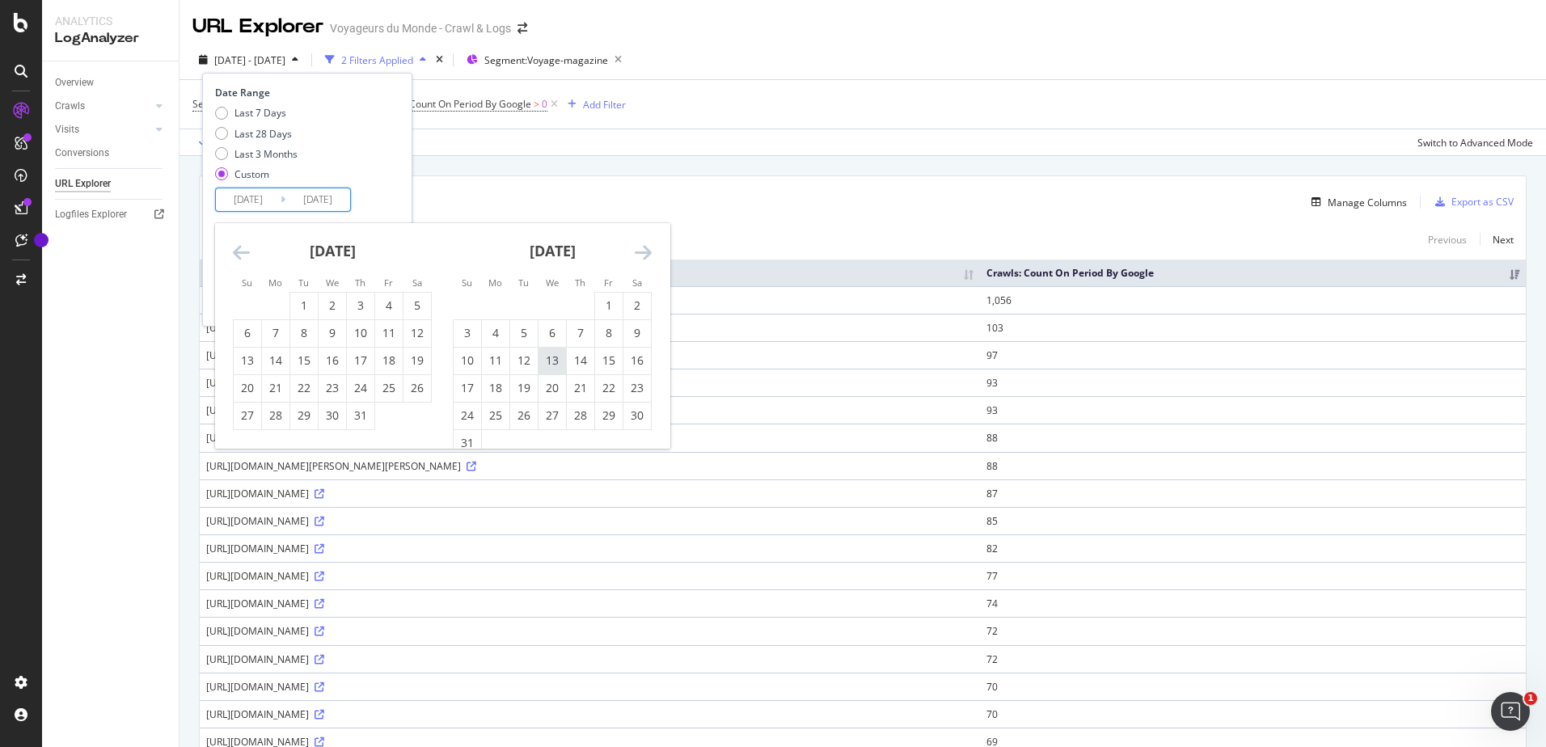
click at [553, 365] on div "13" at bounding box center [551, 360] width 27 height 16
type input "2025/08/13"
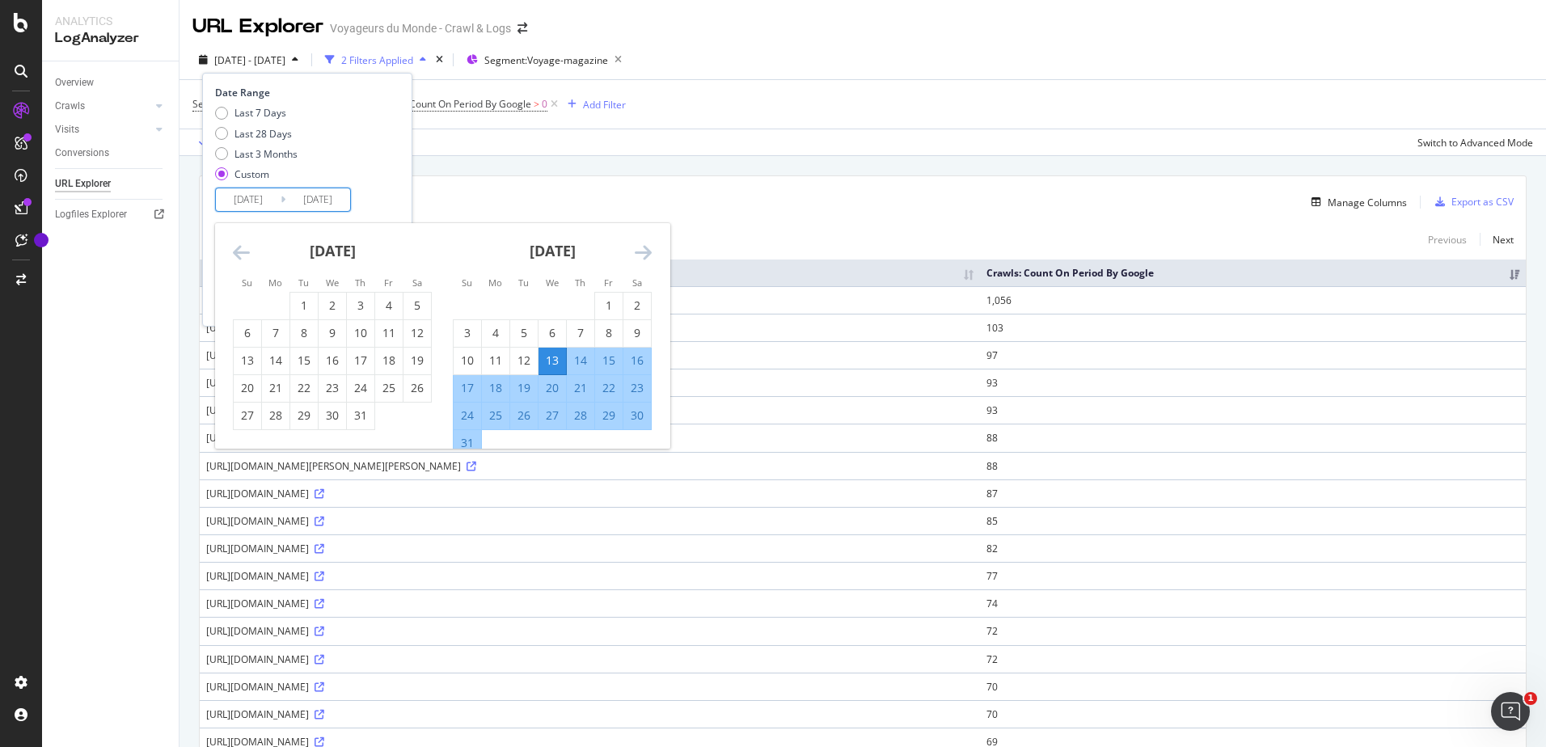
click at [645, 255] on icon "Move forward to switch to the next month." at bounding box center [643, 252] width 17 height 19
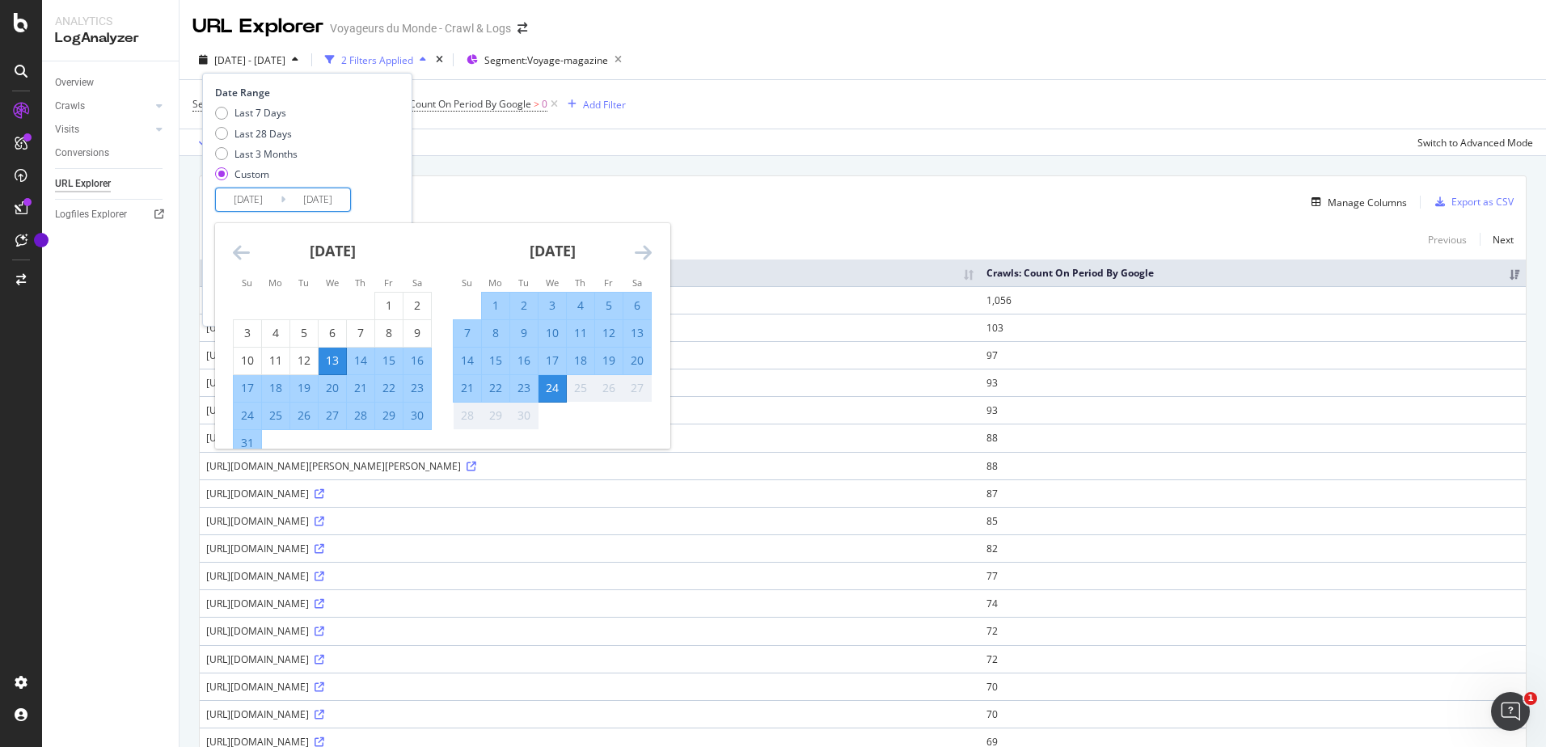
click at [555, 302] on div "3" at bounding box center [551, 305] width 27 height 16
type input "[DATE]"
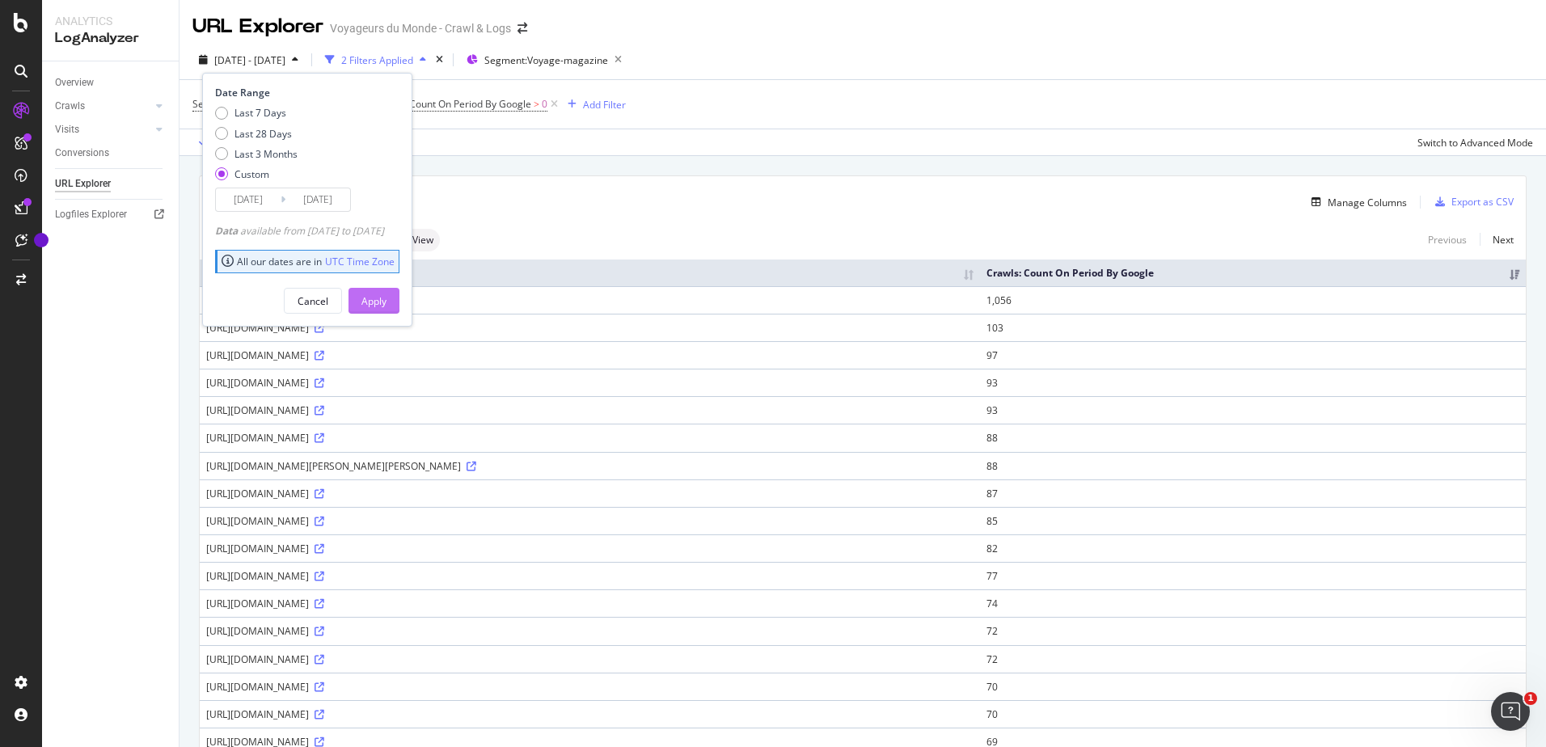
click at [386, 300] on div "Apply" at bounding box center [373, 301] width 25 height 14
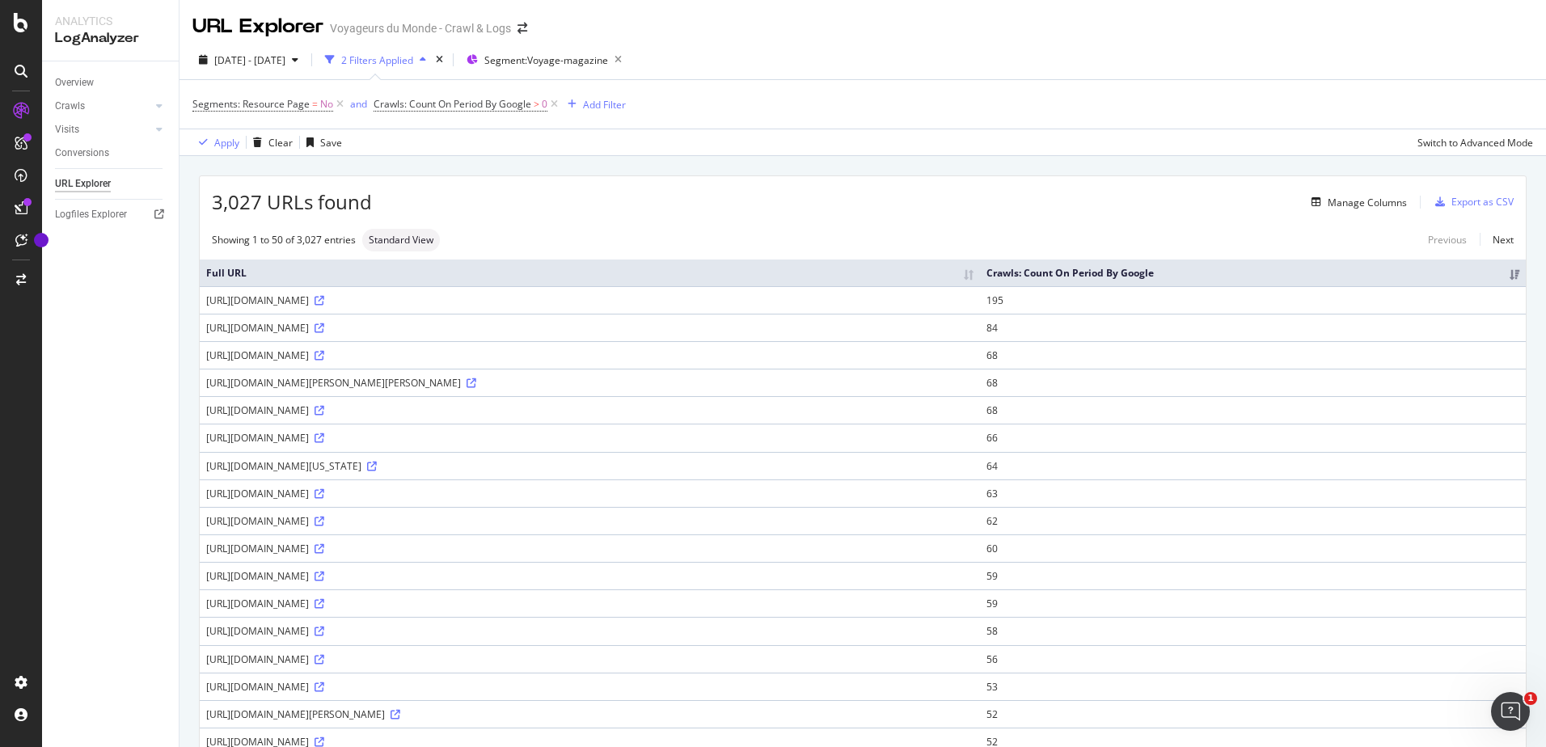
drag, startPoint x: 1125, startPoint y: 164, endPoint x: 1160, endPoint y: 155, distance: 35.9
drag, startPoint x: 1530, startPoint y: 0, endPoint x: 1226, endPoint y: 167, distance: 347.3
click at [1093, 150] on div "Apply Clear Save Switch to Advanced Mode" at bounding box center [862, 142] width 1366 height 27
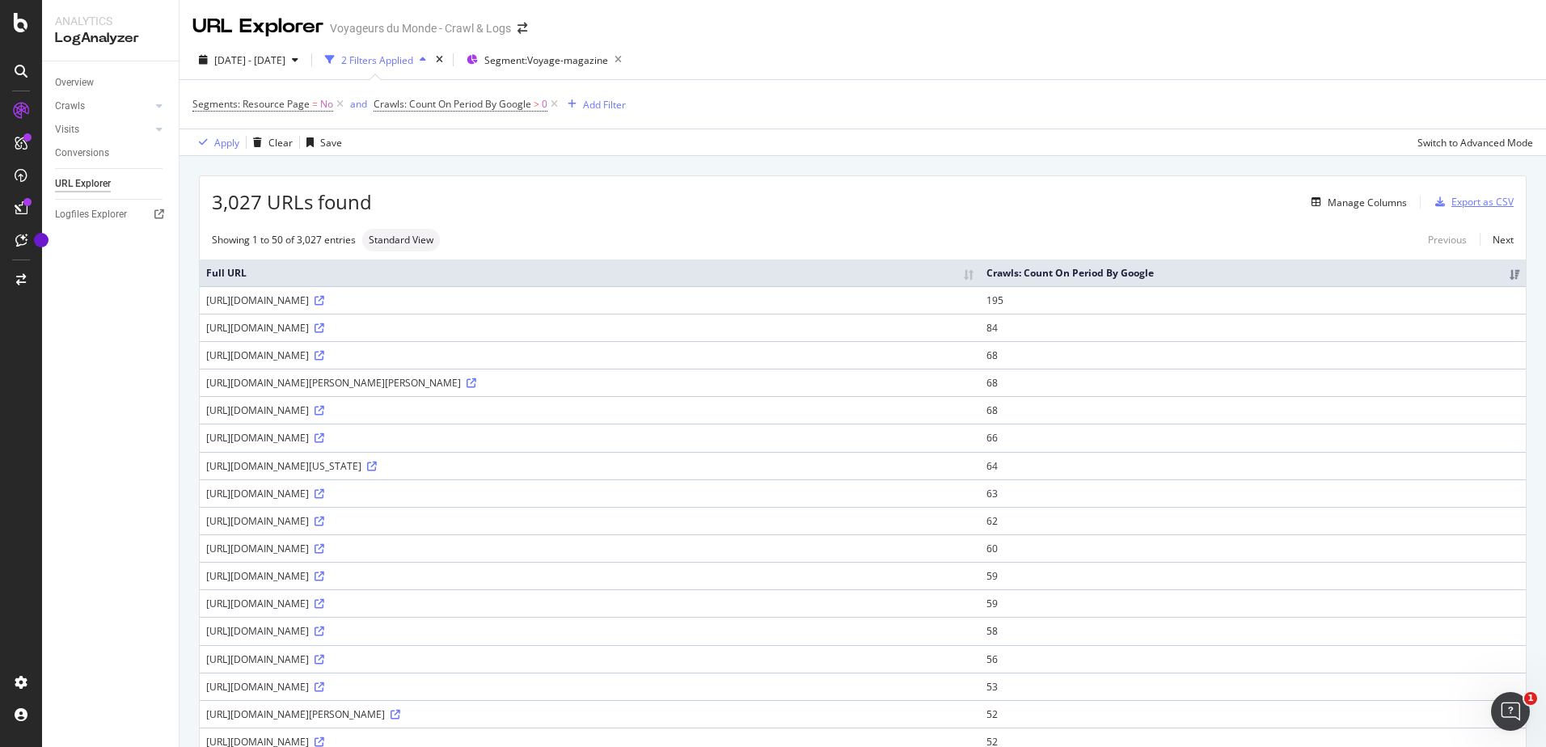
click at [1451, 203] on div "Export as CSV" at bounding box center [1482, 202] width 62 height 14
click at [88, 268] on div "DataExports" at bounding box center [91, 276] width 63 height 16
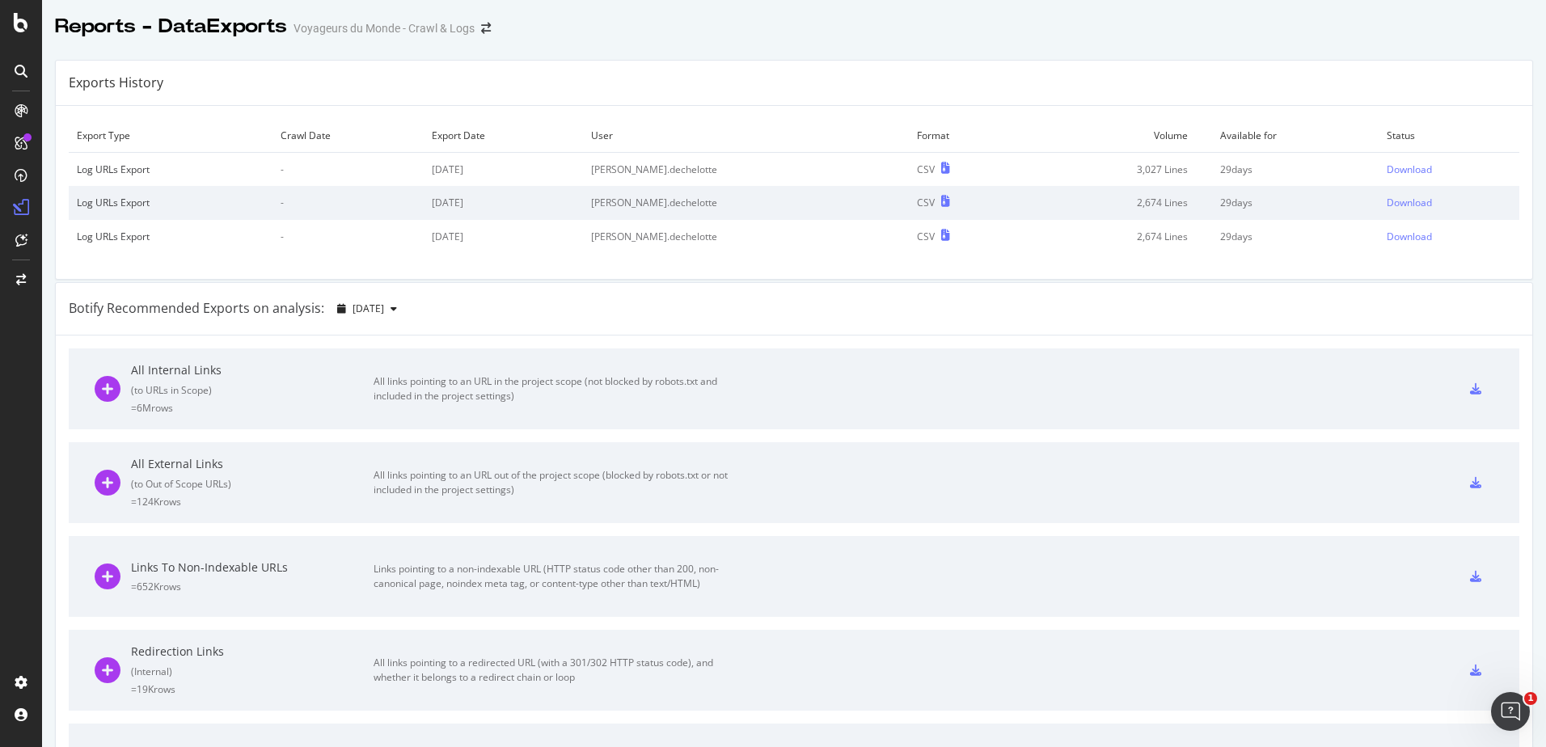
click at [164, 169] on div "Log URLs Export" at bounding box center [171, 169] width 188 height 14
click at [1386, 166] on div "Download" at bounding box center [1408, 169] width 45 height 14
